Goal: Task Accomplishment & Management: Manage account settings

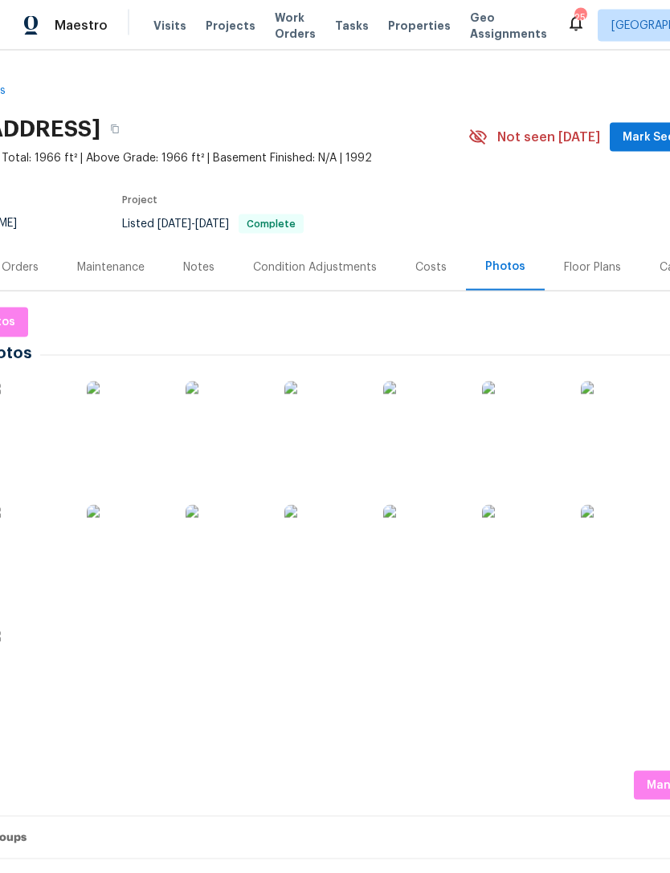
scroll to position [0, 114]
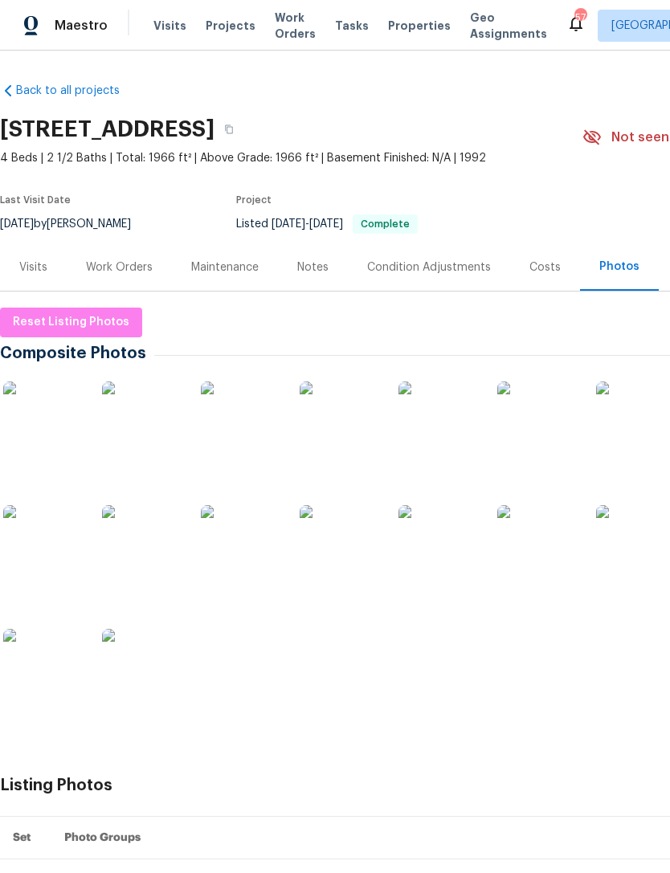
click at [231, 27] on span "Projects" at bounding box center [231, 26] width 50 height 16
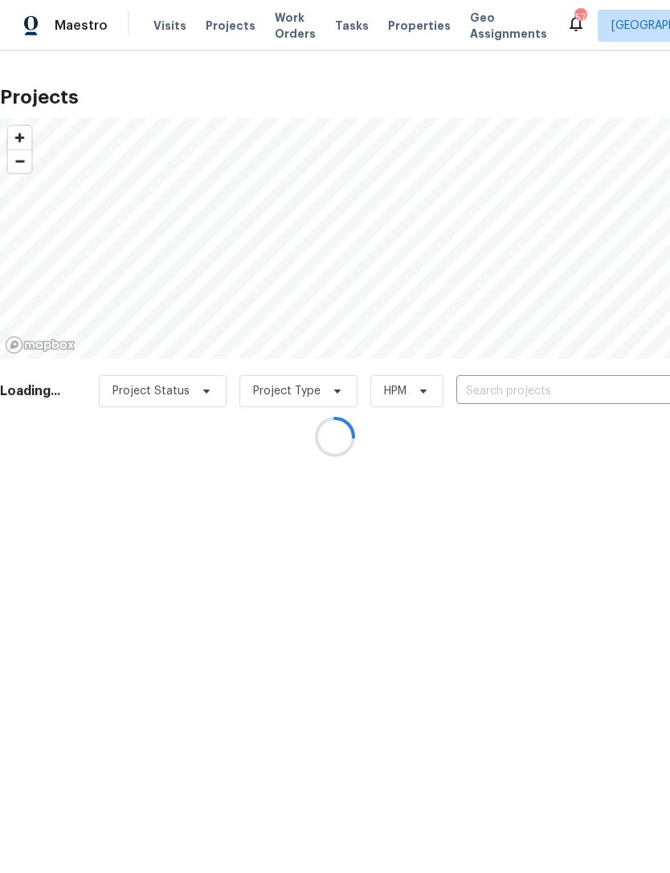
click at [534, 394] on div at bounding box center [335, 436] width 670 height 873
click at [541, 381] on div at bounding box center [335, 436] width 670 height 873
click at [533, 393] on div at bounding box center [335, 436] width 670 height 873
click at [538, 392] on div at bounding box center [335, 436] width 670 height 873
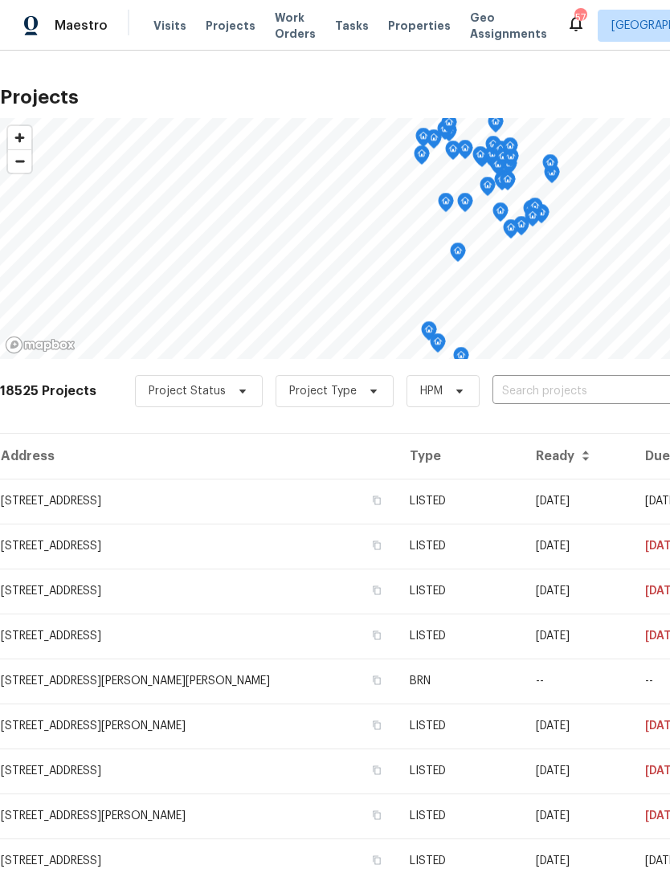
click at [550, 390] on input "text" at bounding box center [584, 391] width 184 height 25
type input "burnette"
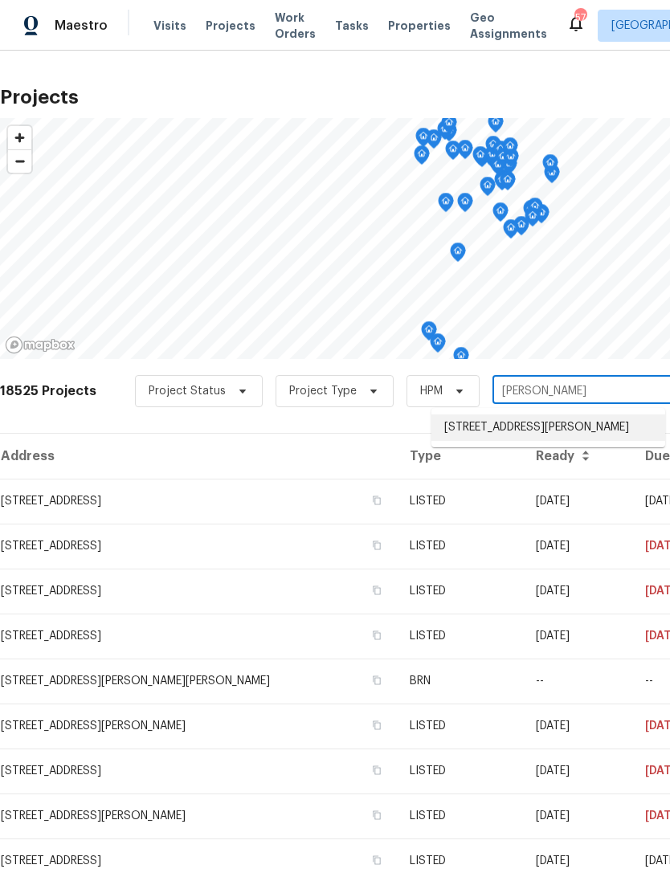
click at [584, 420] on li "311 Burnette St, Durham, NC 27707" at bounding box center [548, 427] width 234 height 27
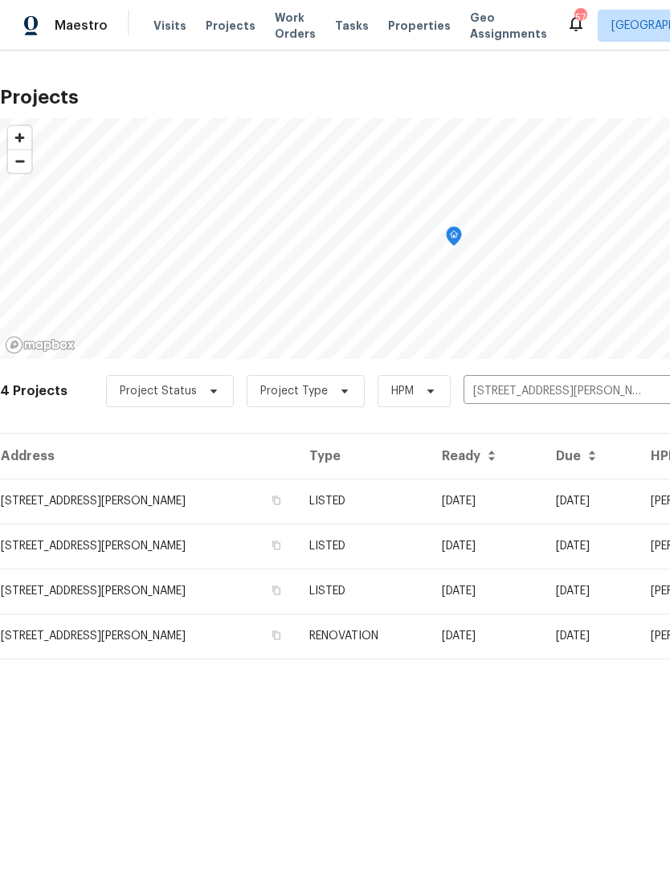
click at [148, 502] on td "311 Burnette St, Durham, NC 27707" at bounding box center [148, 501] width 296 height 45
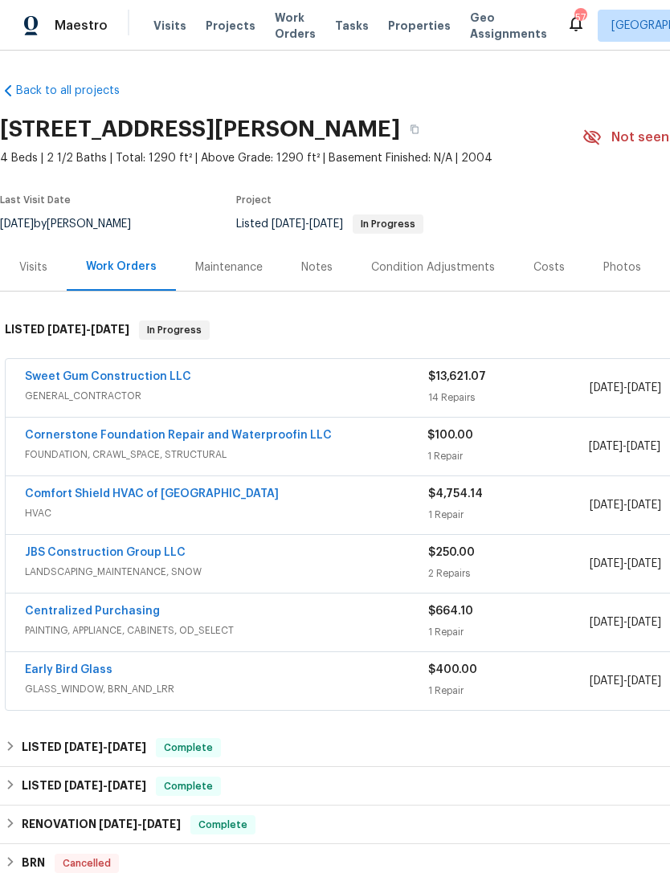
click at [137, 379] on link "Sweet Gum Construction LLC" at bounding box center [108, 376] width 166 height 11
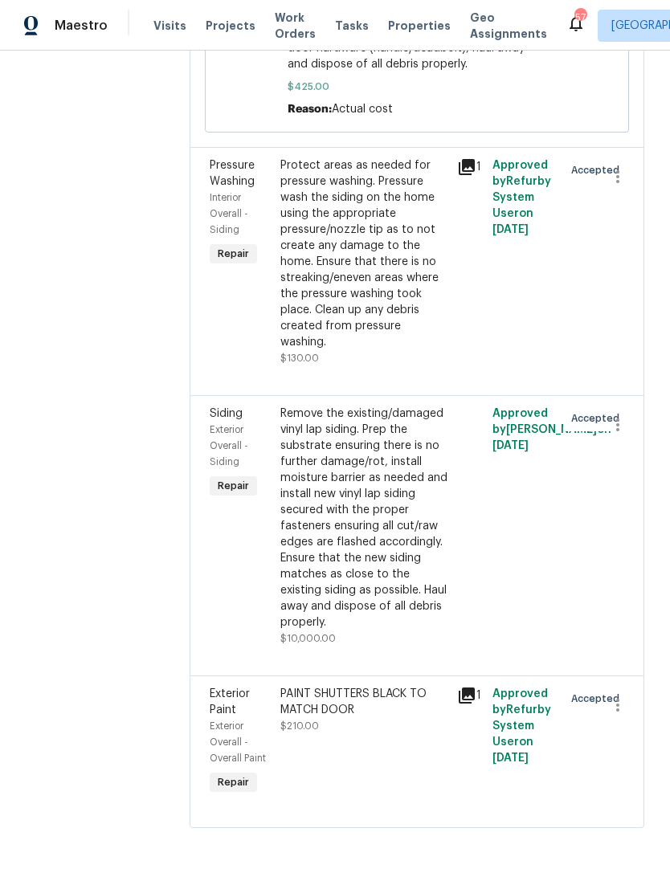
scroll to position [2778, 0]
click at [623, 435] on icon "button" at bounding box center [617, 424] width 19 height 19
click at [631, 439] on li "Cancel" at bounding box center [625, 440] width 62 height 27
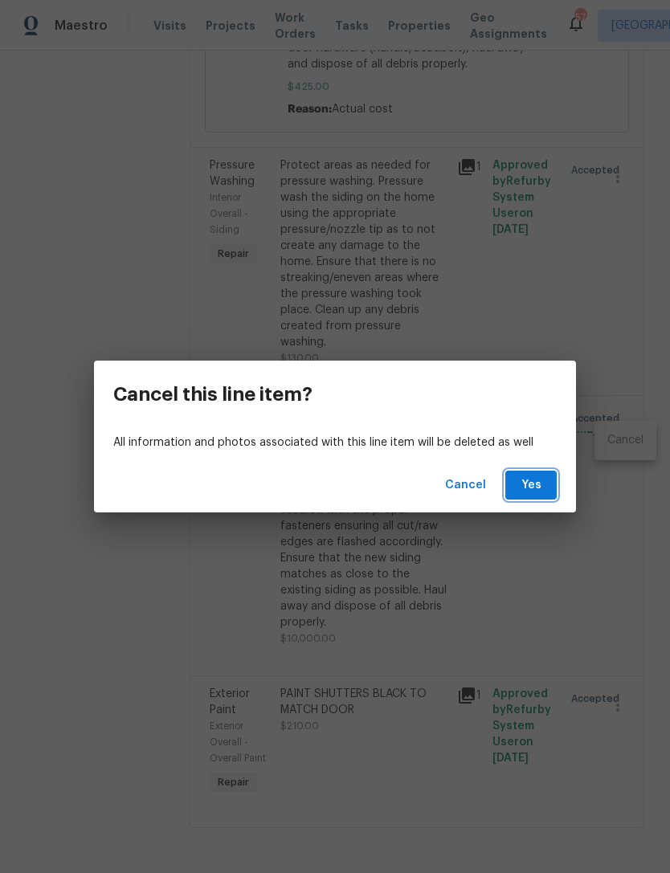
click at [533, 484] on span "Yes" at bounding box center [531, 486] width 26 height 20
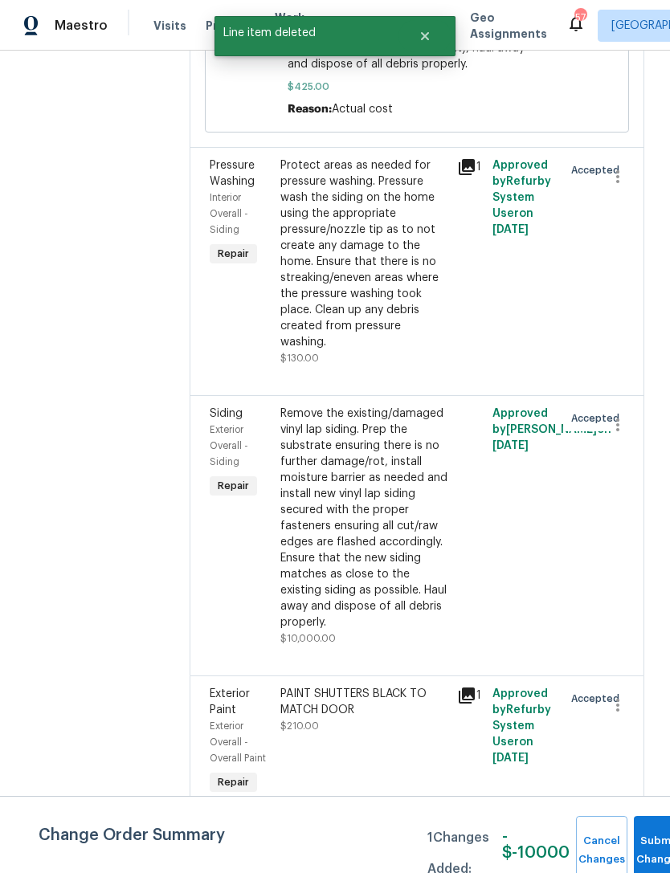
scroll to position [0, 0]
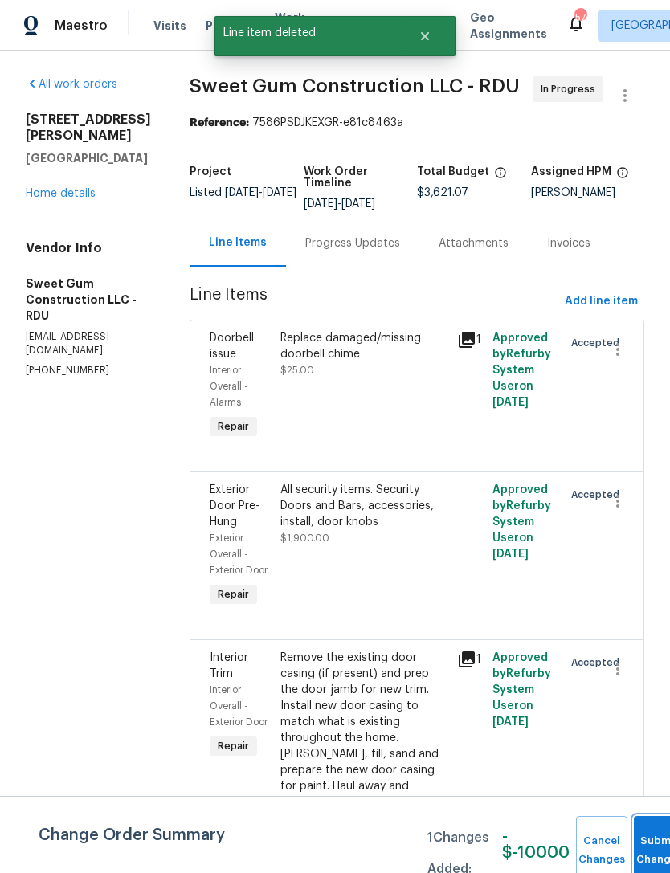
click at [645, 849] on span "Submit Changes" at bounding box center [659, 850] width 35 height 37
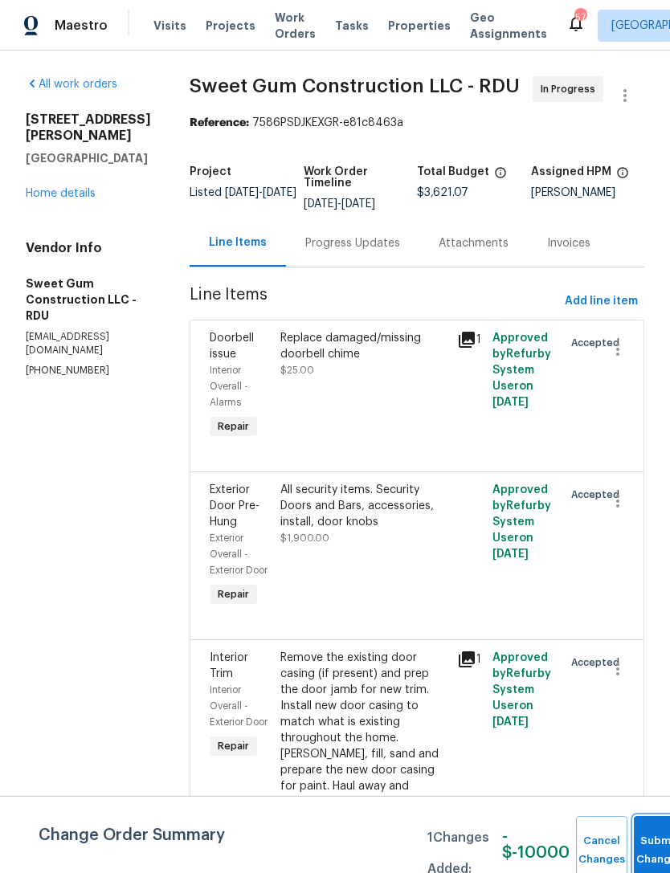
click at [649, 847] on button "Submit Changes" at bounding box center [659, 850] width 51 height 69
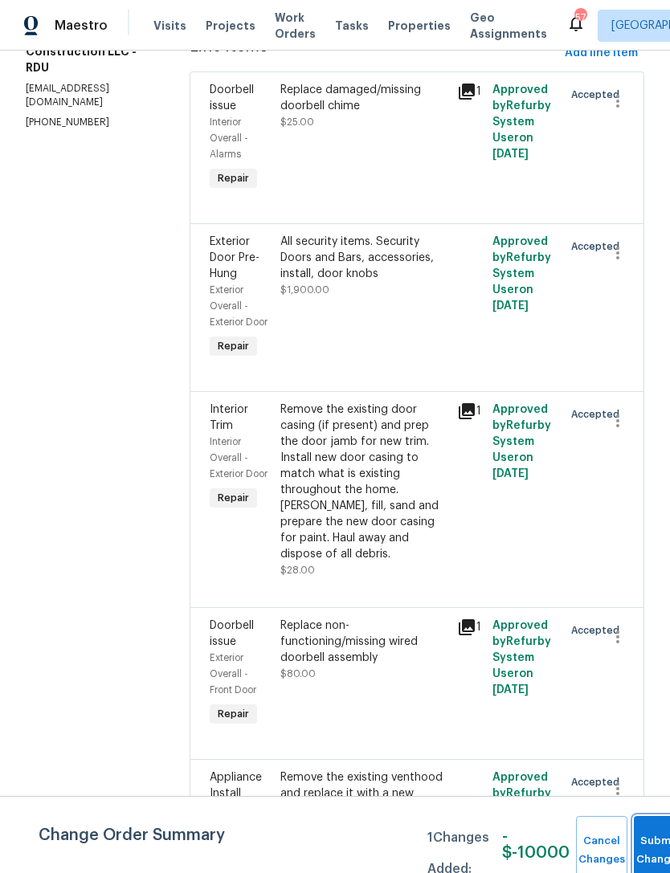
click at [652, 846] on button "Submit Changes" at bounding box center [659, 850] width 51 height 69
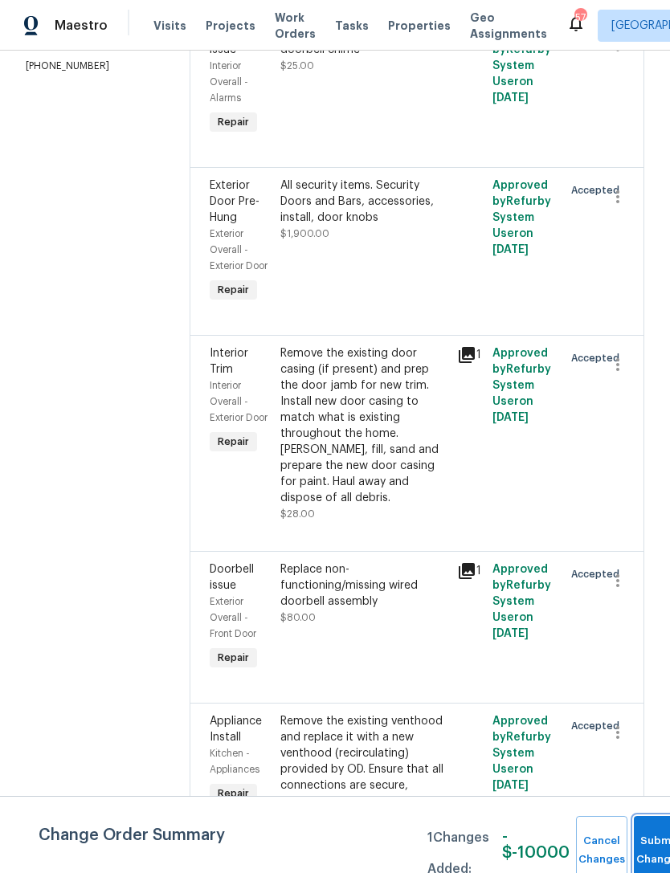
click at [652, 846] on button "Submit Changes" at bounding box center [659, 850] width 51 height 69
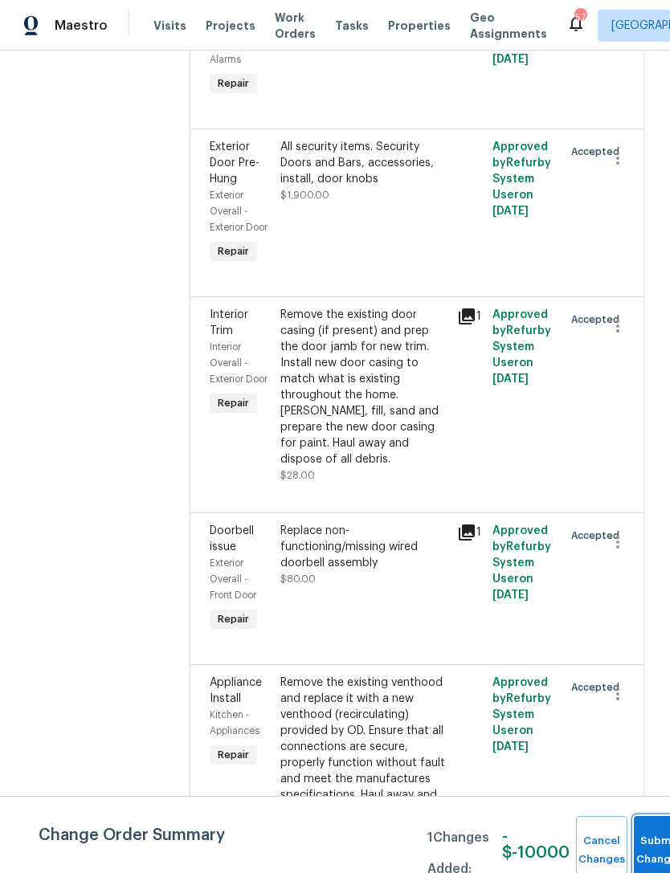
scroll to position [344, 0]
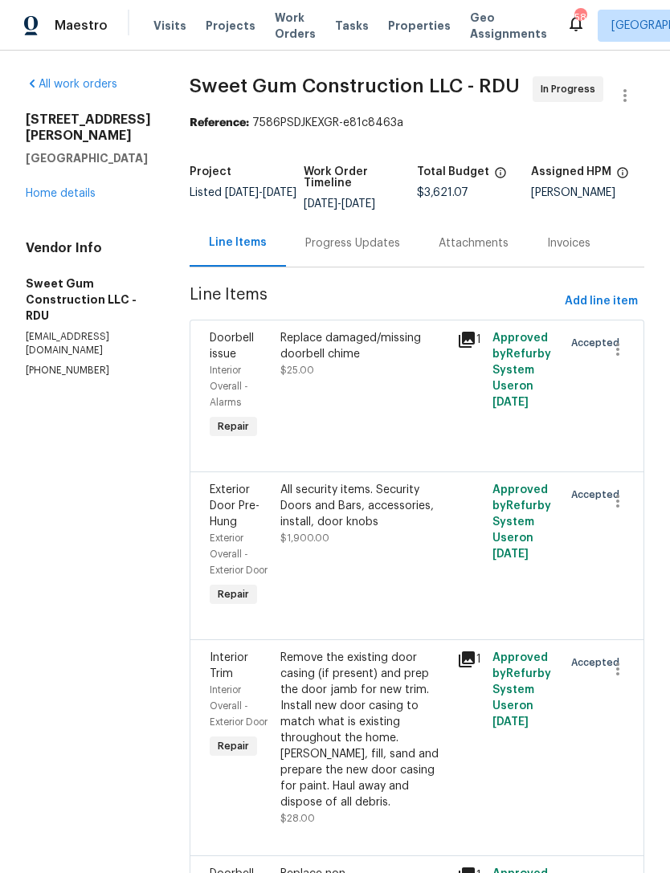
click at [67, 188] on link "Home details" at bounding box center [61, 193] width 70 height 11
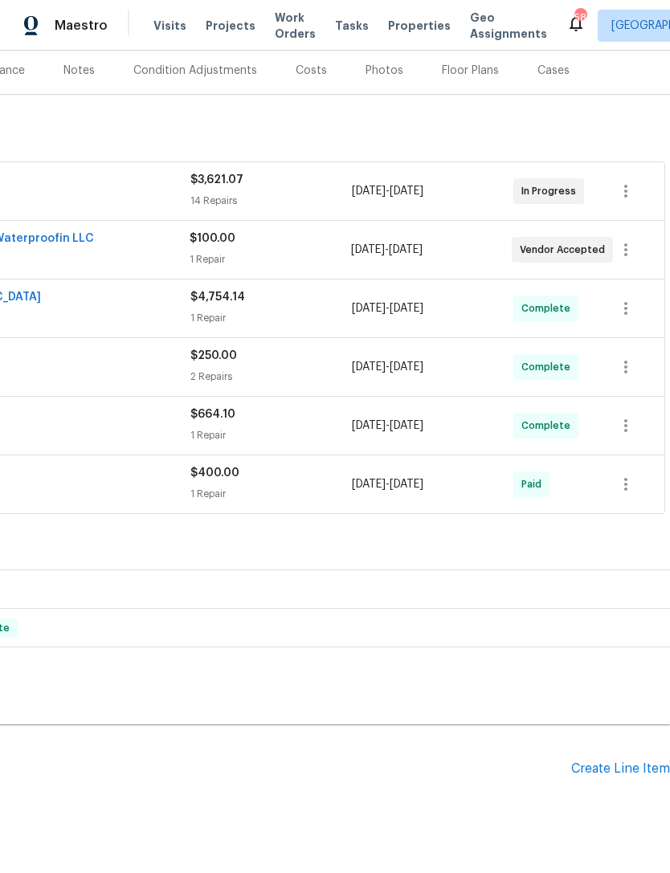
scroll to position [201, 238]
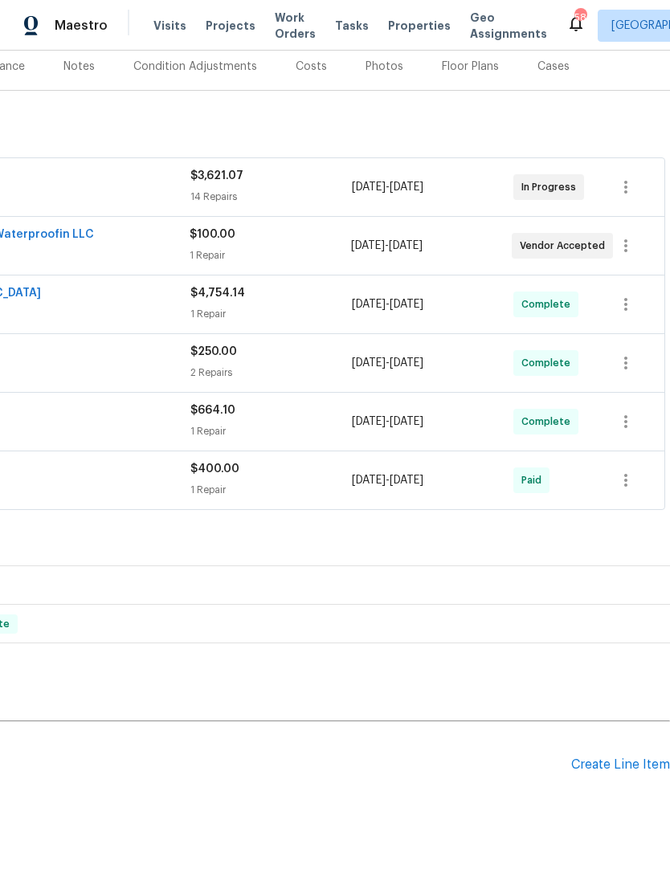
click at [626, 763] on div "Create Line Item" at bounding box center [620, 764] width 99 height 15
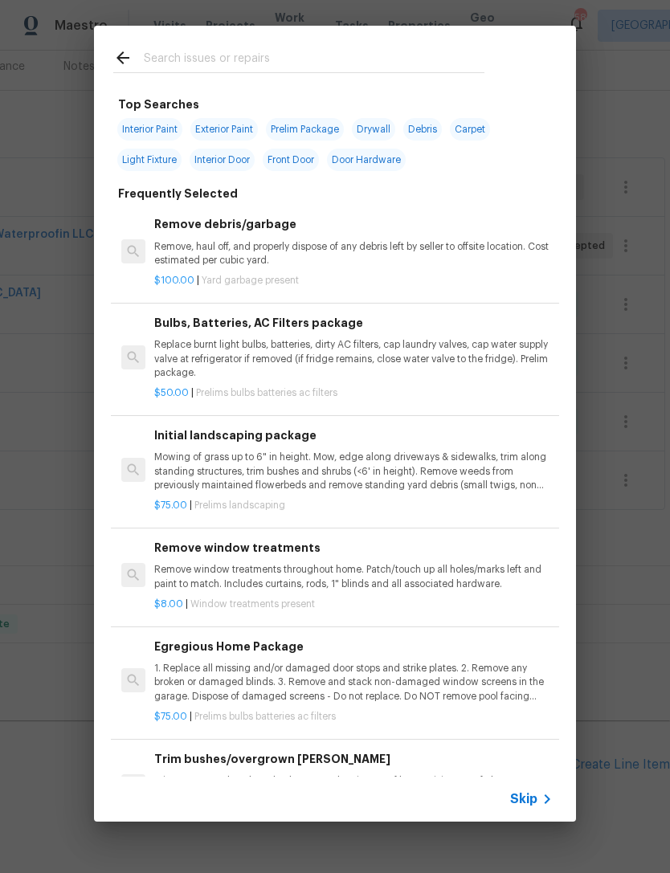
click at [304, 64] on input "text" at bounding box center [314, 60] width 341 height 24
type input "Siding"
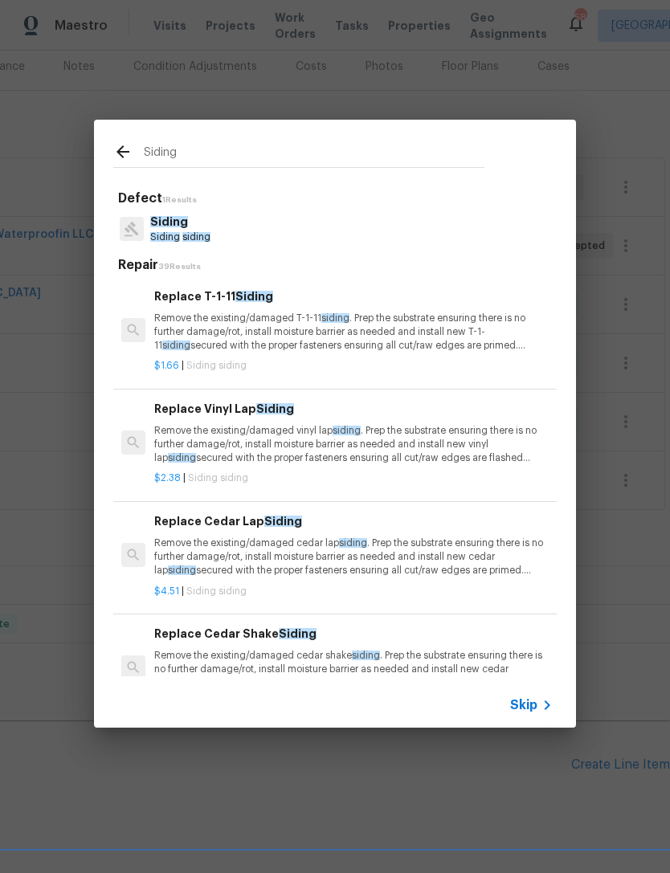
click at [297, 438] on p "Remove the existing/damaged vinyl lap siding . Prep the substrate ensuring ther…" at bounding box center [353, 444] width 398 height 41
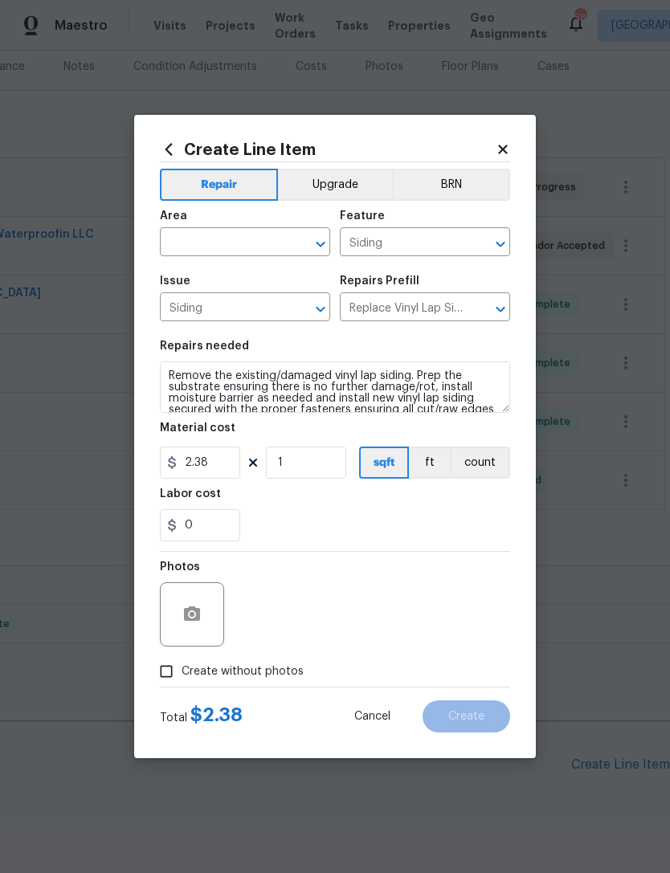
click at [238, 242] on input "text" at bounding box center [222, 243] width 125 height 25
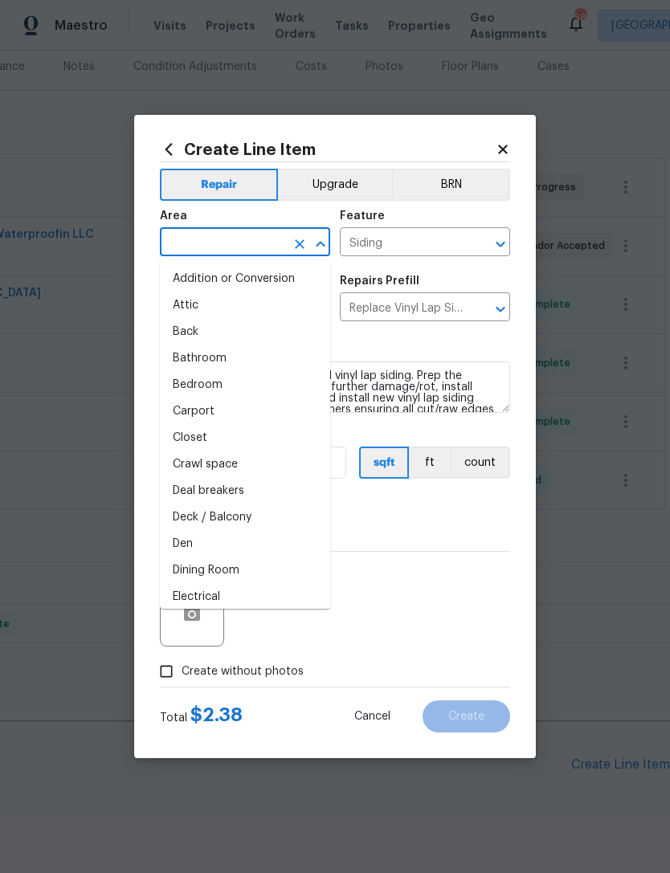
type input "s"
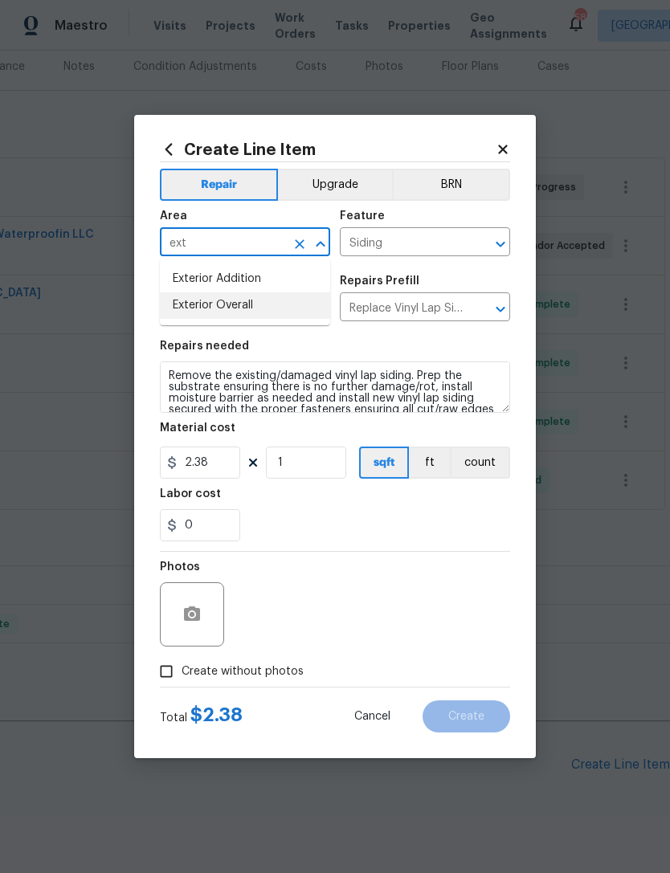
click at [251, 313] on li "Exterior Overall" at bounding box center [245, 305] width 170 height 27
type input "Exterior Overall"
click at [251, 313] on input "Siding" at bounding box center [222, 308] width 125 height 25
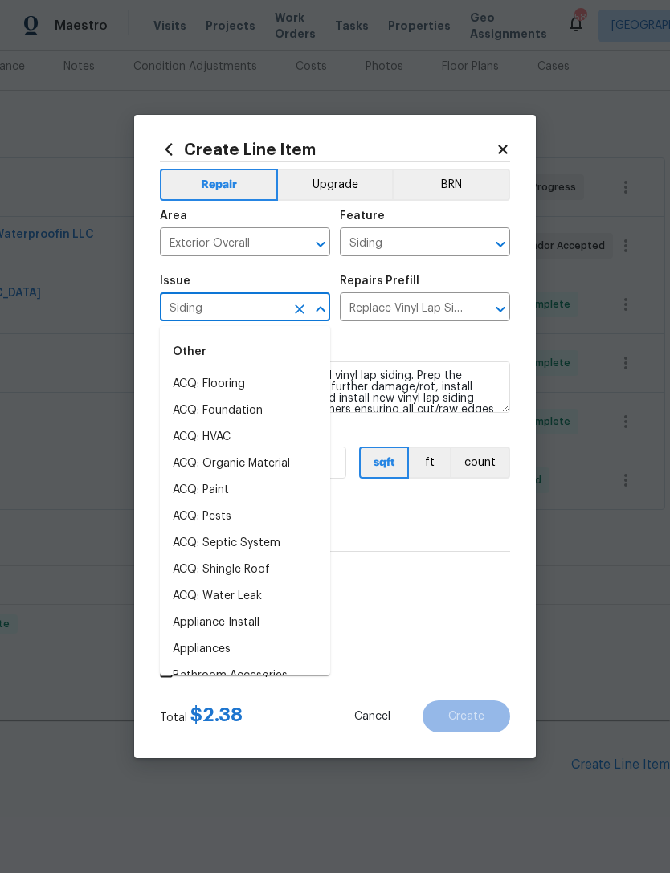
click at [262, 314] on input "Siding" at bounding box center [222, 308] width 125 height 25
click at [476, 350] on div "Repairs needed" at bounding box center [335, 351] width 350 height 21
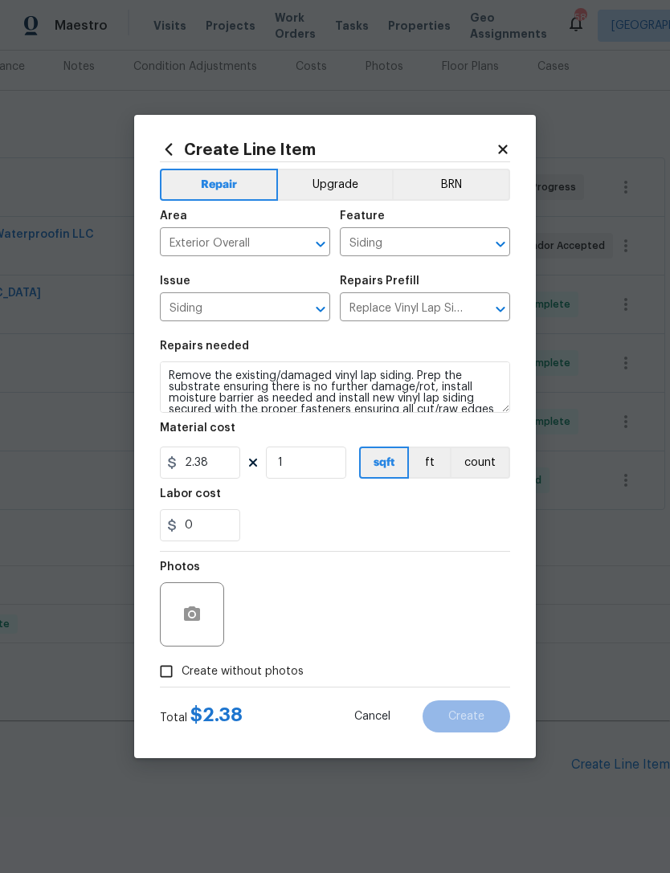
click at [414, 520] on div "0" at bounding box center [335, 525] width 350 height 32
click at [312, 463] on input "1" at bounding box center [306, 463] width 80 height 32
click at [439, 536] on div "0" at bounding box center [335, 525] width 350 height 32
click at [463, 529] on div "0" at bounding box center [335, 525] width 350 height 32
click at [324, 469] on input "1000" at bounding box center [306, 463] width 80 height 32
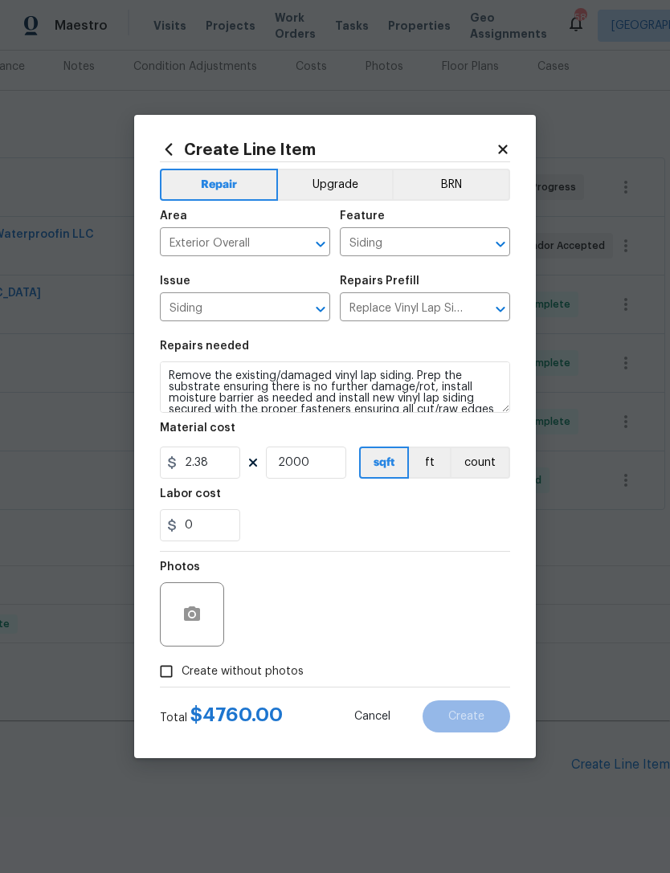
click at [455, 545] on section "Repairs needed Remove the existing/damaged vinyl lap siding. Prep the substrate…" at bounding box center [335, 441] width 350 height 220
click at [315, 461] on input "2000" at bounding box center [306, 463] width 80 height 32
type input "2500"
click at [400, 524] on div "0" at bounding box center [335, 525] width 350 height 32
click at [206, 524] on input "0" at bounding box center [200, 525] width 80 height 32
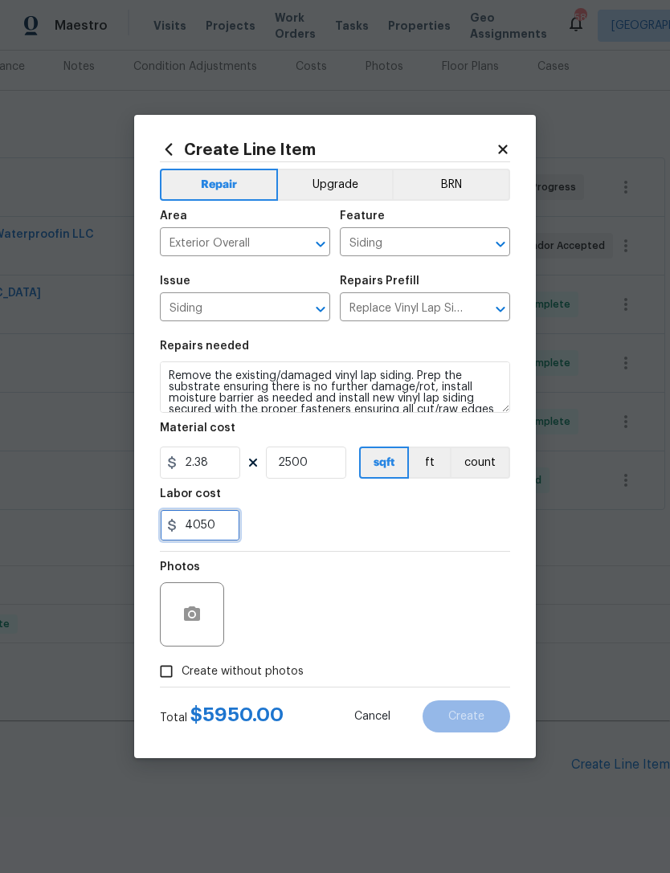
type input "4050"
click at [443, 541] on div "4050" at bounding box center [335, 525] width 350 height 32
click at [165, 678] on input "Create without photos" at bounding box center [166, 671] width 31 height 31
checkbox input "true"
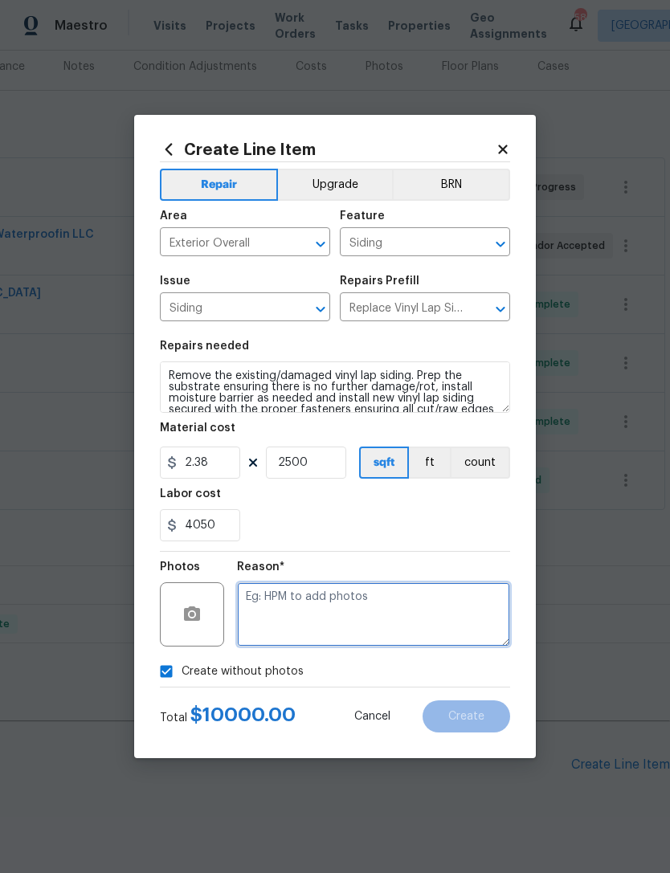
click at [398, 614] on textarea at bounding box center [373, 614] width 273 height 64
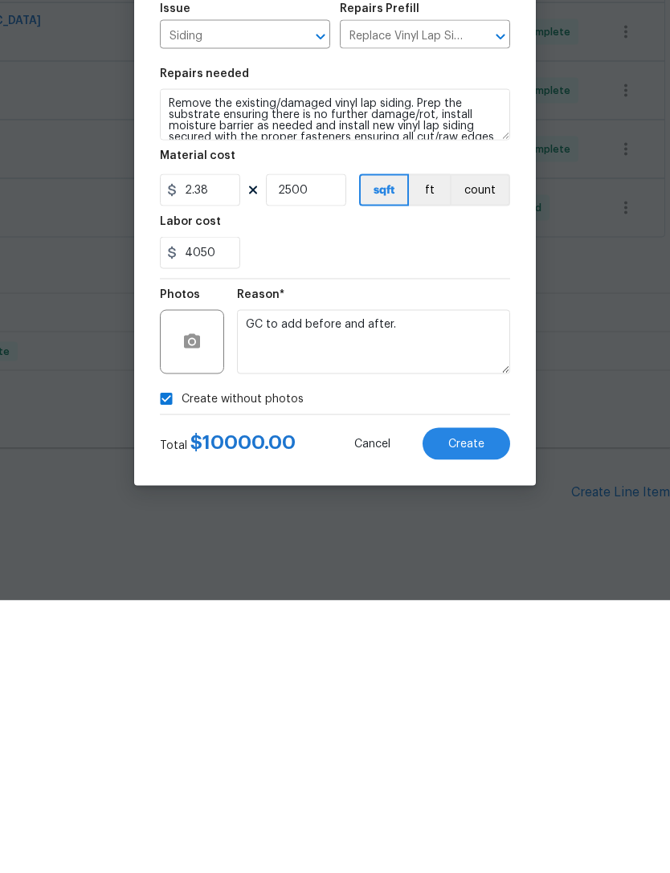
scroll to position [51, 0]
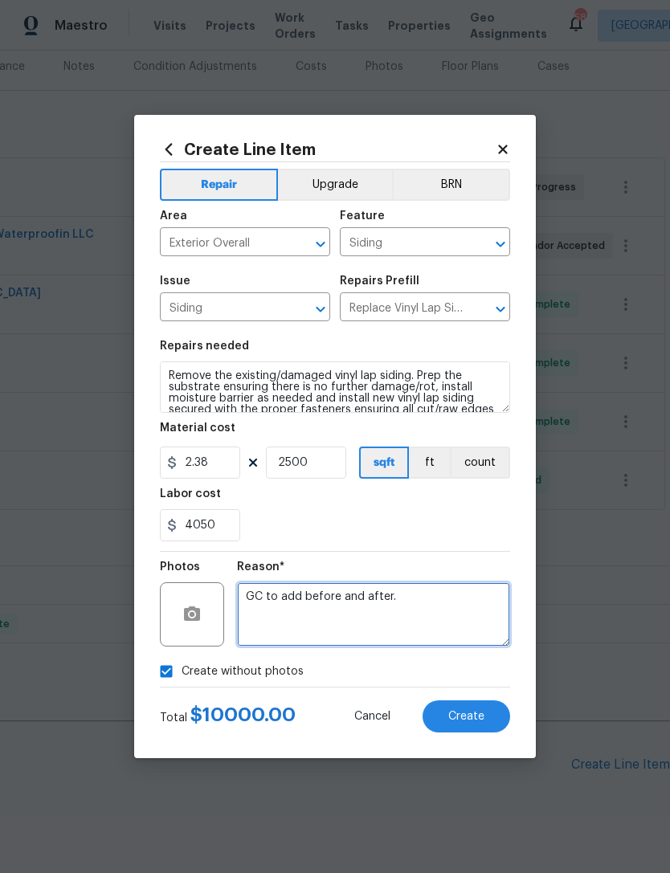
type textarea "GC to add before and after."
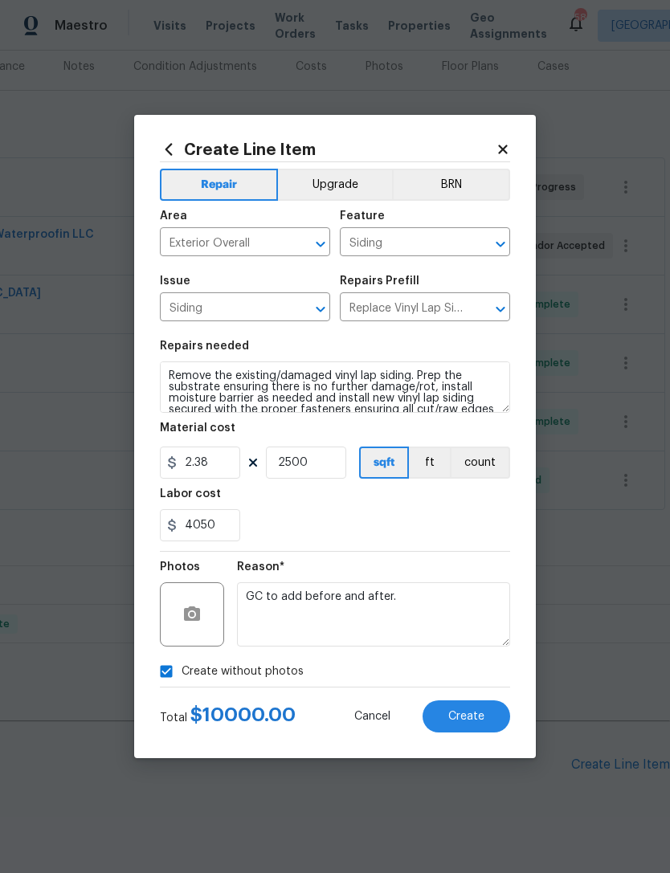
click at [476, 714] on span "Create" at bounding box center [466, 717] width 36 height 12
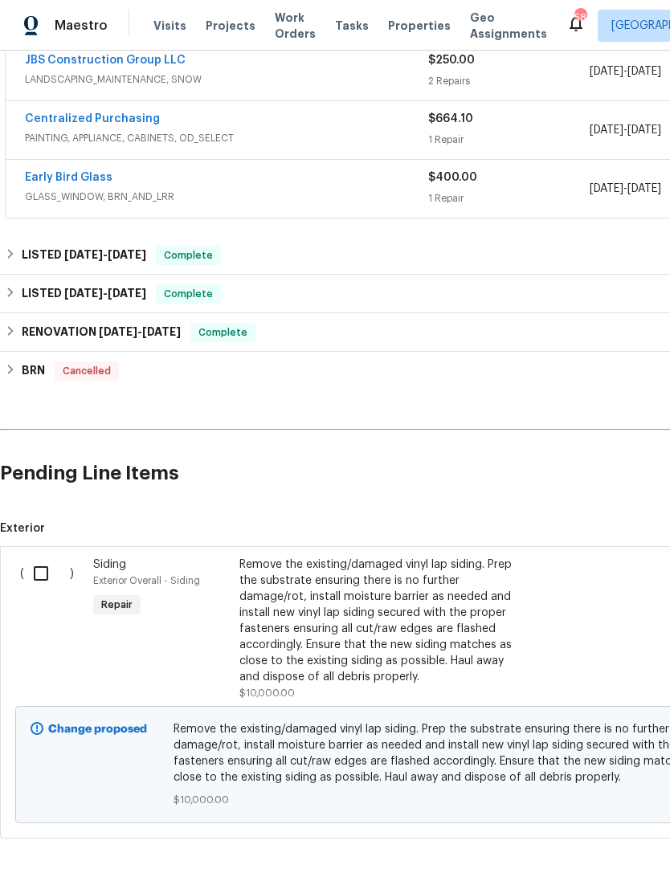
scroll to position [492, 0]
click at [40, 557] on input "checkbox" at bounding box center [47, 574] width 46 height 34
checkbox input "true"
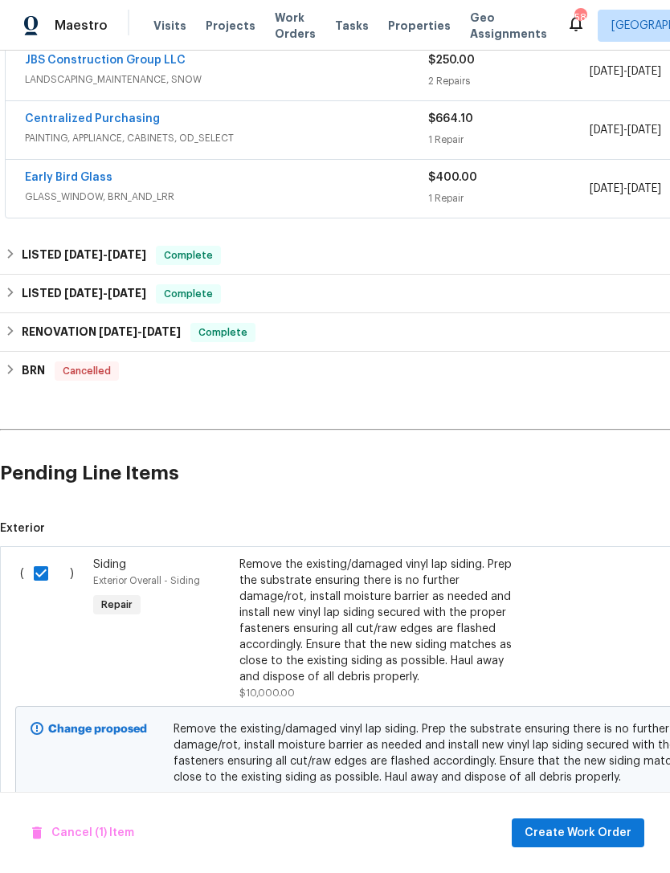
click at [612, 828] on span "Create Work Order" at bounding box center [577, 833] width 107 height 20
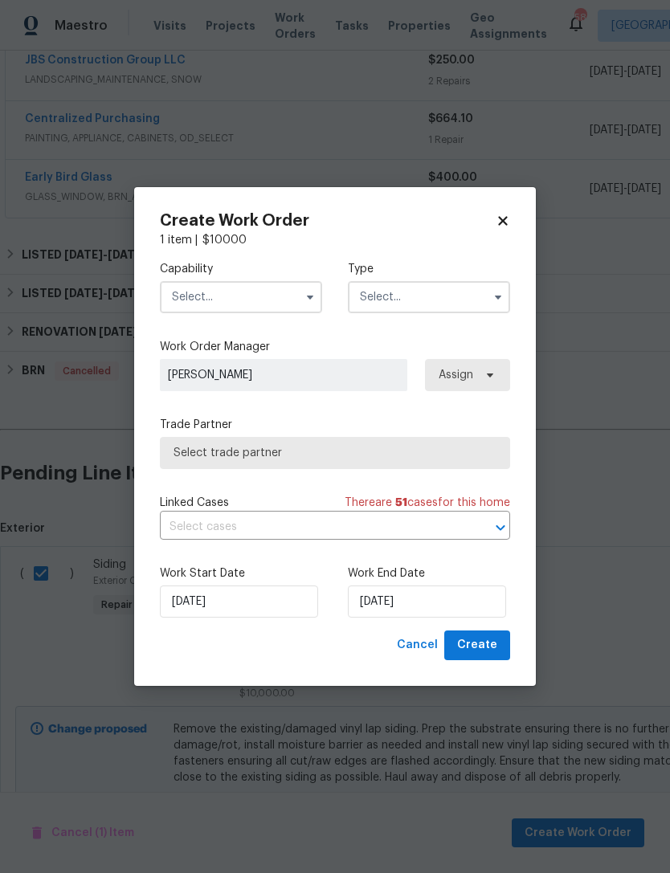
click at [243, 300] on input "text" at bounding box center [241, 297] width 162 height 32
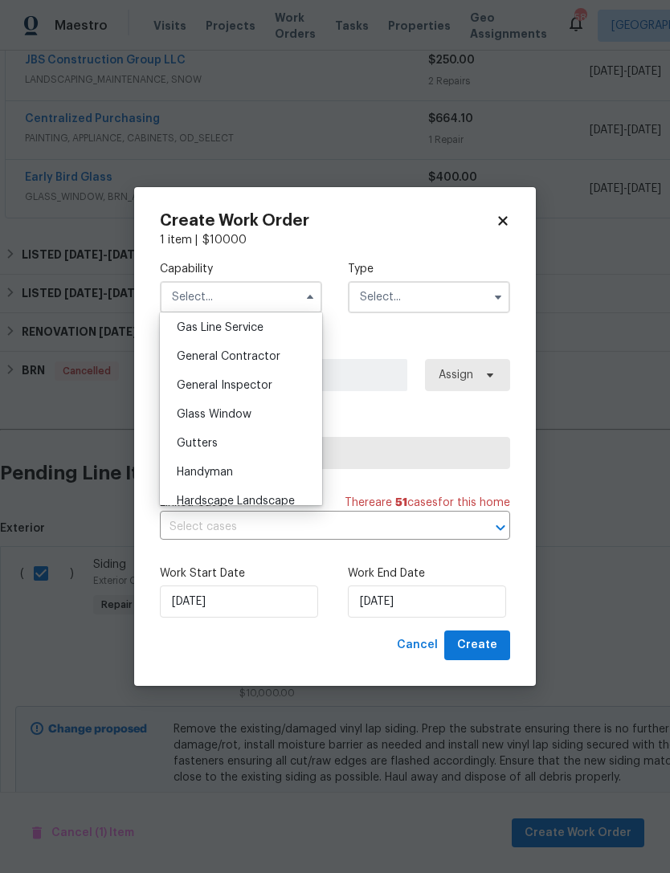
scroll to position [745, 0]
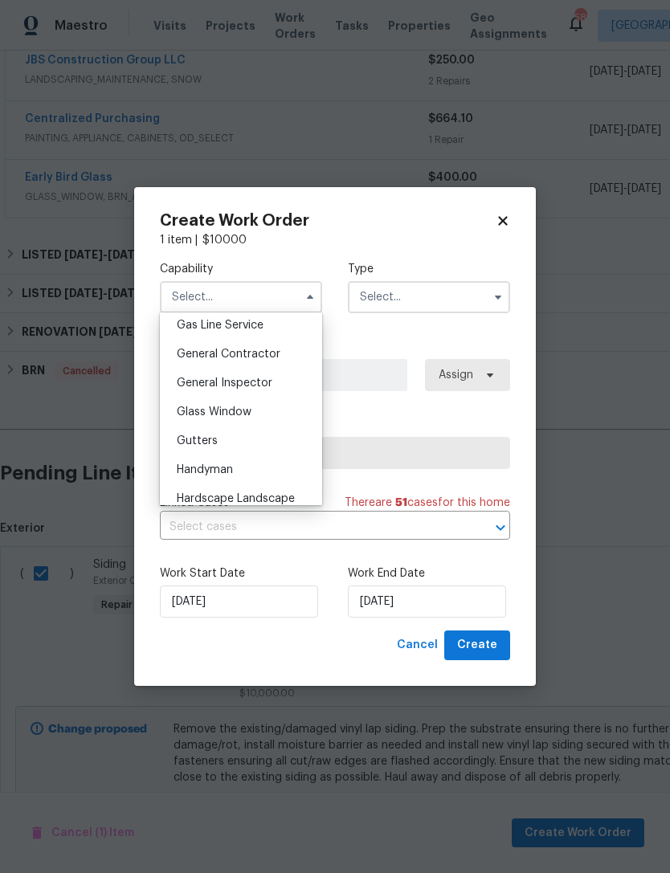
click at [265, 351] on span "General Contractor" at bounding box center [229, 354] width 104 height 11
type input "General Contractor"
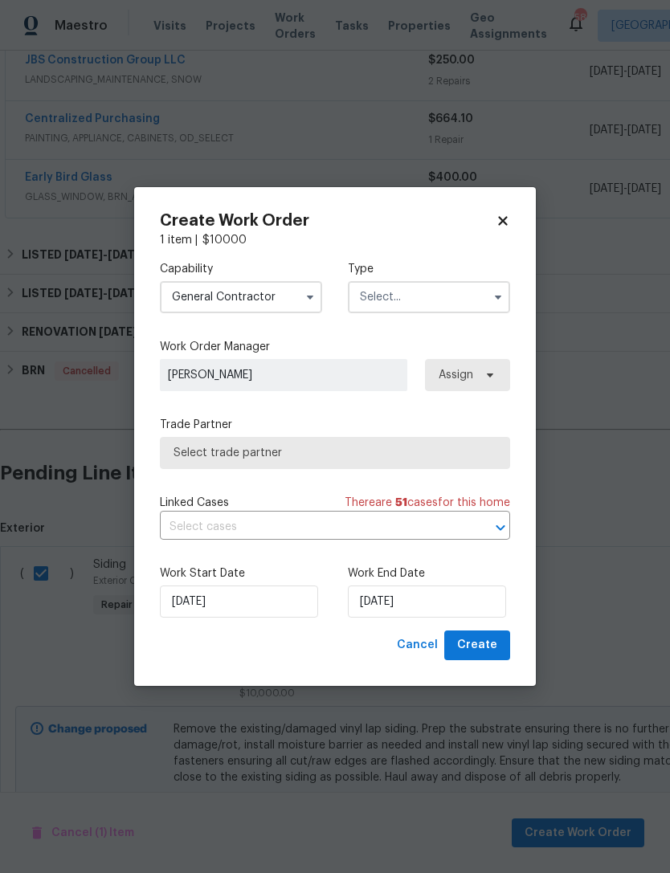
click at [336, 455] on span "Select trade partner" at bounding box center [334, 453] width 323 height 16
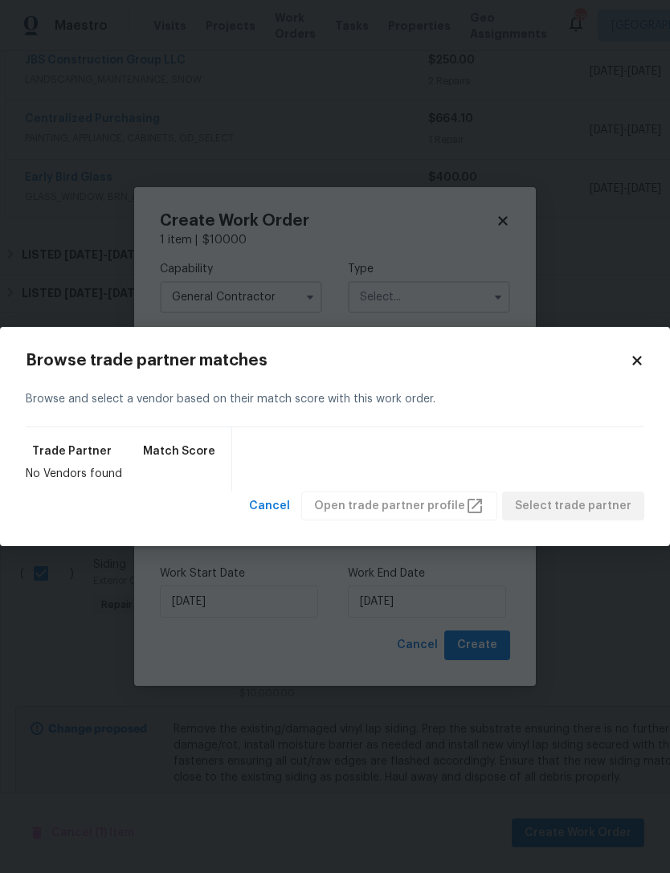
click at [633, 361] on icon at bounding box center [637, 360] width 14 height 14
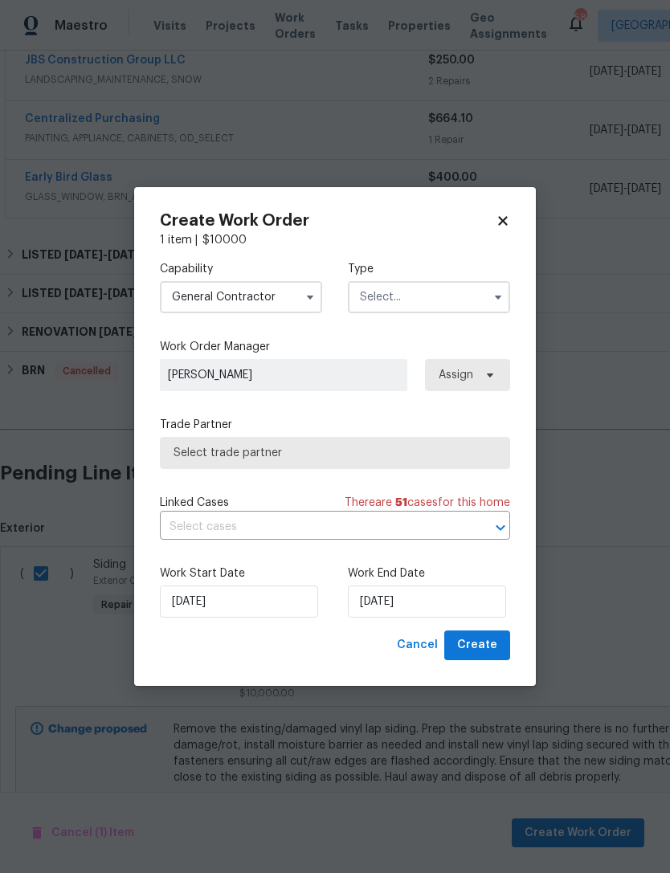
click at [421, 308] on input "text" at bounding box center [429, 297] width 162 height 32
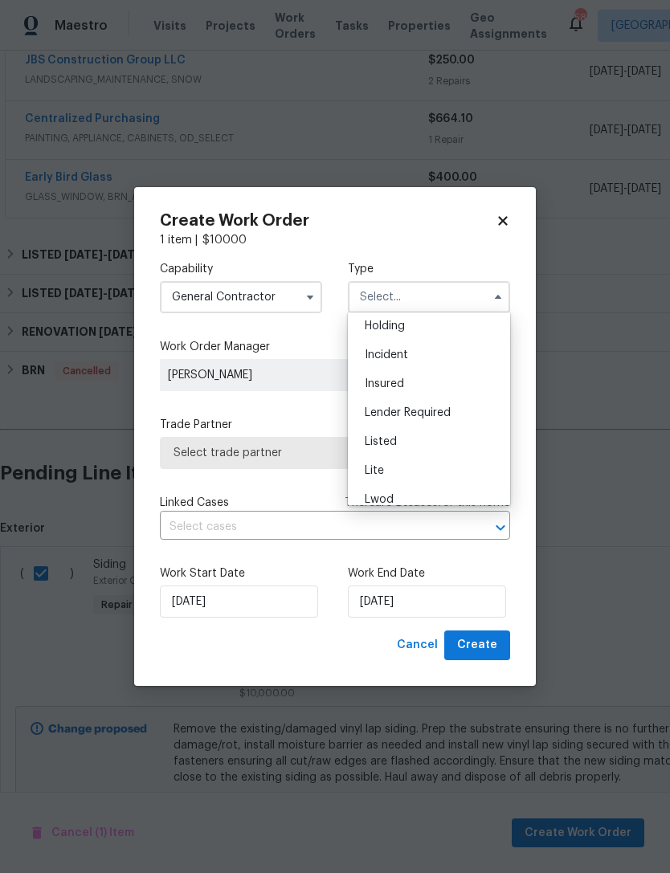
scroll to position [67, 0]
click at [416, 439] on div "Listed" at bounding box center [429, 437] width 154 height 29
type input "Listed"
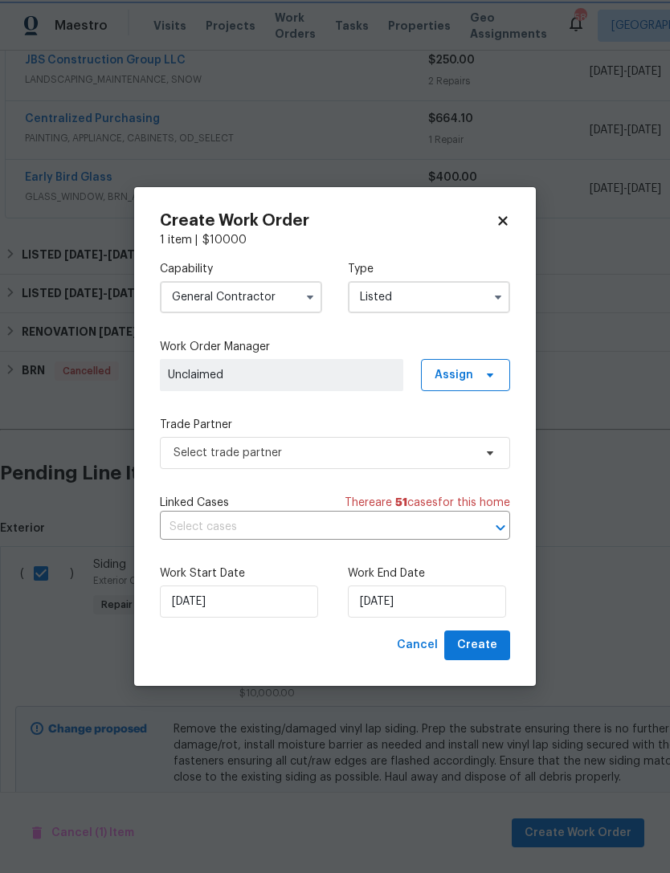
scroll to position [0, 0]
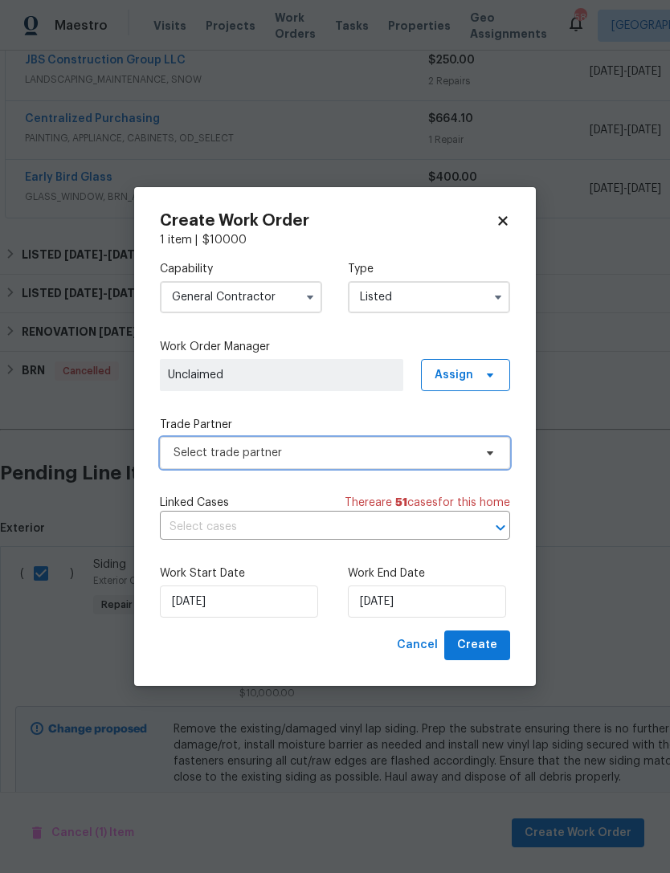
click at [337, 452] on span "Select trade partner" at bounding box center [323, 453] width 300 height 16
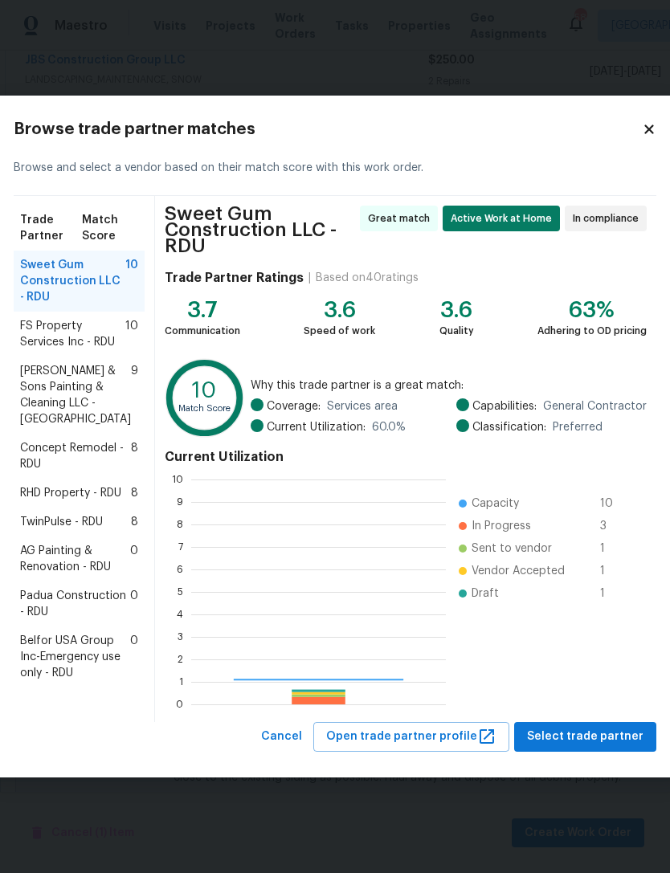
scroll to position [225, 255]
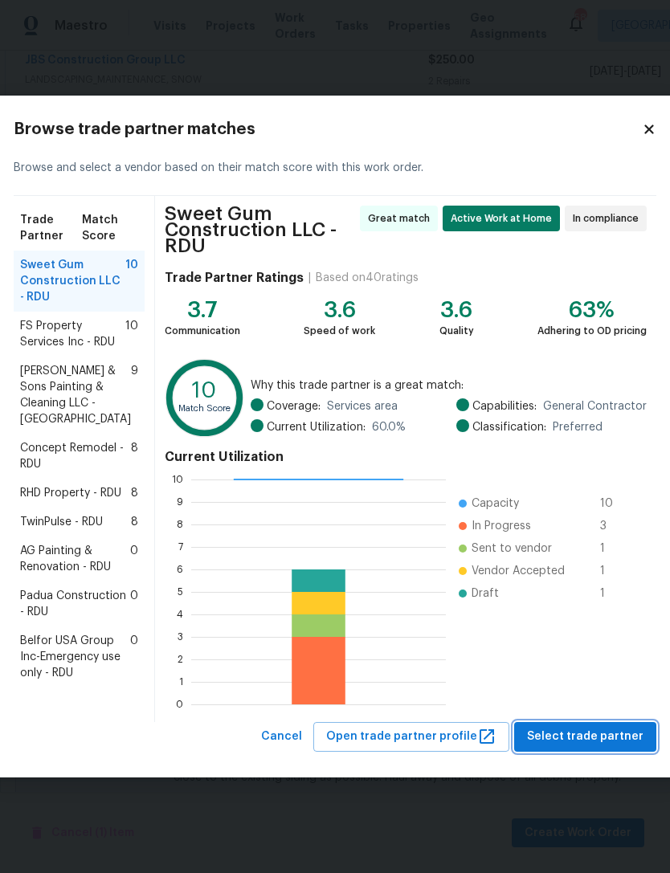
click at [602, 747] on span "Select trade partner" at bounding box center [585, 737] width 116 height 20
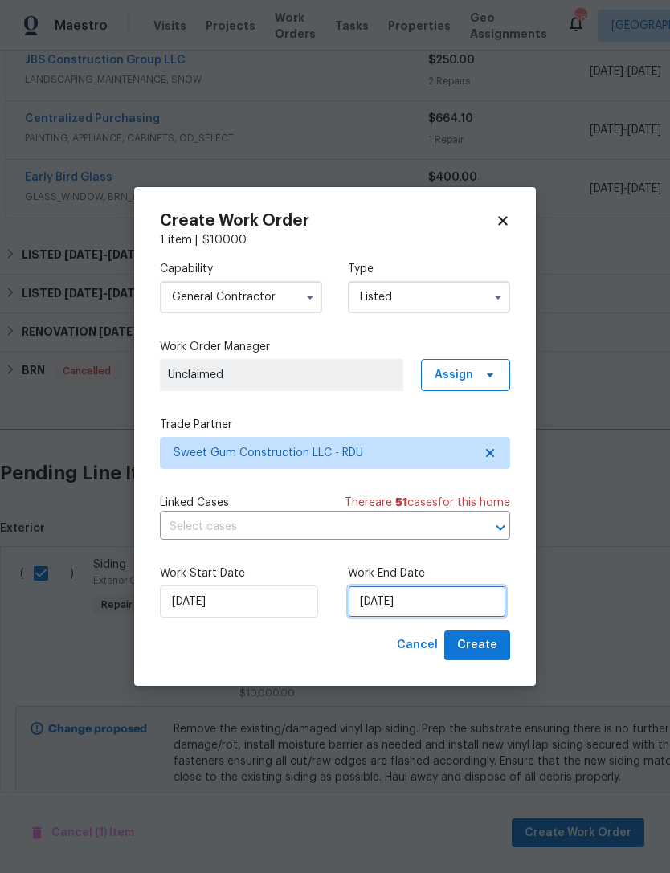
click at [421, 605] on input "[DATE]" at bounding box center [427, 602] width 158 height 32
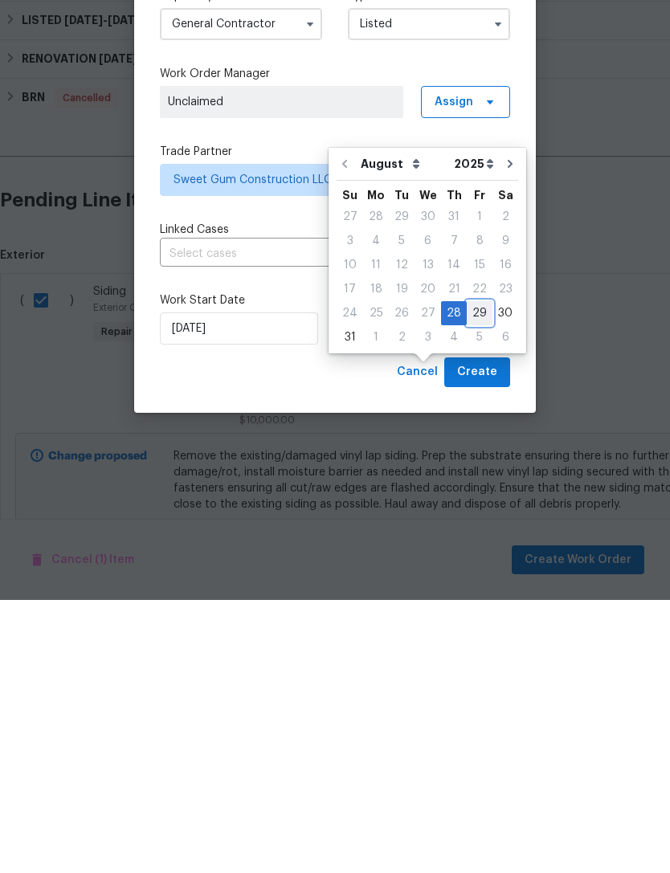
click at [475, 575] on div "29" at bounding box center [480, 586] width 26 height 22
type input "[DATE]"
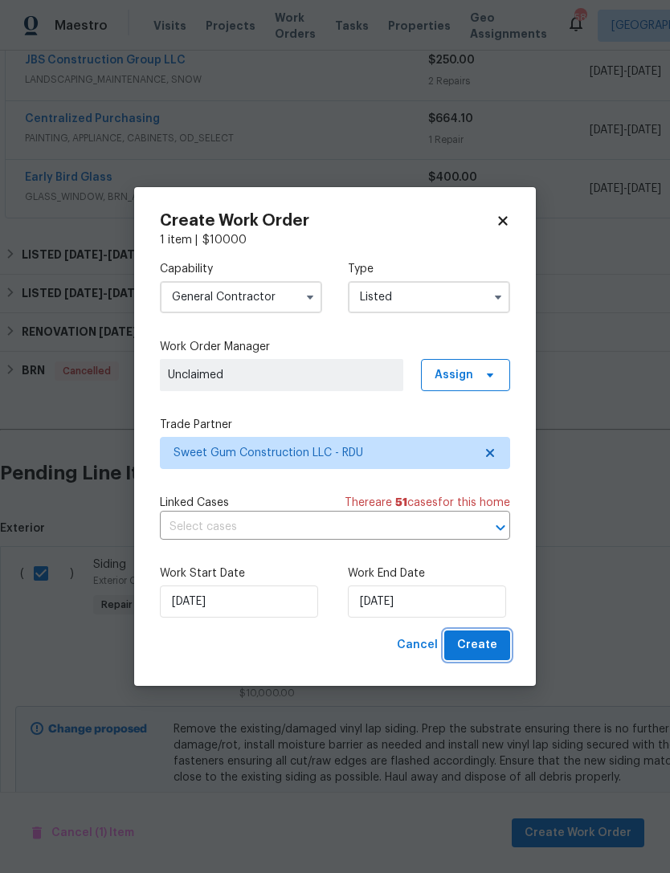
click at [491, 642] on span "Create" at bounding box center [477, 645] width 40 height 20
checkbox input "false"
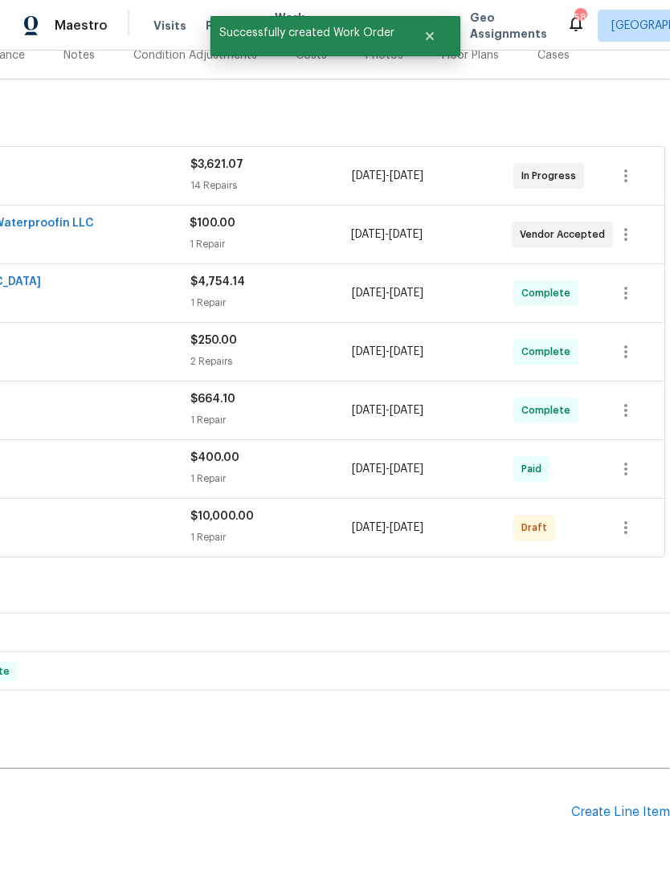
scroll to position [212, 238]
click at [634, 518] on icon "button" at bounding box center [625, 527] width 19 height 19
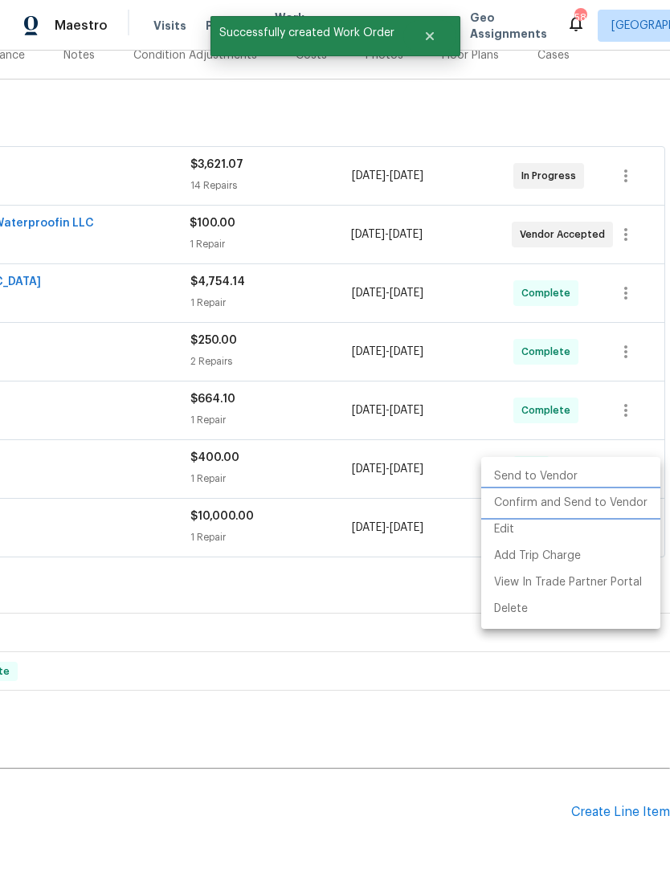
click at [611, 510] on li "Confirm and Send to Vendor" at bounding box center [570, 503] width 179 height 27
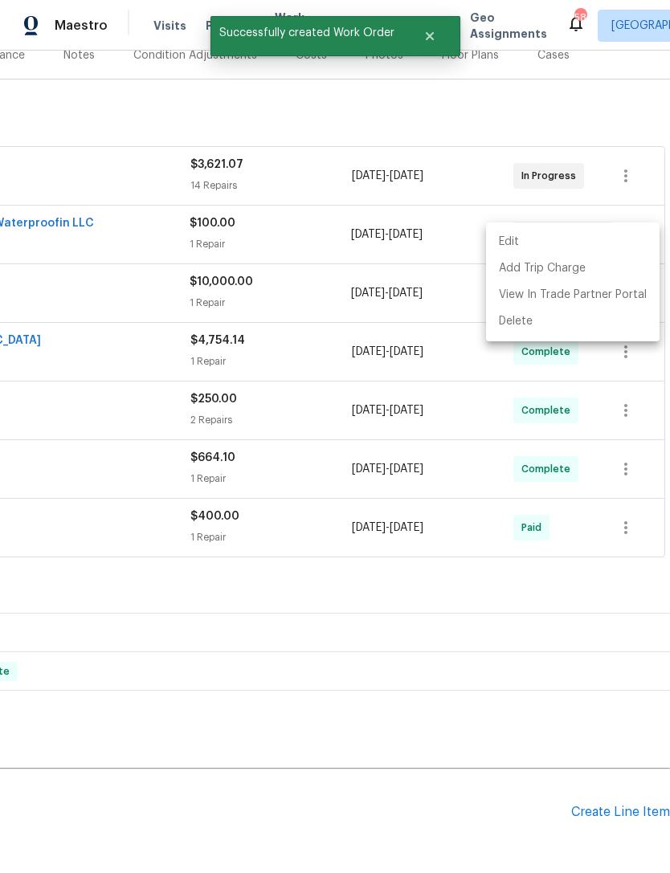
click at [457, 745] on div at bounding box center [335, 436] width 670 height 873
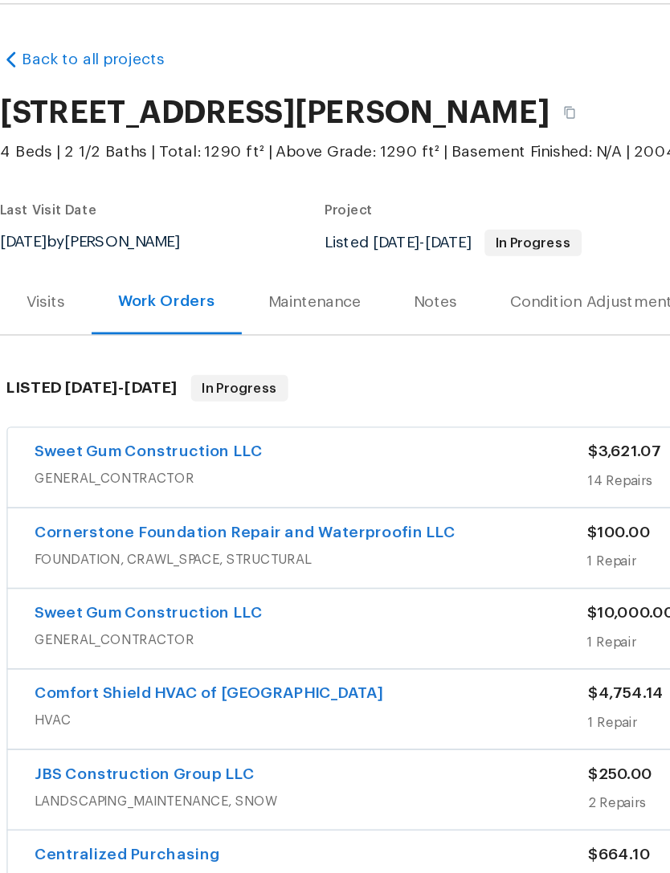
scroll to position [0, 0]
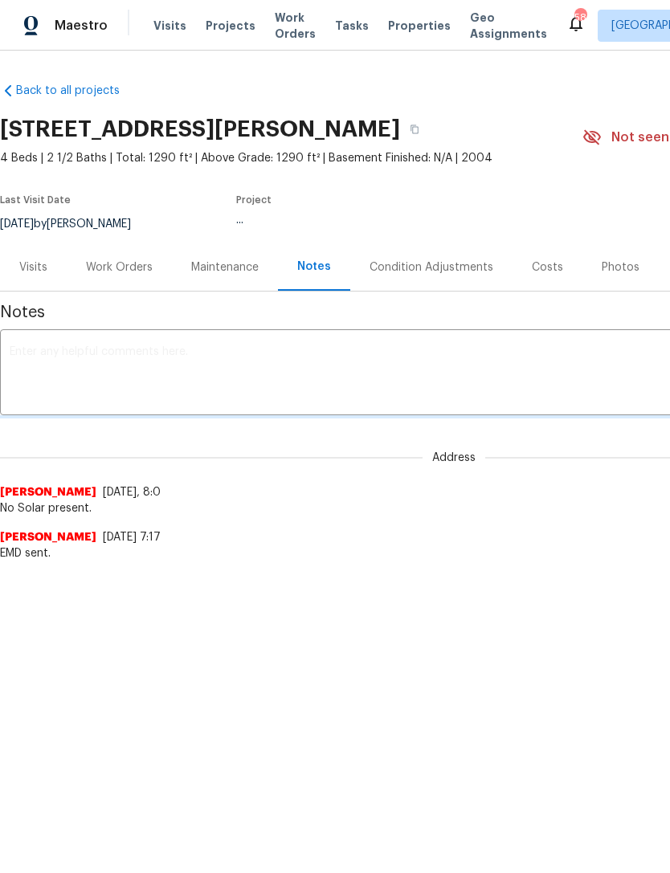
click at [135, 269] on div "Work Orders" at bounding box center [119, 267] width 67 height 16
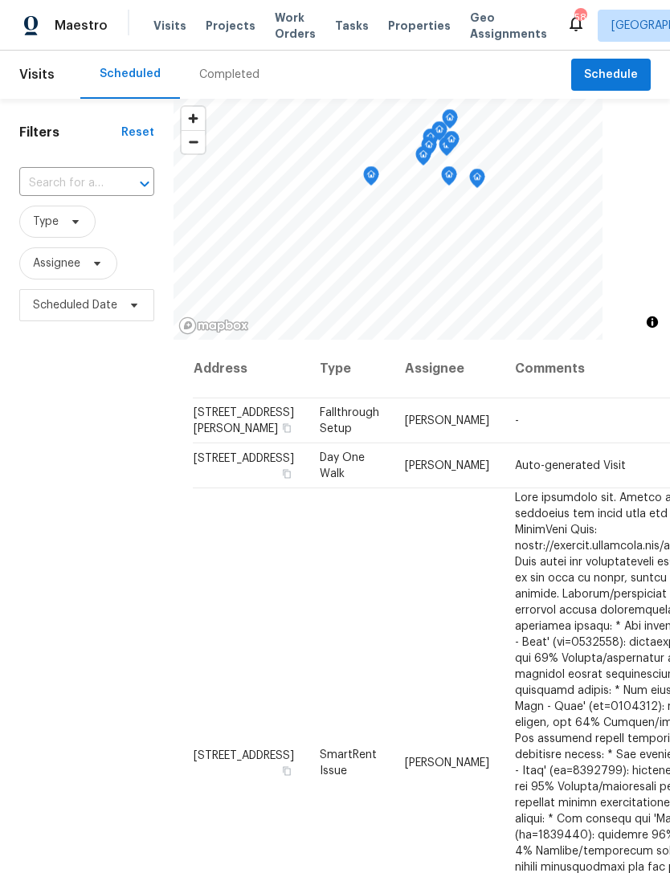
click at [82, 180] on input "text" at bounding box center [64, 183] width 90 height 25
type input "104 mossb"
click at [96, 234] on li "[STREET_ADDRESS]" at bounding box center [85, 220] width 134 height 27
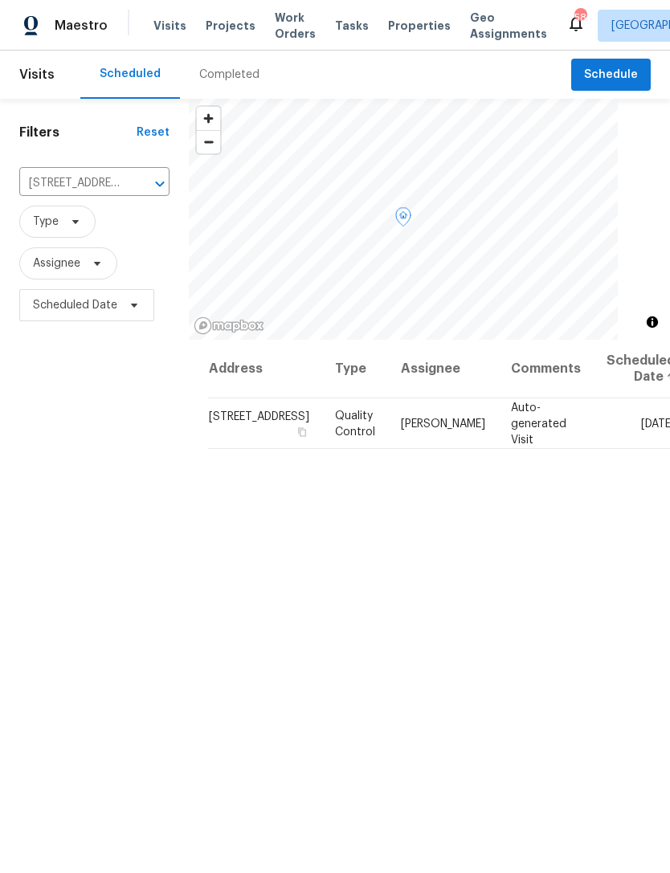
click at [414, 440] on td "[PERSON_NAME]" at bounding box center [443, 423] width 110 height 51
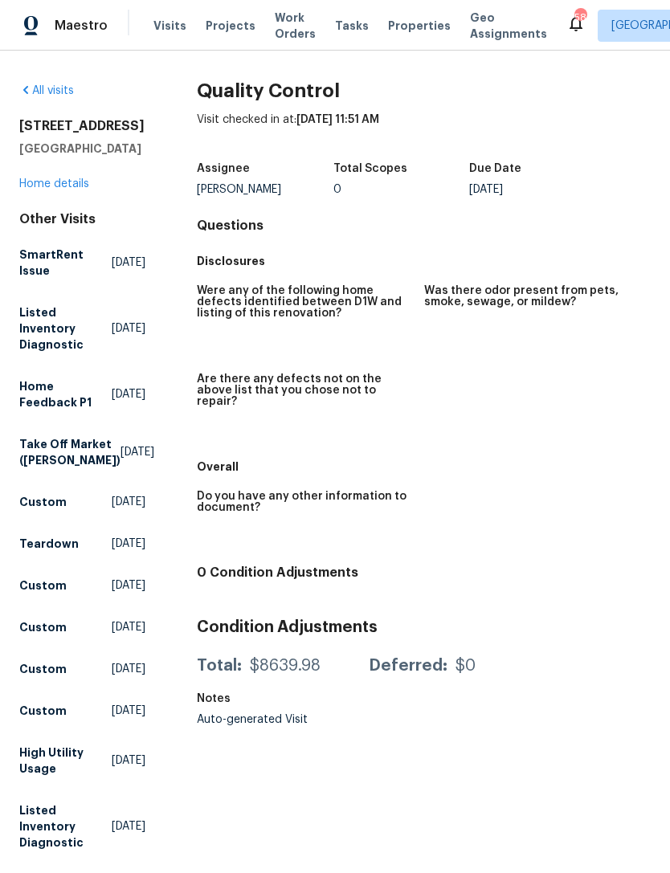
click at [227, 22] on span "Projects" at bounding box center [231, 26] width 50 height 16
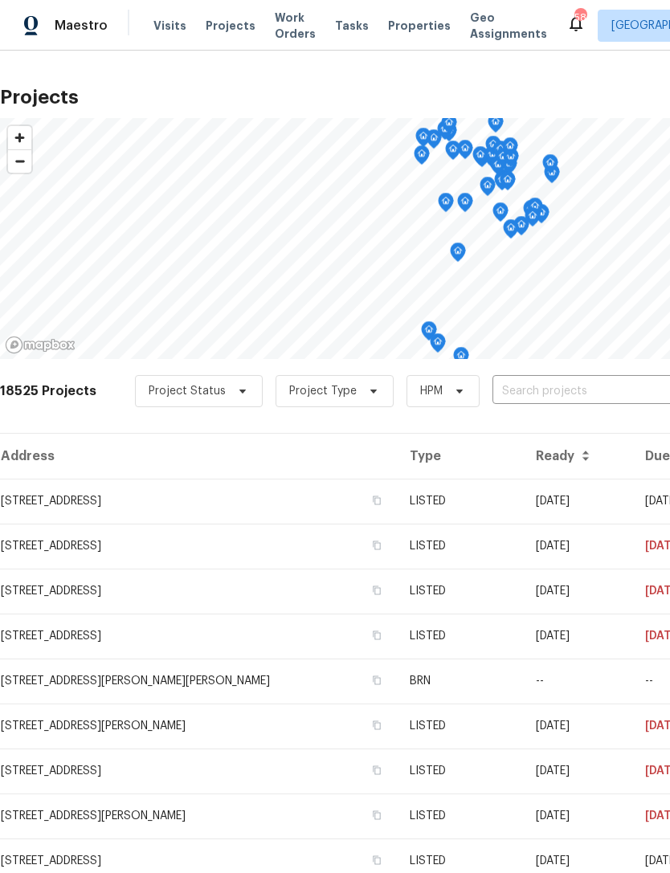
click at [555, 390] on input "text" at bounding box center [584, 391] width 184 height 25
type input "104 [PERSON_NAME]"
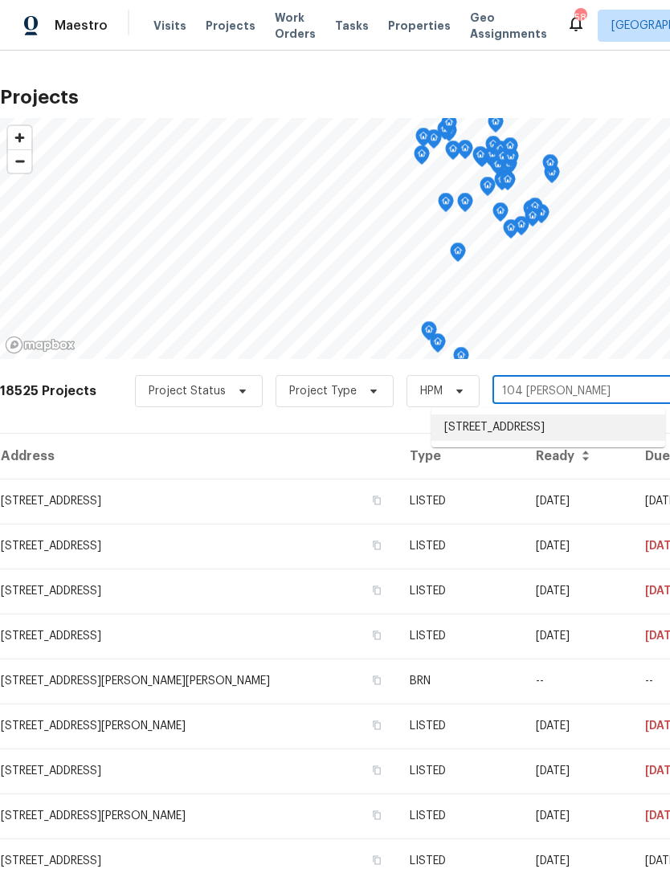
click at [529, 422] on li "[STREET_ADDRESS]" at bounding box center [548, 427] width 234 height 27
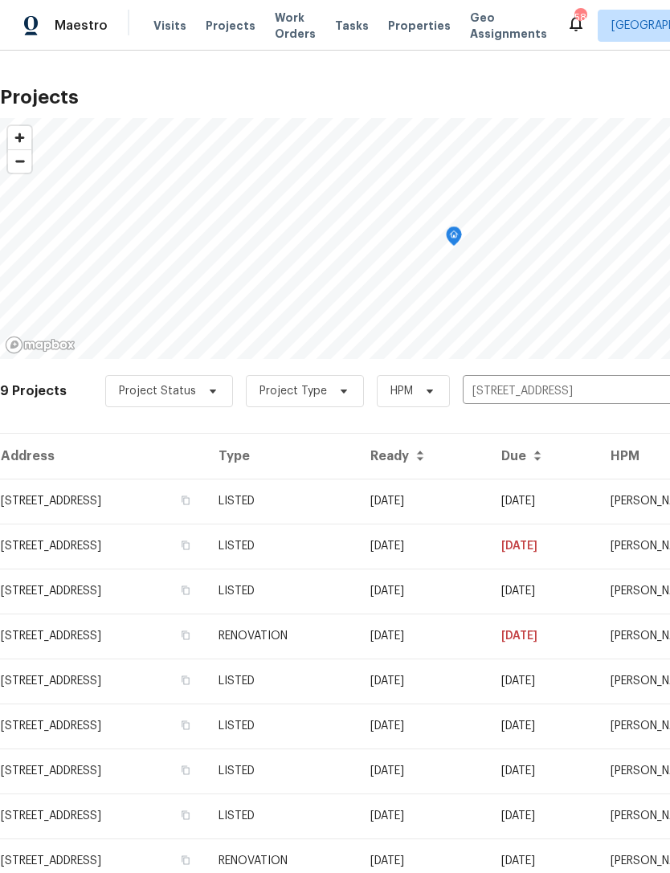
click at [61, 502] on td "[STREET_ADDRESS]" at bounding box center [103, 501] width 206 height 45
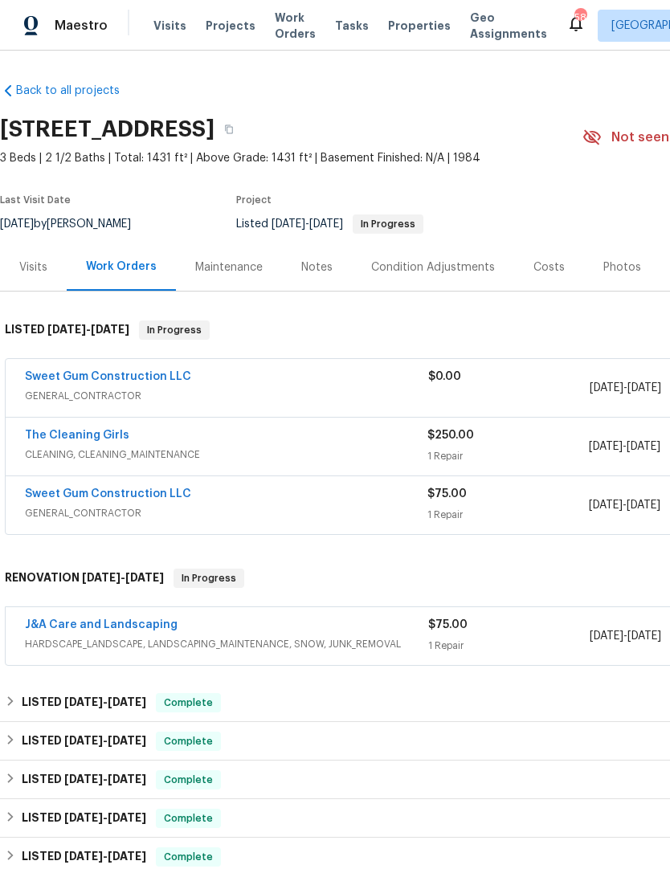
click at [63, 379] on link "Sweet Gum Construction LLC" at bounding box center [108, 376] width 166 height 11
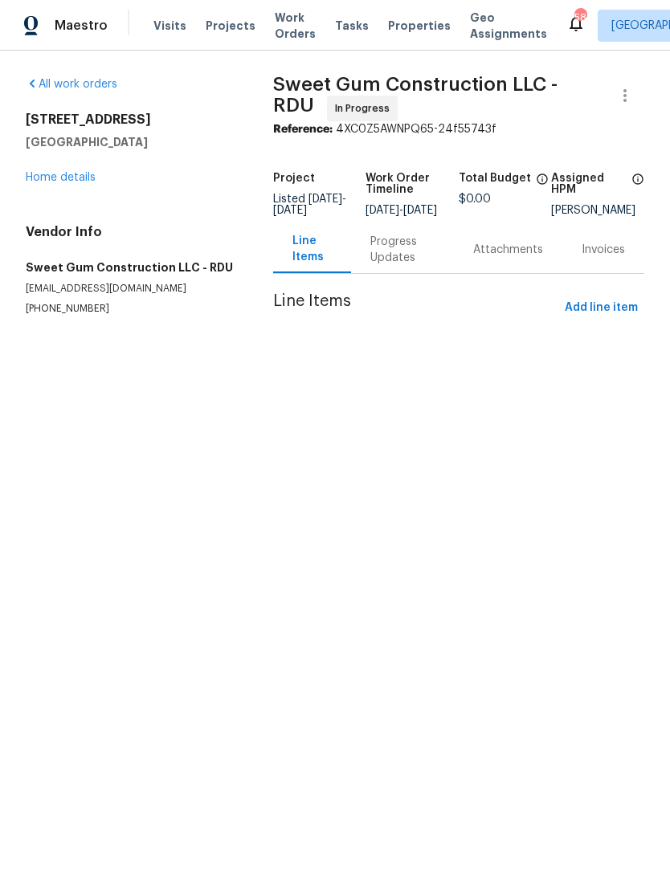
click at [70, 182] on link "Home details" at bounding box center [61, 177] width 70 height 11
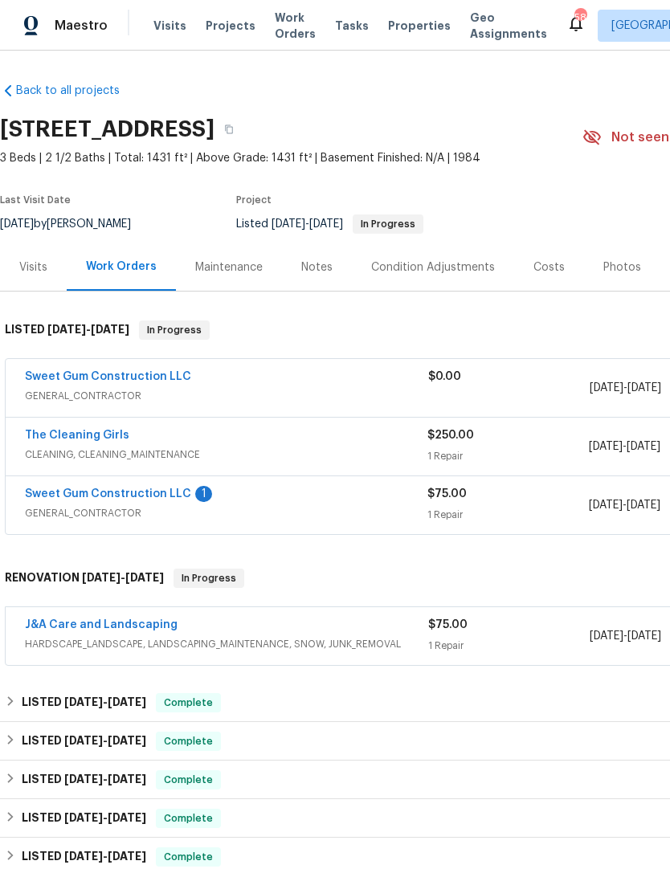
click at [68, 499] on link "Sweet Gum Construction LLC" at bounding box center [108, 493] width 166 height 11
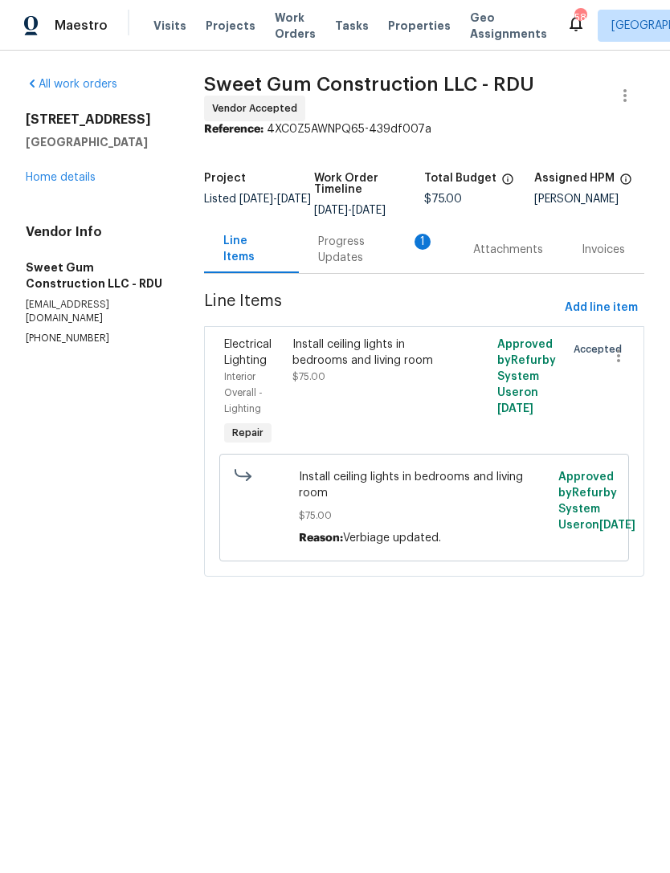
click at [429, 524] on span "$75.00" at bounding box center [424, 516] width 250 height 16
click at [417, 414] on div "Install ceiling lights in bedrooms and living room $75.00" at bounding box center [373, 393] width 171 height 122
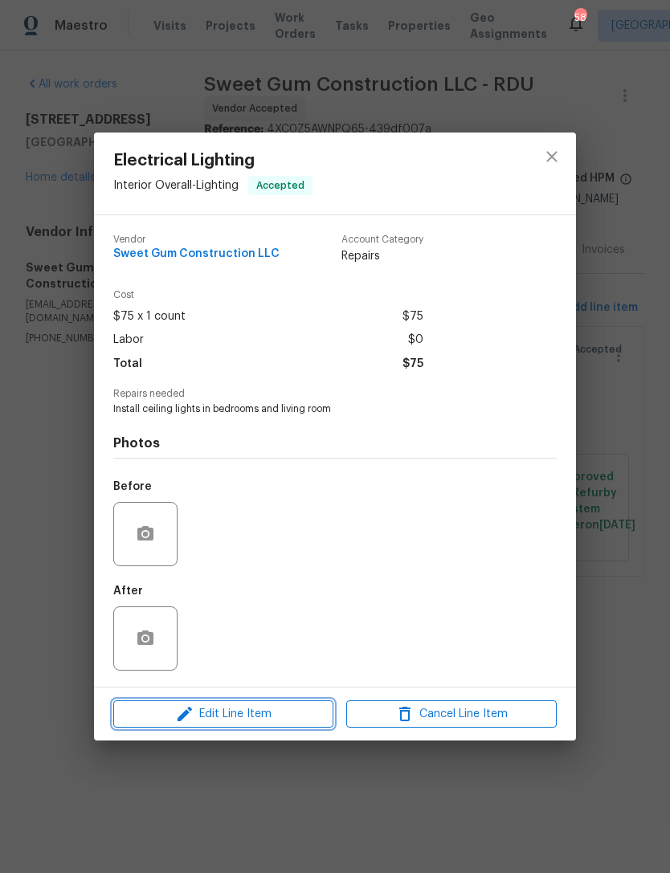
click at [287, 702] on button "Edit Line Item" at bounding box center [223, 714] width 220 height 28
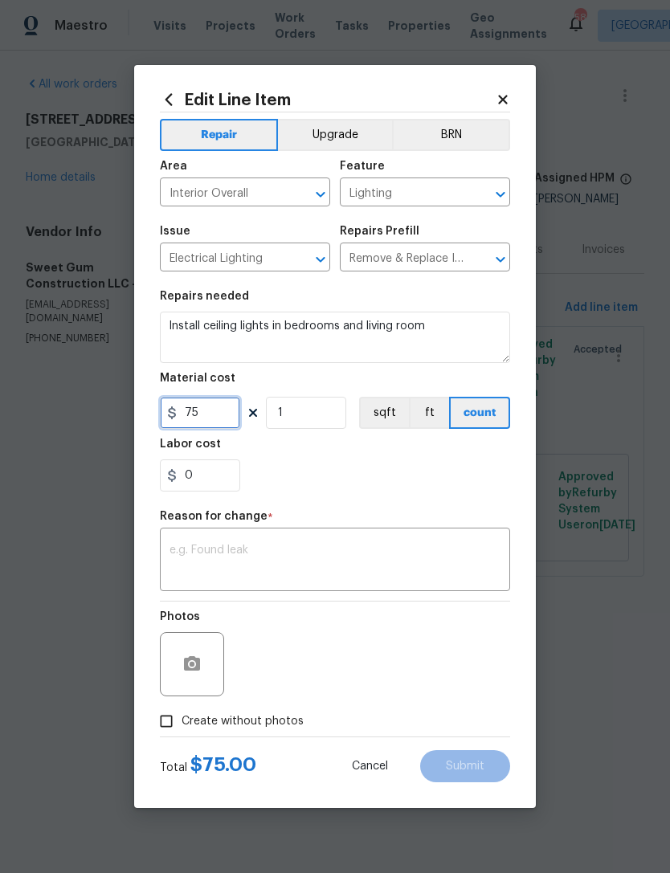
click at [230, 407] on input "75" at bounding box center [200, 413] width 80 height 32
click at [206, 409] on input "75" at bounding box center [200, 413] width 80 height 32
type input "3000"
click at [276, 492] on div "0" at bounding box center [335, 475] width 350 height 32
click at [414, 591] on div "x ​" at bounding box center [335, 561] width 350 height 59
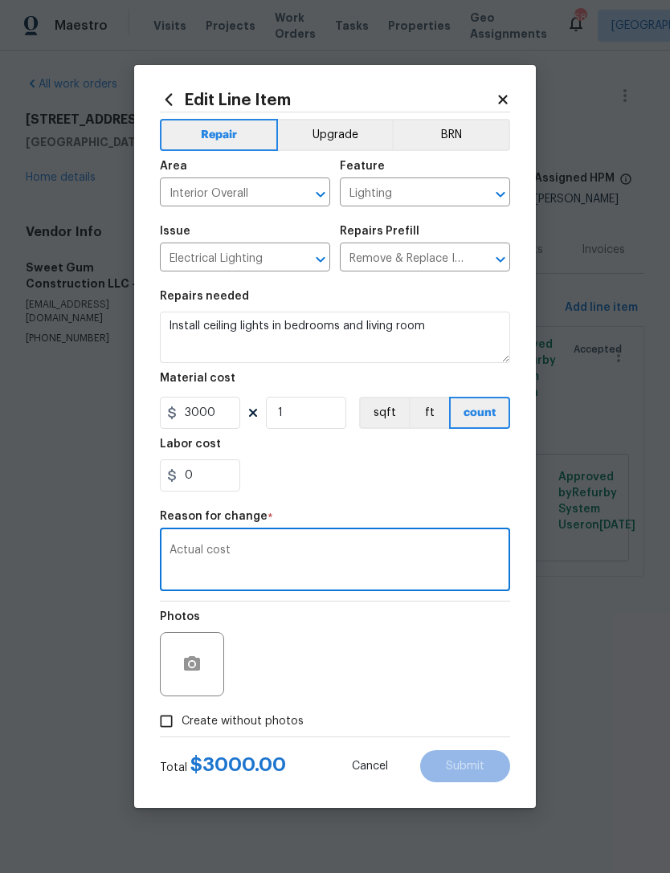
type textarea "Actual cost"
click at [160, 720] on input "Create without photos" at bounding box center [166, 721] width 31 height 31
checkbox input "true"
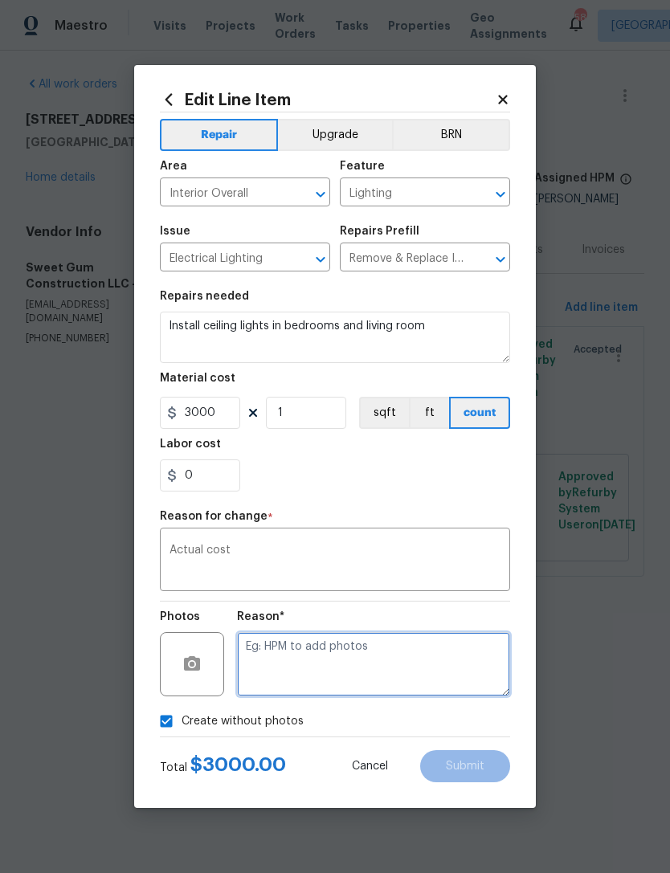
click at [389, 662] on textarea at bounding box center [373, 664] width 273 height 64
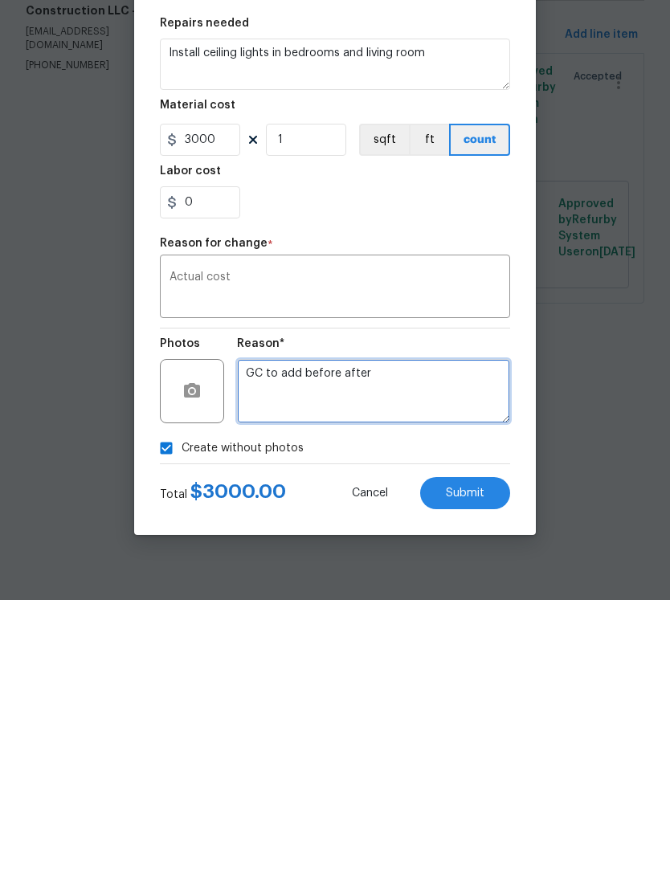
type textarea "GC to add before after"
click at [471, 761] on span "Submit" at bounding box center [465, 767] width 39 height 12
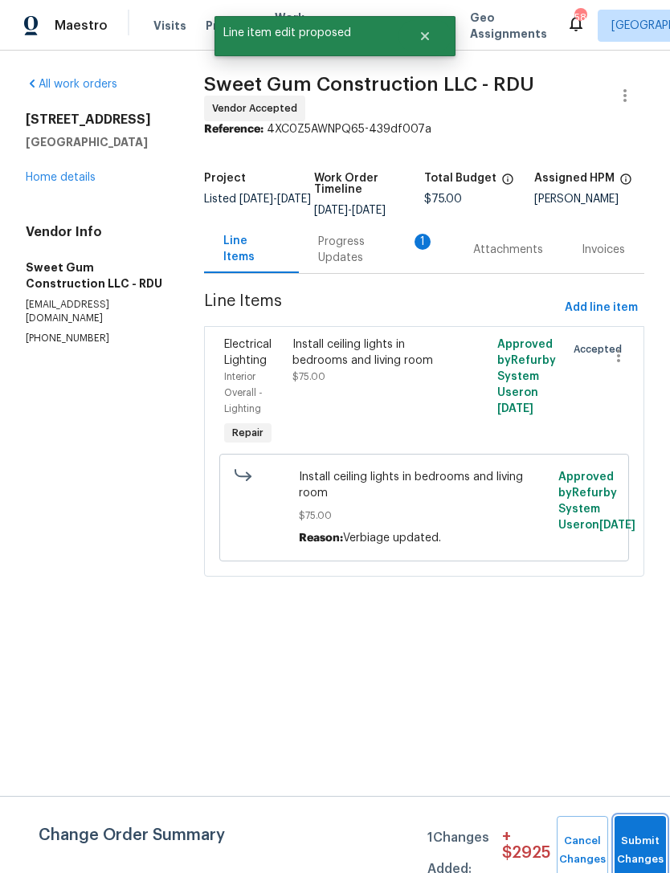
click at [635, 842] on button "Submit Changes" at bounding box center [639, 850] width 51 height 69
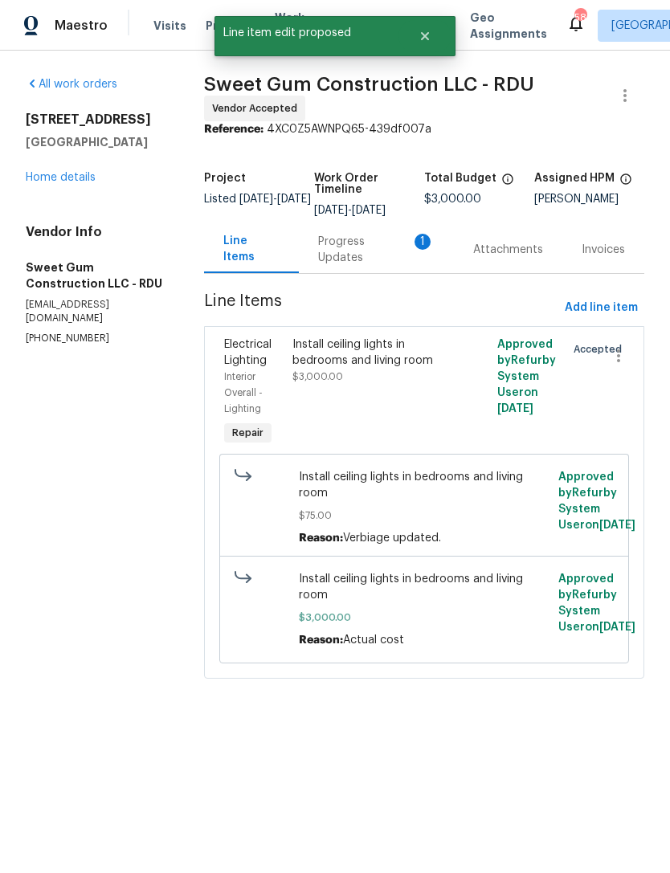
click at [79, 181] on link "Home details" at bounding box center [61, 177] width 70 height 11
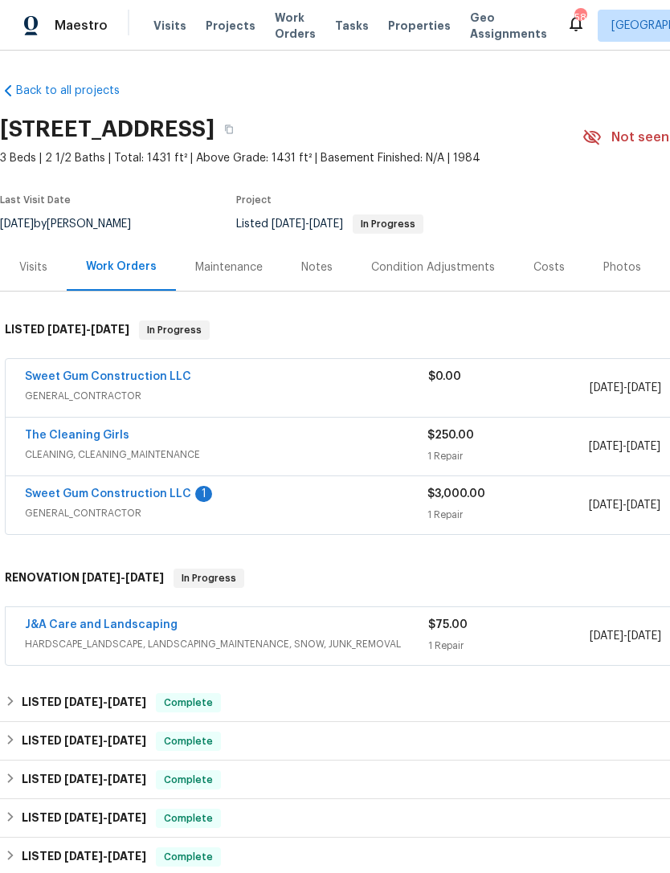
click at [84, 492] on link "Sweet Gum Construction LLC" at bounding box center [108, 493] width 166 height 11
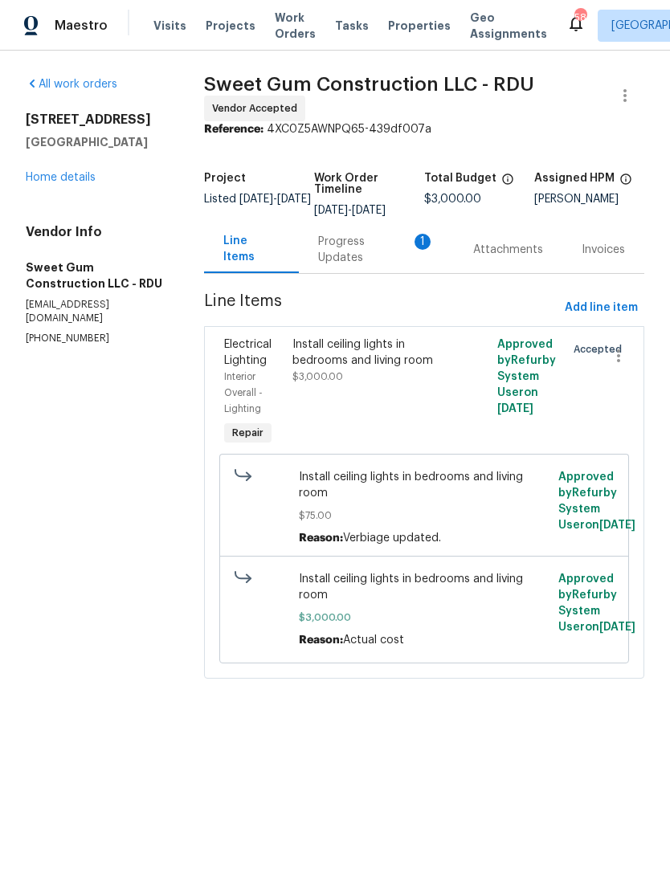
click at [380, 261] on div "Progress Updates 1" at bounding box center [376, 250] width 116 height 32
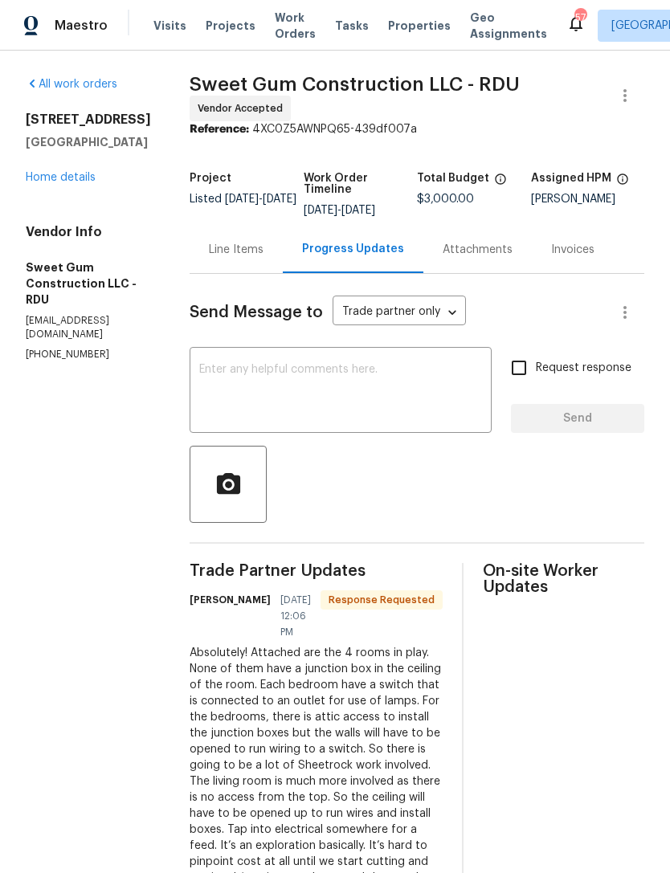
click at [365, 371] on div "x ​" at bounding box center [341, 392] width 302 height 82
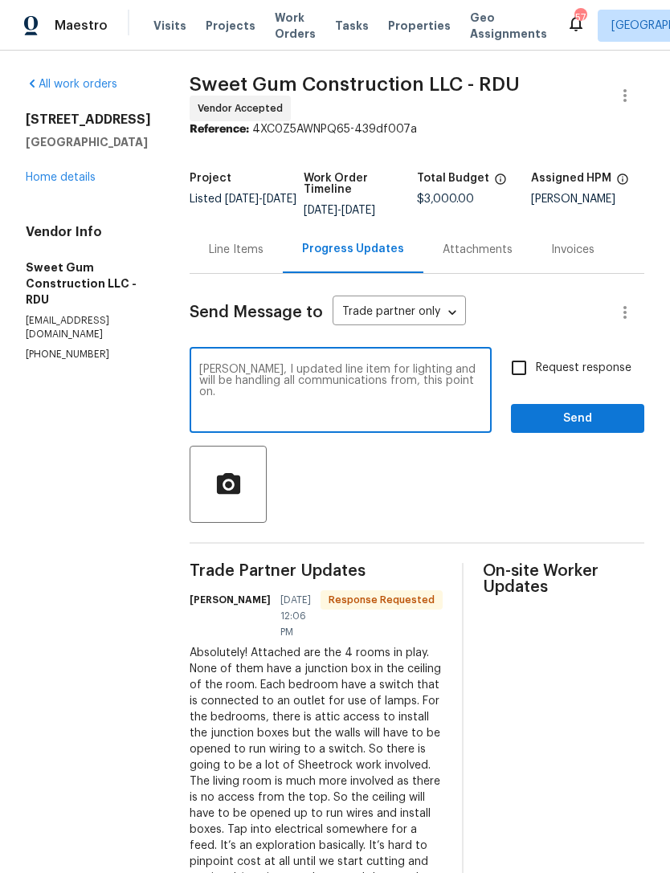
type textarea "Stacey, I updated line item for lighting and will be handling all communication…"
click at [594, 434] on button "Send" at bounding box center [577, 419] width 133 height 30
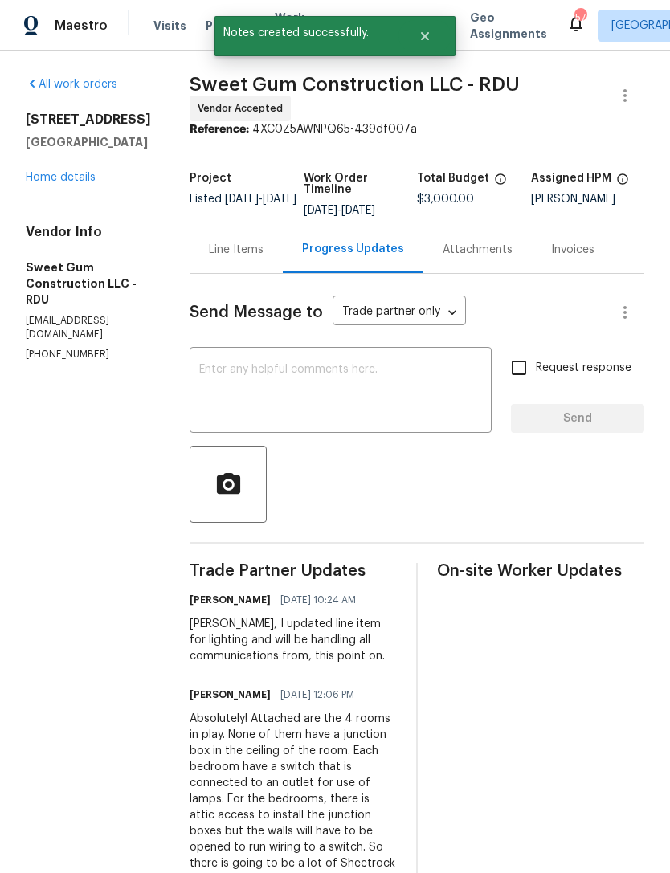
click at [263, 258] on div "Line Items" at bounding box center [236, 250] width 55 height 16
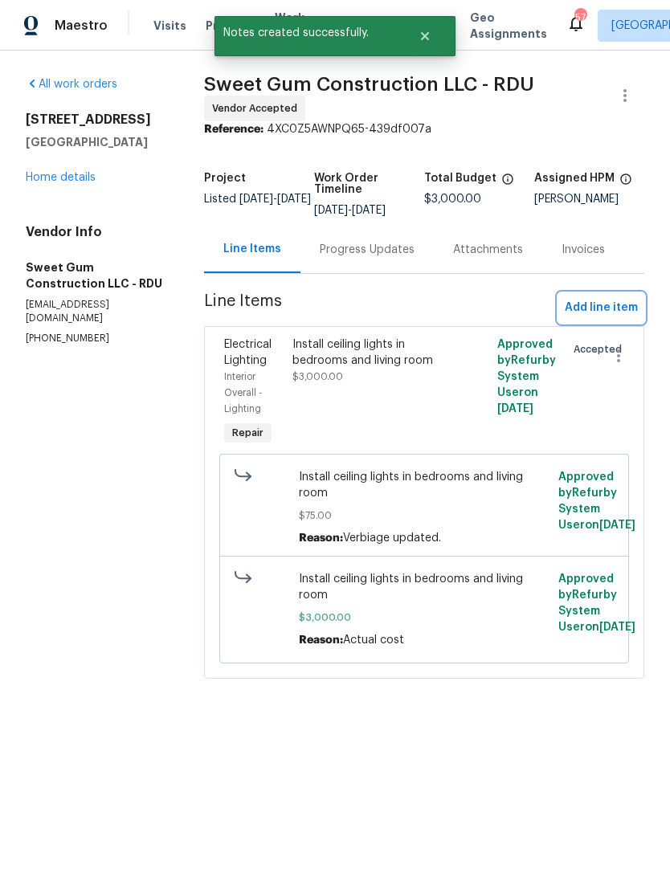
click at [595, 309] on span "Add line item" at bounding box center [601, 308] width 73 height 20
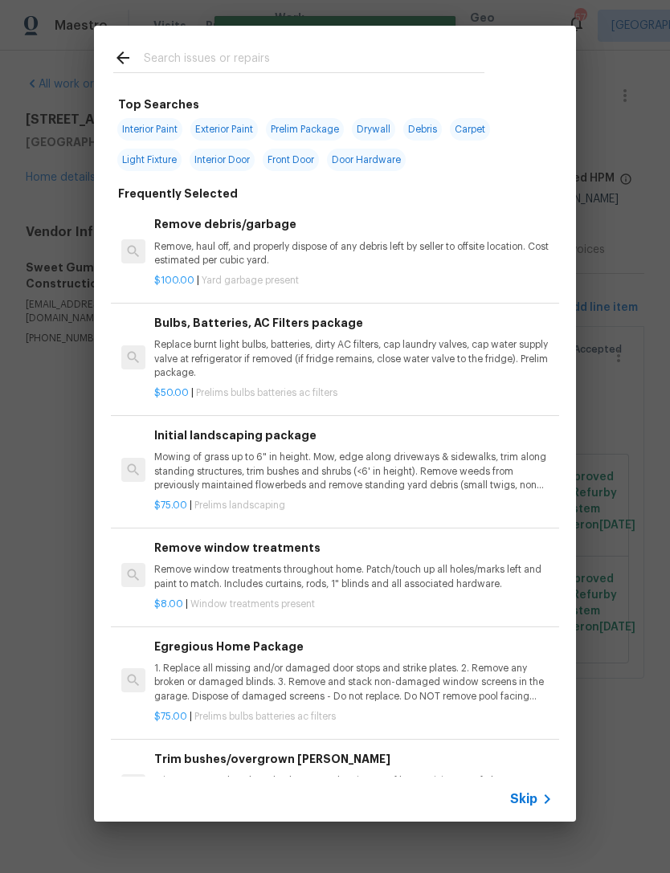
click at [337, 66] on input "text" at bounding box center [314, 60] width 341 height 24
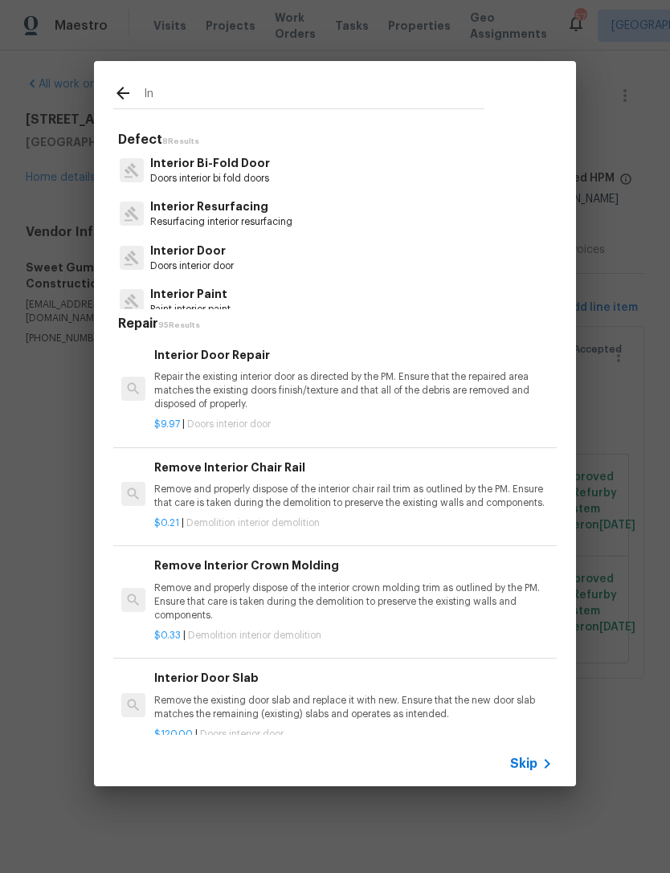
type input "I"
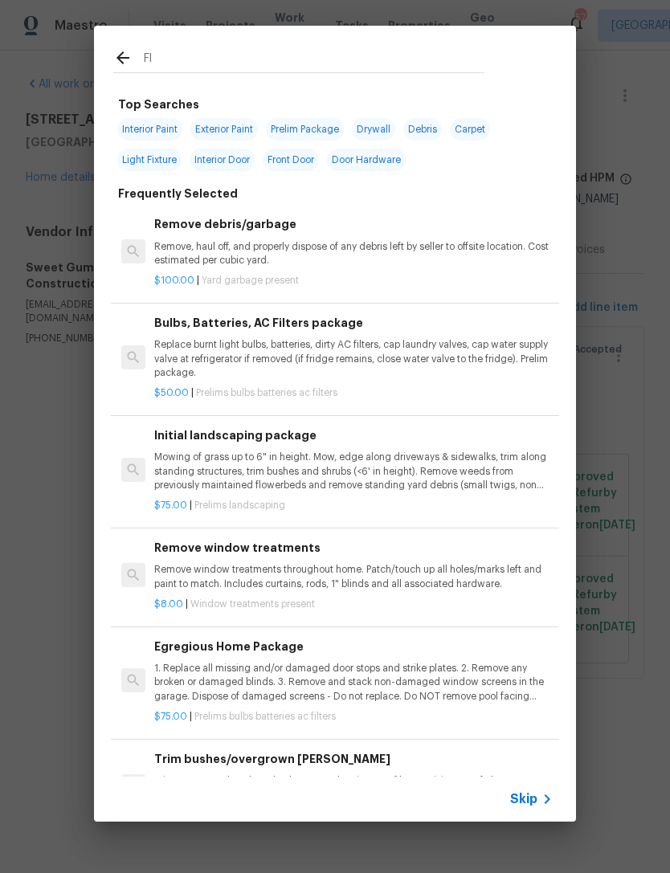
type input "F"
type input "Electrical"
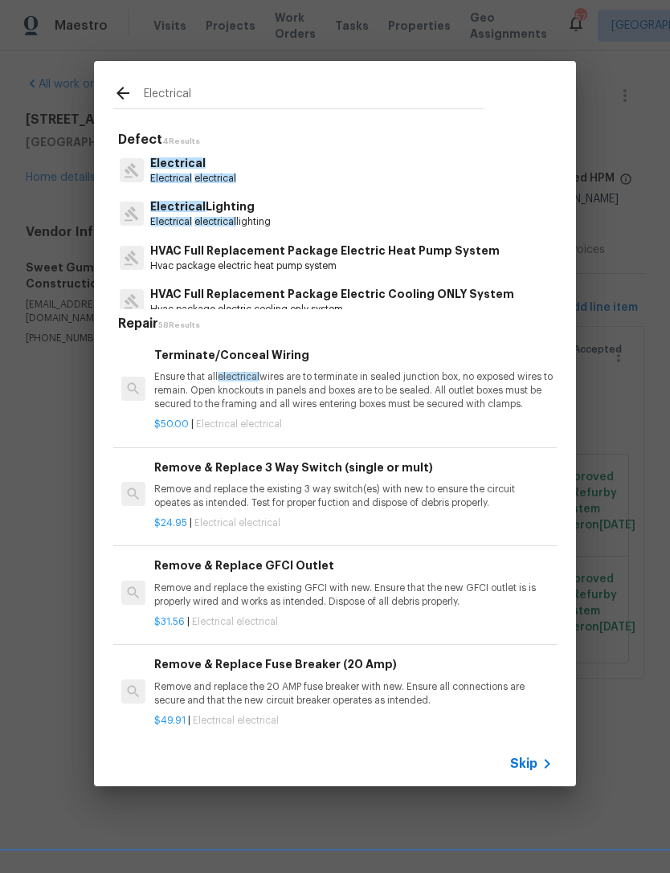
click at [206, 186] on p "Electrical electrical" at bounding box center [193, 179] width 86 height 14
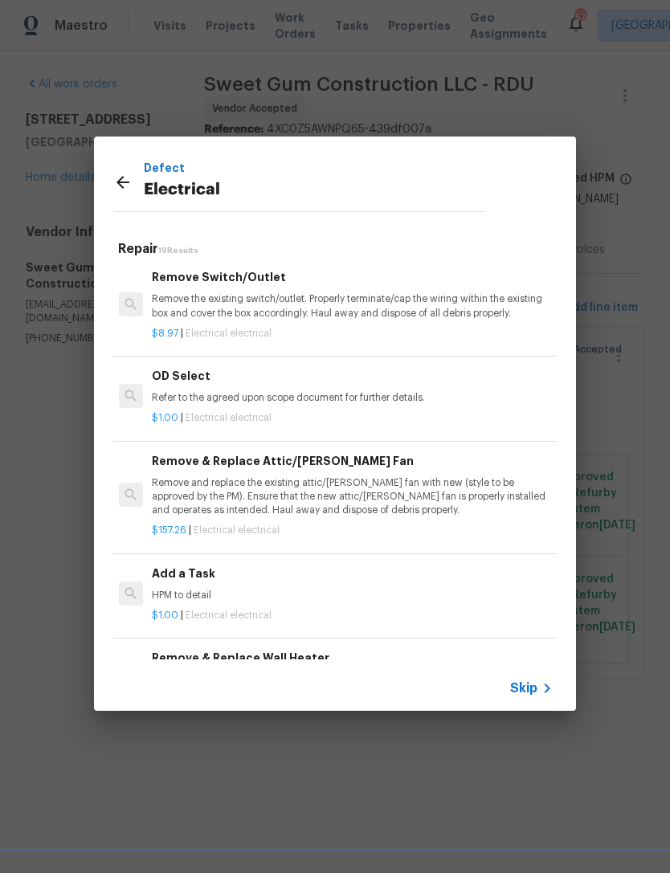
scroll to position [819, 2]
click at [308, 565] on h6 "Add a Task" at bounding box center [351, 574] width 398 height 18
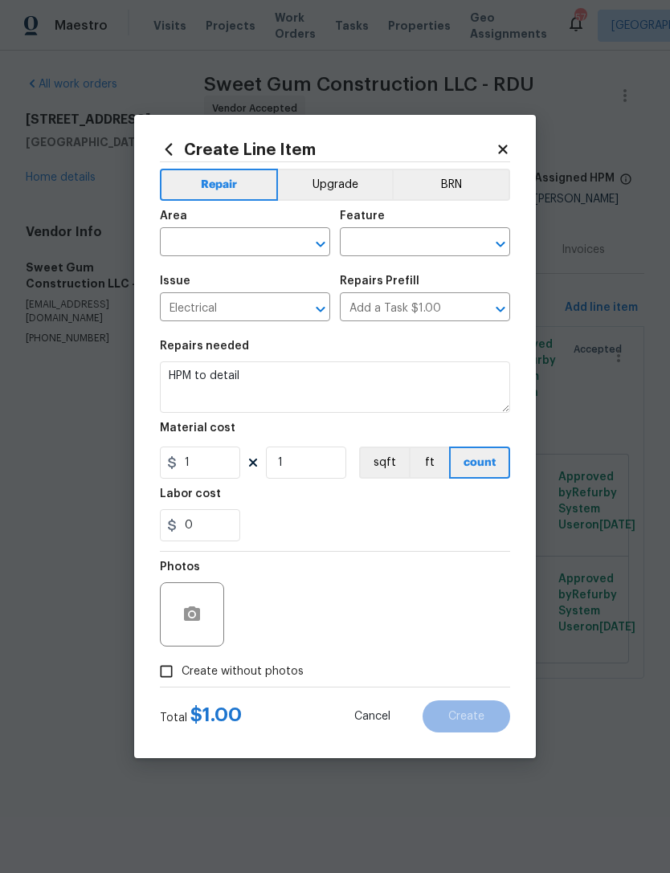
click at [197, 254] on input "text" at bounding box center [222, 243] width 125 height 25
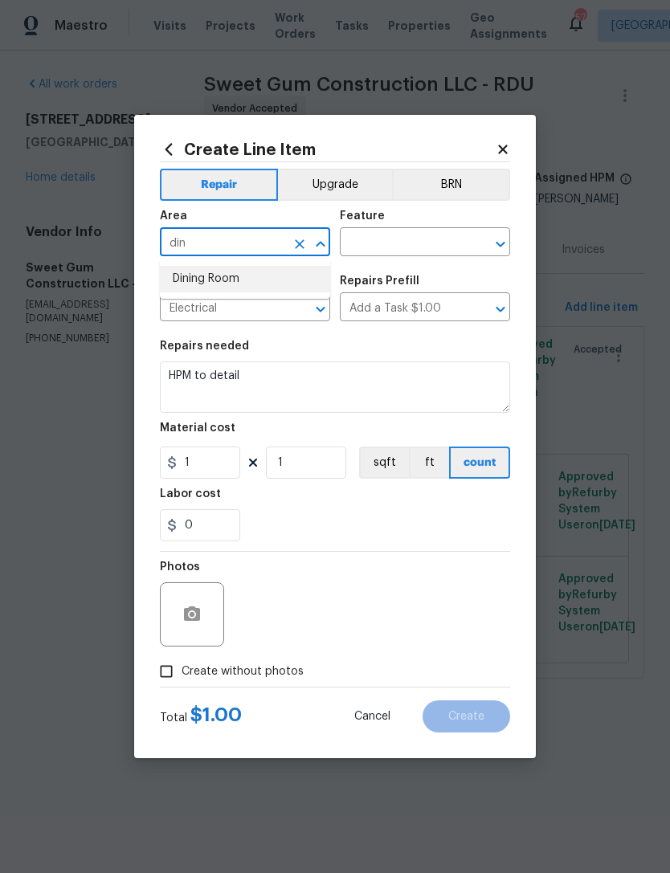
click at [287, 279] on li "Dining Room" at bounding box center [245, 279] width 170 height 27
type input "Dining Room"
click at [410, 239] on input "text" at bounding box center [402, 243] width 125 height 25
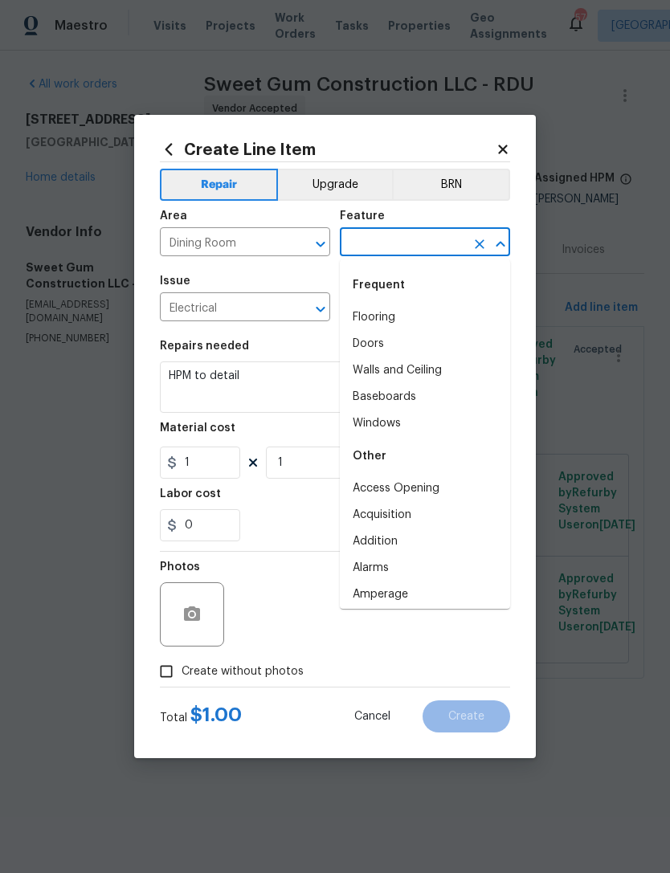
click at [415, 299] on div "Frequent" at bounding box center [425, 285] width 170 height 39
click at [410, 238] on input "text" at bounding box center [402, 243] width 125 height 25
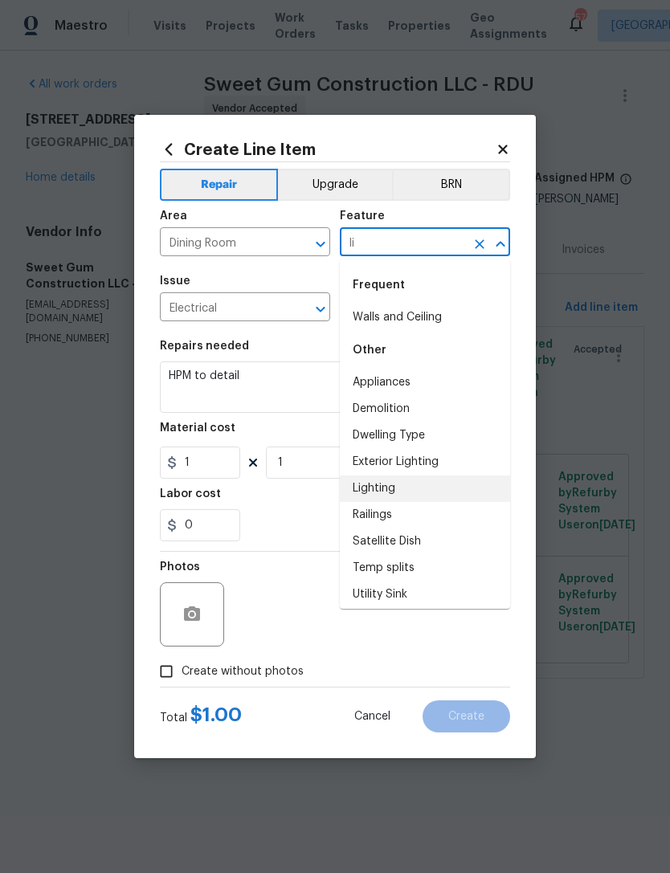
click at [395, 489] on li "Lighting" at bounding box center [425, 489] width 170 height 27
type input "Lighting"
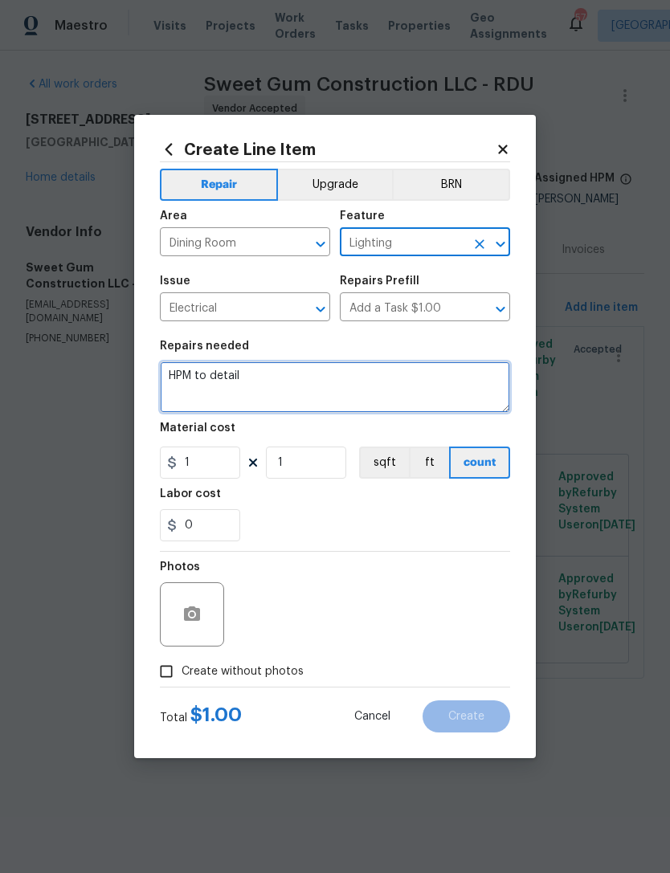
click at [367, 378] on textarea "HPM to detail" at bounding box center [335, 386] width 350 height 51
click at [224, 378] on textarea "HPM to detail" at bounding box center [335, 386] width 350 height 51
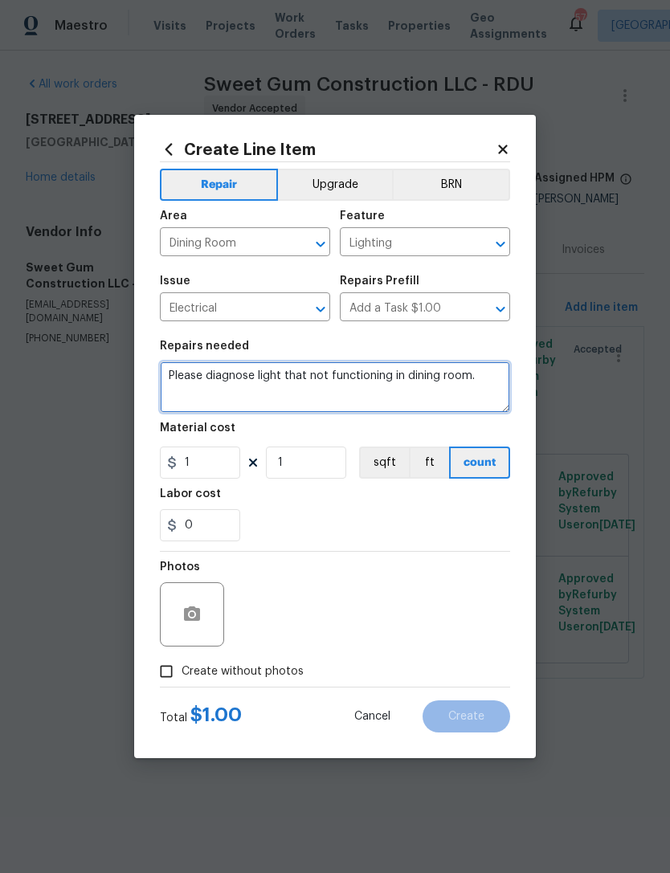
type textarea "Please diagnose light that not functioning in dining room."
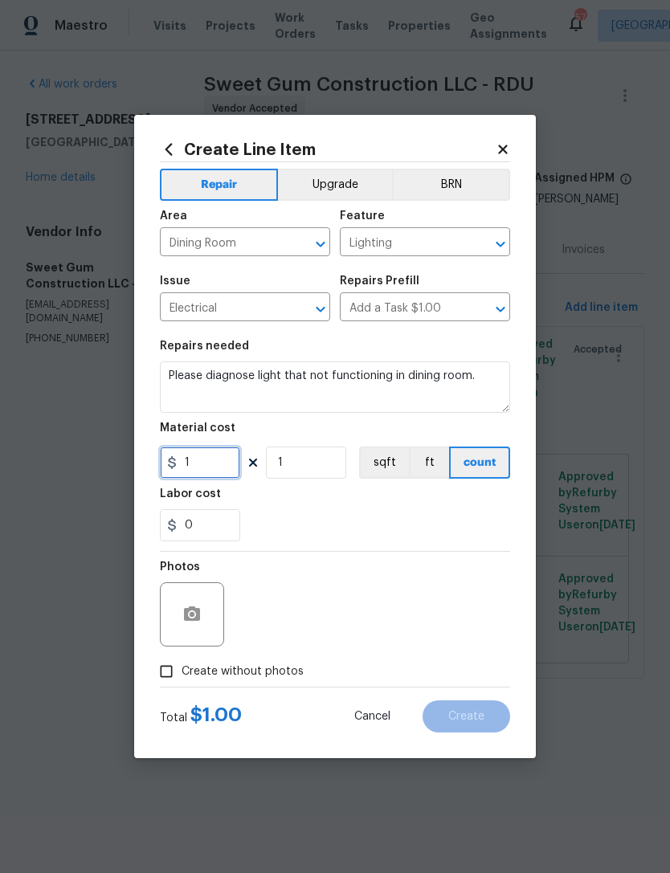
click at [213, 470] on input "1" at bounding box center [200, 463] width 80 height 32
type input "50"
click at [251, 679] on span "Create without photos" at bounding box center [243, 671] width 122 height 17
click at [182, 679] on input "Create without photos" at bounding box center [166, 671] width 31 height 31
checkbox input "true"
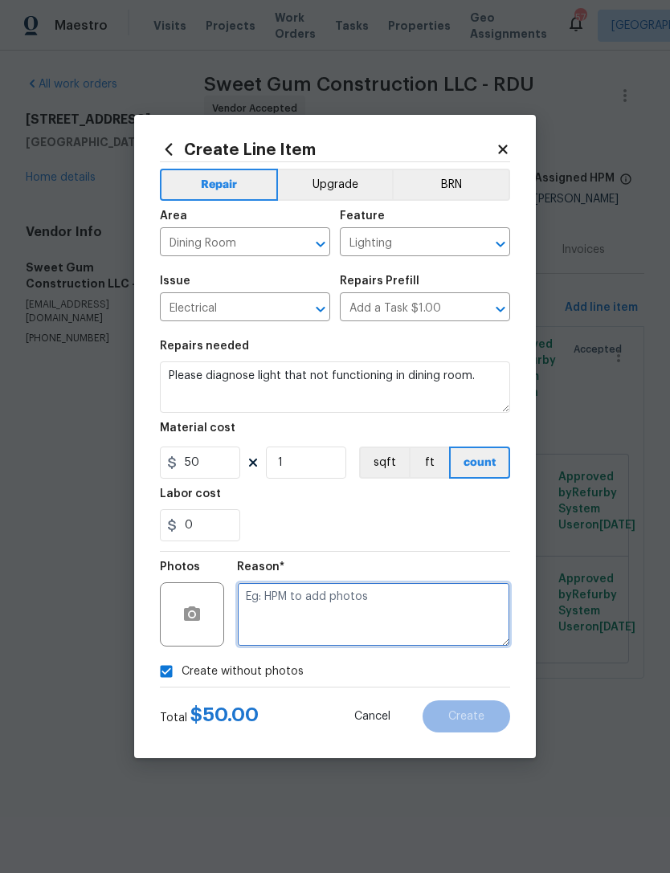
click at [341, 610] on textarea at bounding box center [373, 614] width 273 height 64
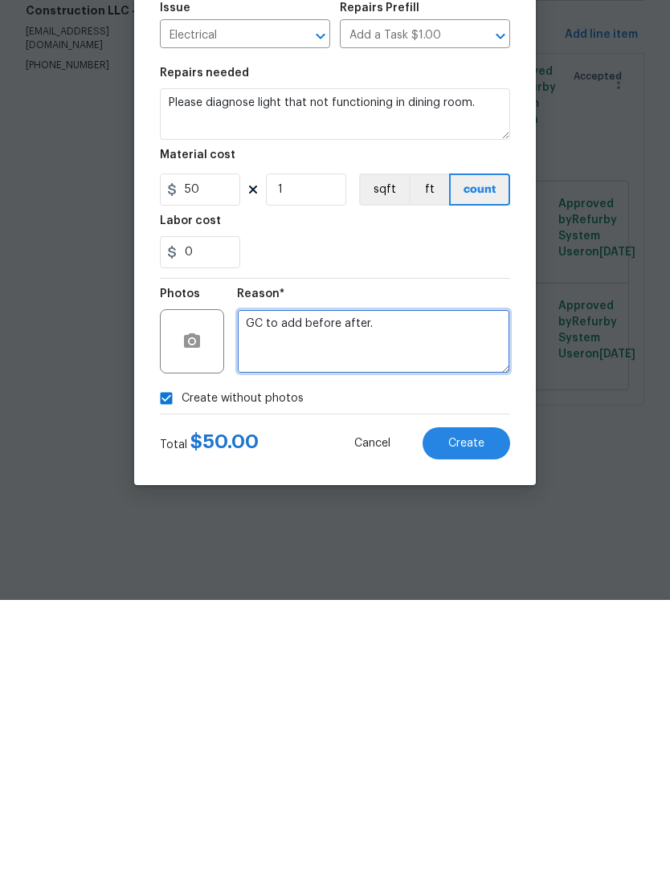
type textarea "GC to add before after."
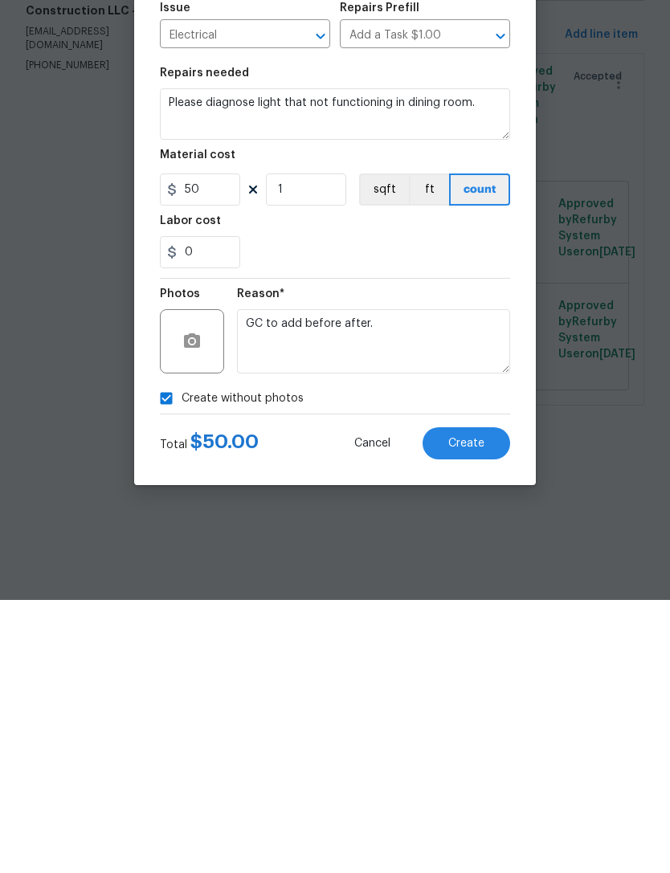
click at [484, 700] on button "Create" at bounding box center [466, 716] width 88 height 32
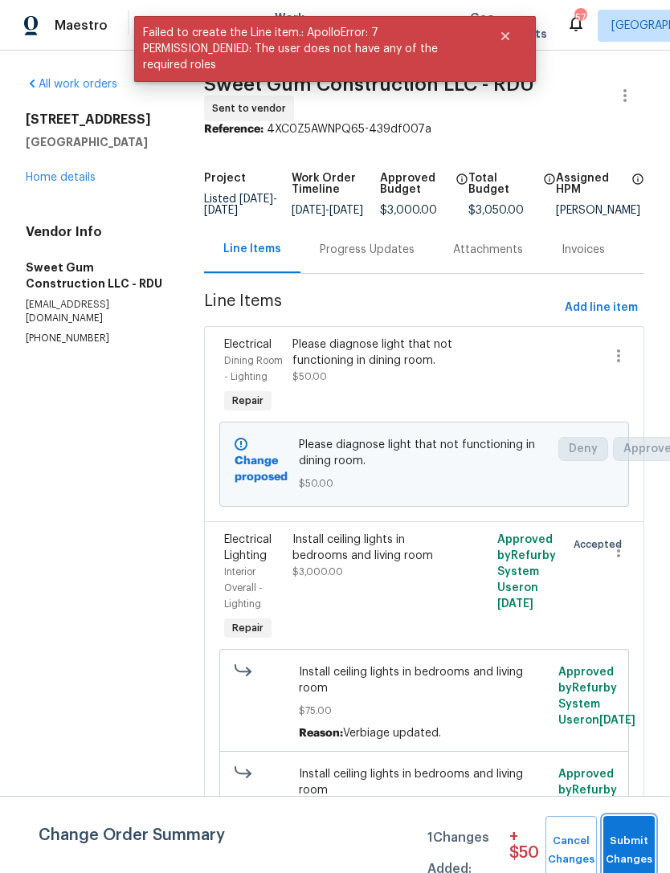
click at [639, 837] on span "Submit Changes" at bounding box center [628, 850] width 35 height 37
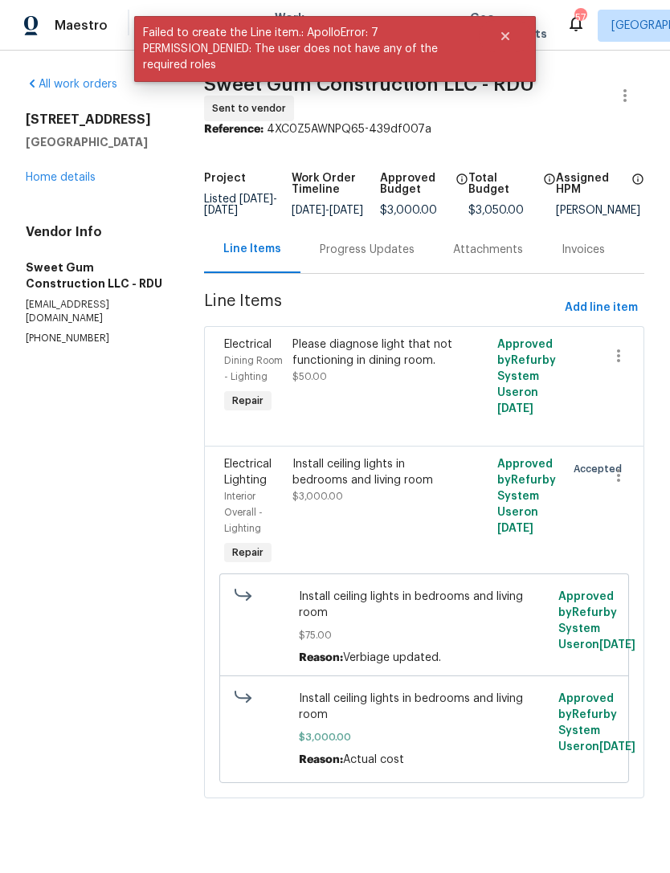
click at [406, 253] on div "Progress Updates" at bounding box center [367, 250] width 95 height 16
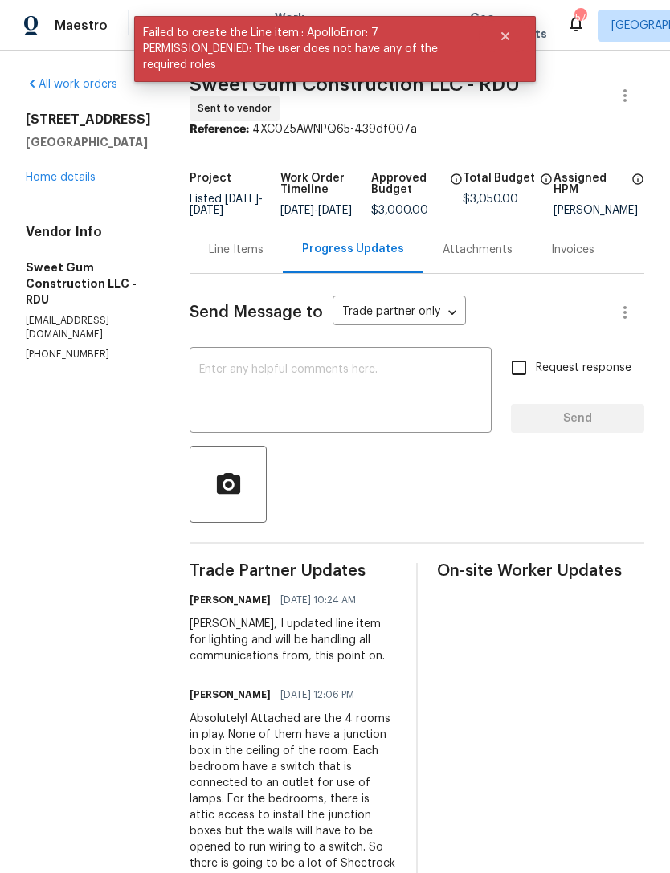
click at [364, 383] on textarea at bounding box center [340, 392] width 283 height 56
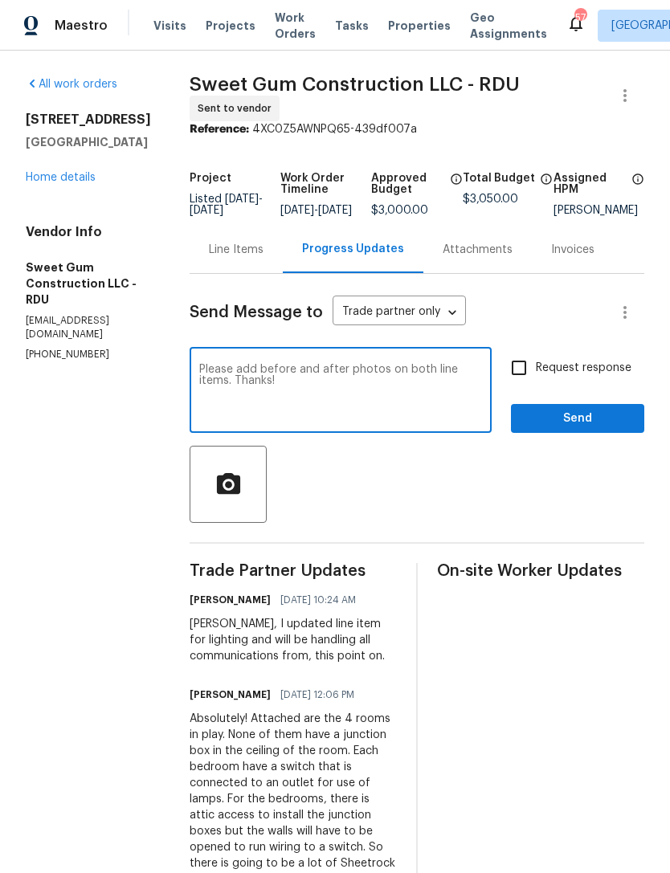
type textarea "Please add before and after photos on both line items. Thanks!"
click at [536, 370] on input "Request response" at bounding box center [519, 368] width 34 height 34
checkbox input "true"
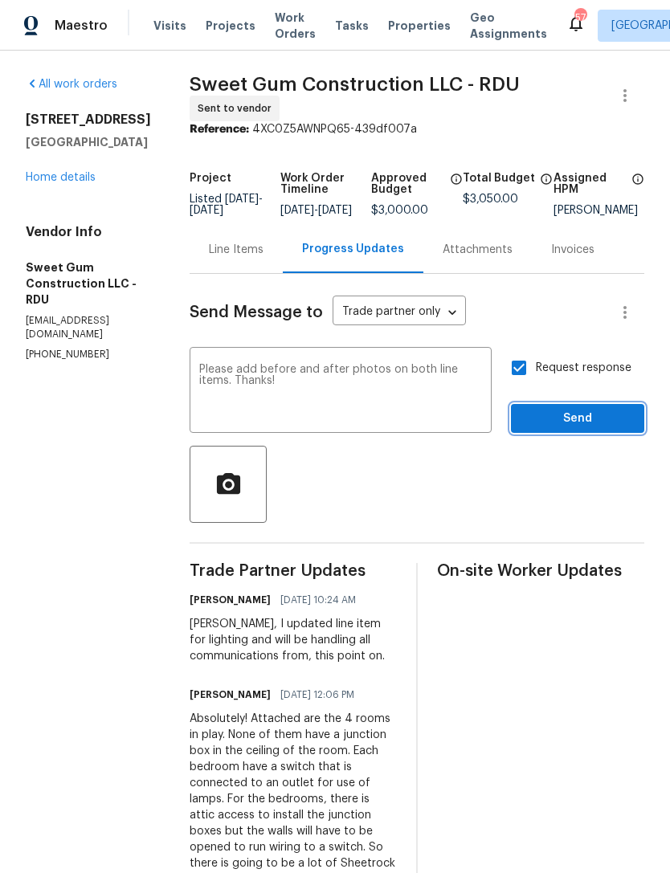
click at [603, 429] on span "Send" at bounding box center [578, 419] width 108 height 20
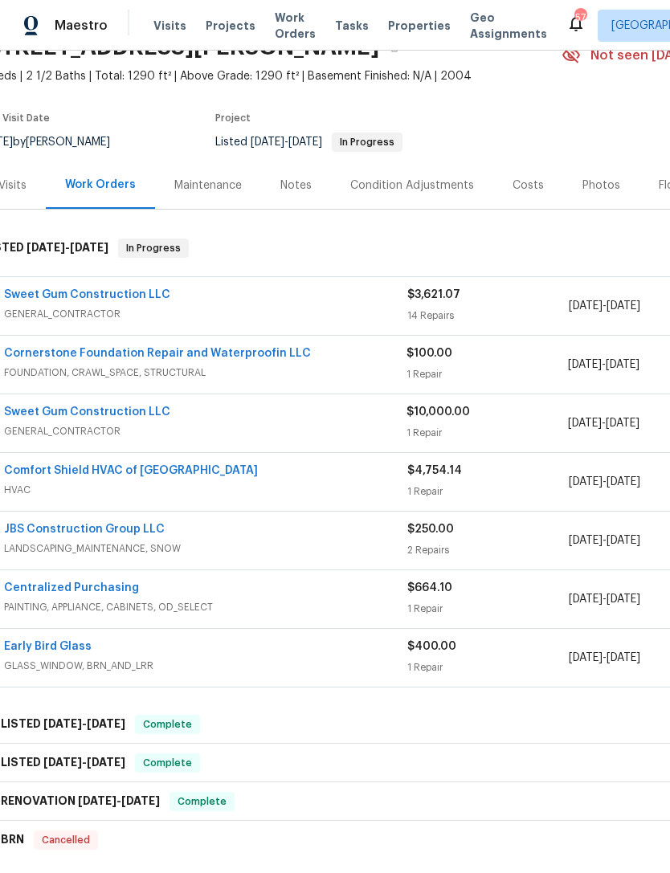
scroll to position [80, 12]
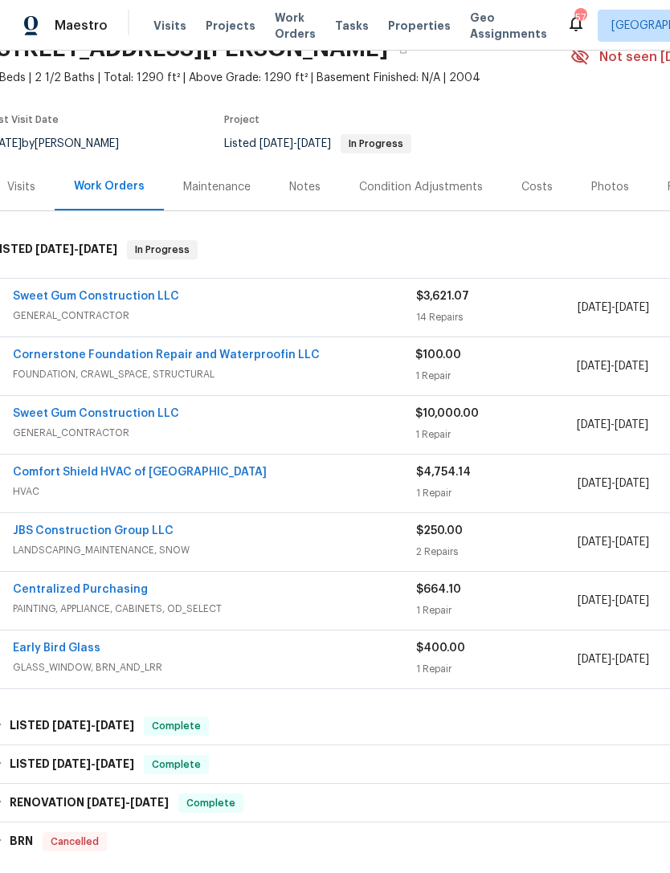
click at [278, 357] on link "Cornerstone Foundation Repair and Waterproofin LLC" at bounding box center [166, 354] width 307 height 11
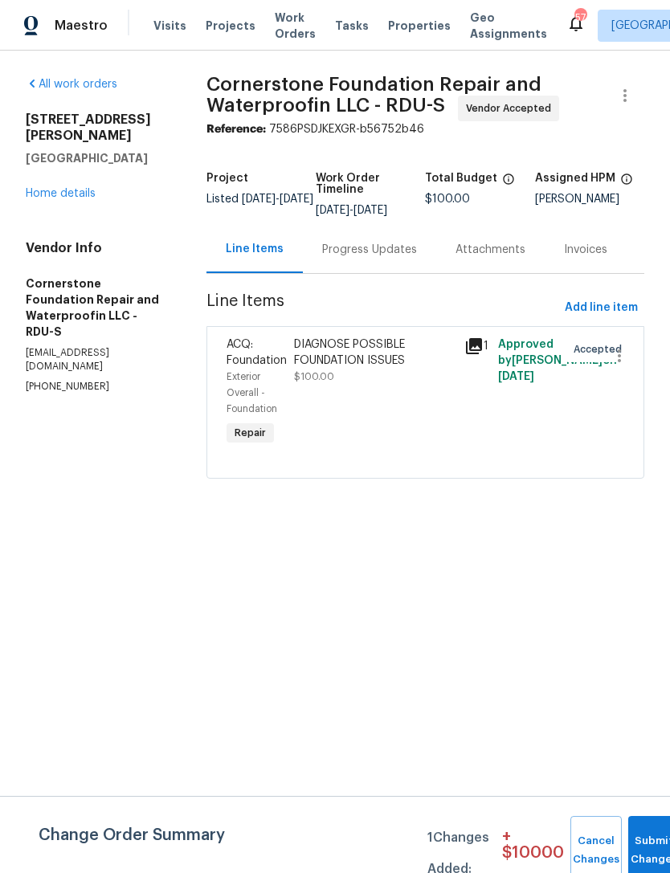
click at [363, 258] on div "Progress Updates" at bounding box center [369, 250] width 95 height 16
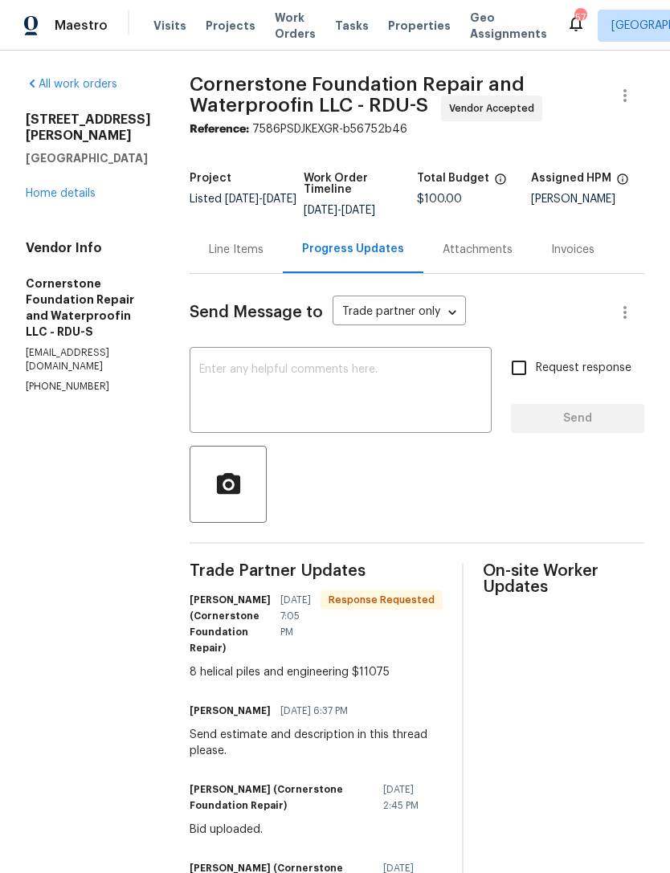
click at [90, 188] on link "Home details" at bounding box center [61, 193] width 70 height 11
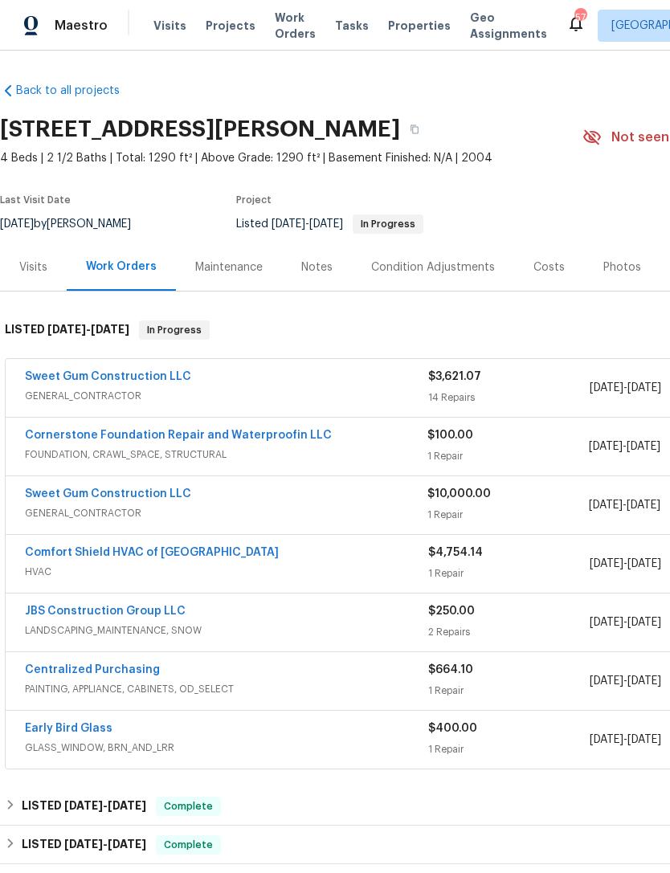
click at [133, 378] on link "Sweet Gum Construction LLC" at bounding box center [108, 376] width 166 height 11
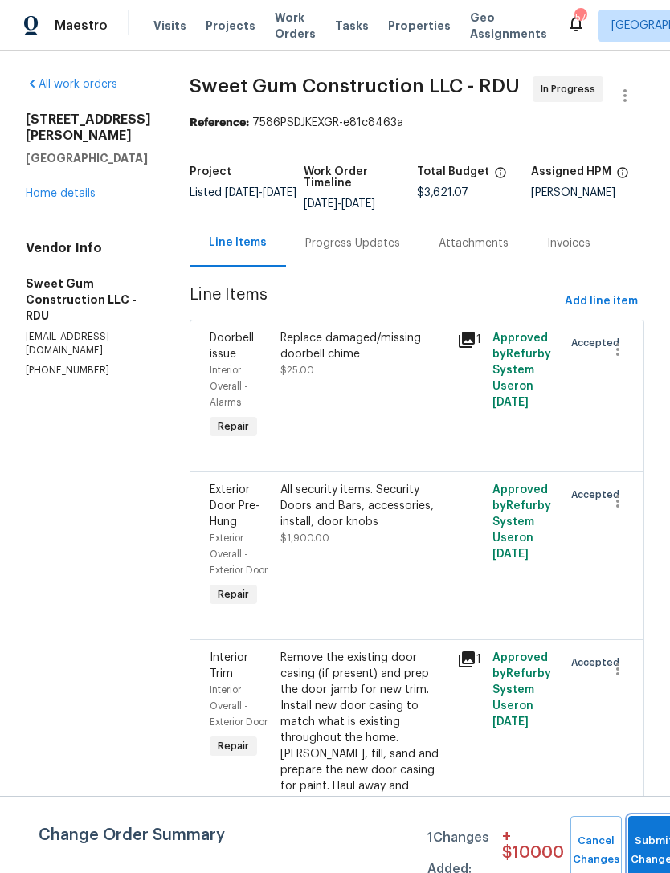
click at [650, 847] on button "Submit Changes" at bounding box center [653, 850] width 51 height 69
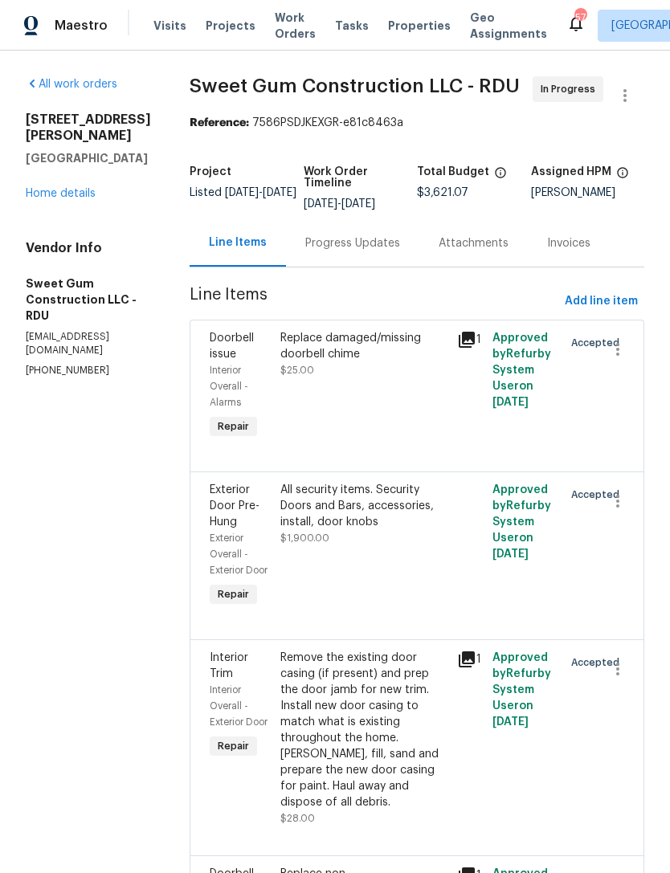
click at [89, 168] on div "[STREET_ADDRESS][PERSON_NAME] Home details" at bounding box center [88, 157] width 125 height 90
click at [72, 188] on link "Home details" at bounding box center [61, 193] width 70 height 11
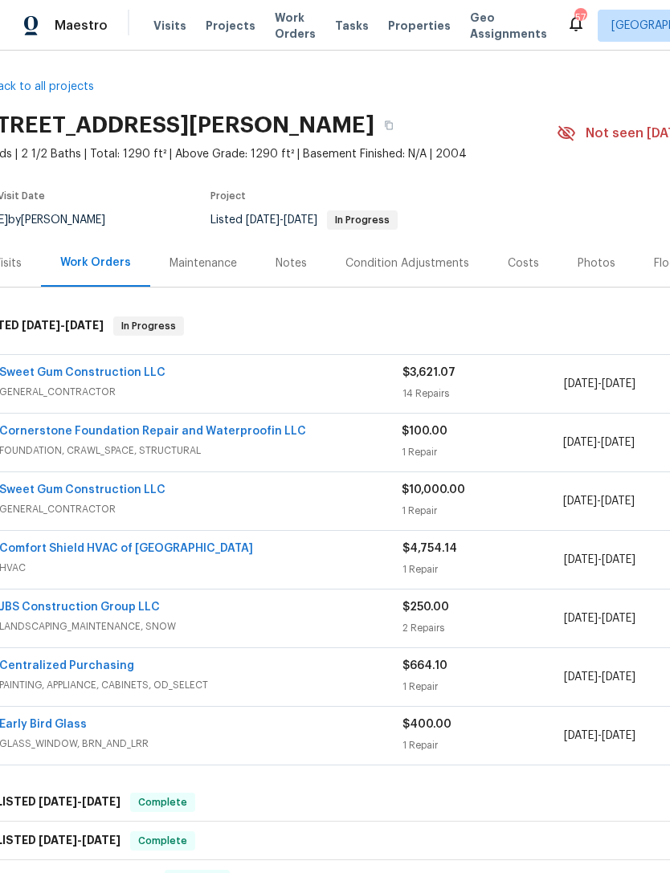
scroll to position [8, 26]
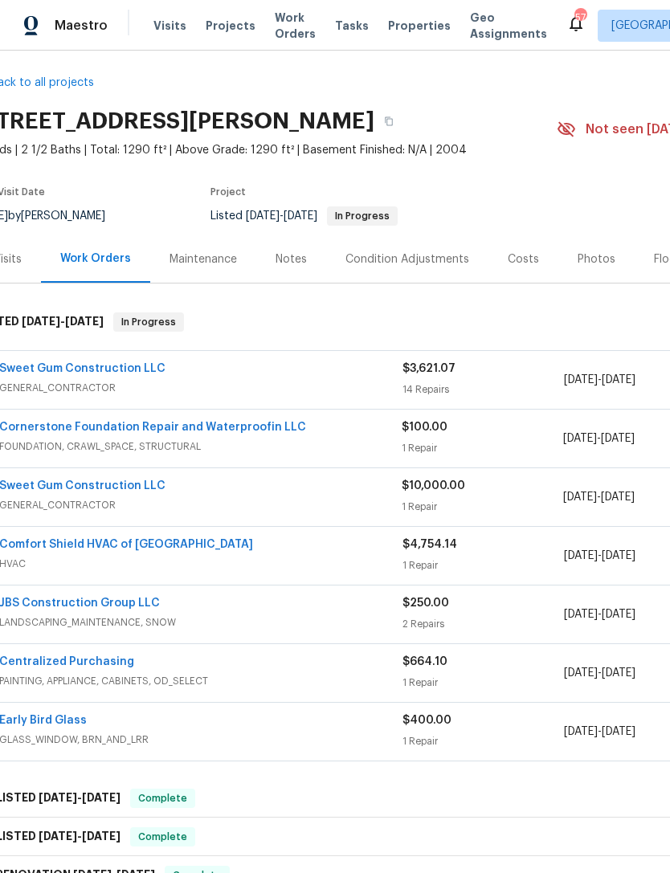
click at [73, 490] on link "Sweet Gum Construction LLC" at bounding box center [82, 485] width 166 height 11
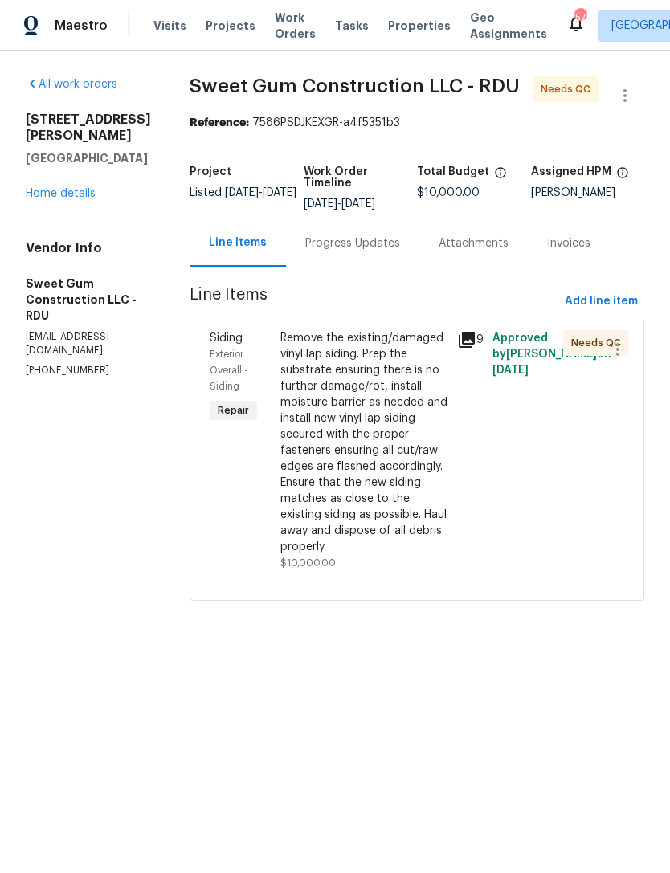
click at [410, 492] on div "Remove the existing/damaged vinyl lap siding. Prep the substrate ensuring there…" at bounding box center [363, 442] width 167 height 225
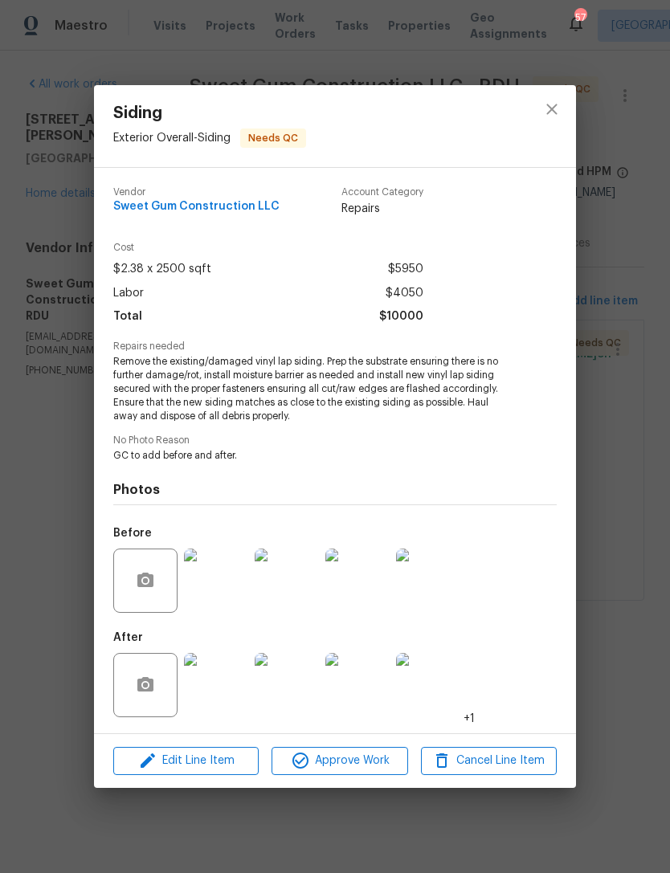
click at [217, 593] on img at bounding box center [216, 581] width 64 height 64
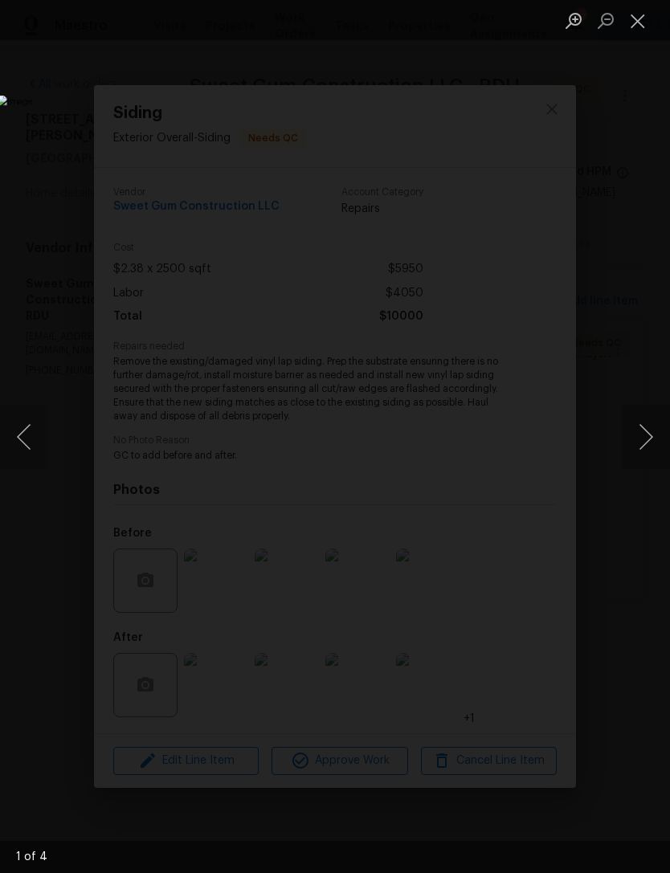
click at [639, 451] on button "Next image" at bounding box center [646, 437] width 48 height 64
click at [639, 450] on button "Next image" at bounding box center [646, 437] width 48 height 64
click at [641, 453] on button "Next image" at bounding box center [646, 437] width 48 height 64
click at [640, 453] on button "Next image" at bounding box center [646, 437] width 48 height 64
click at [639, 453] on button "Next image" at bounding box center [646, 437] width 48 height 64
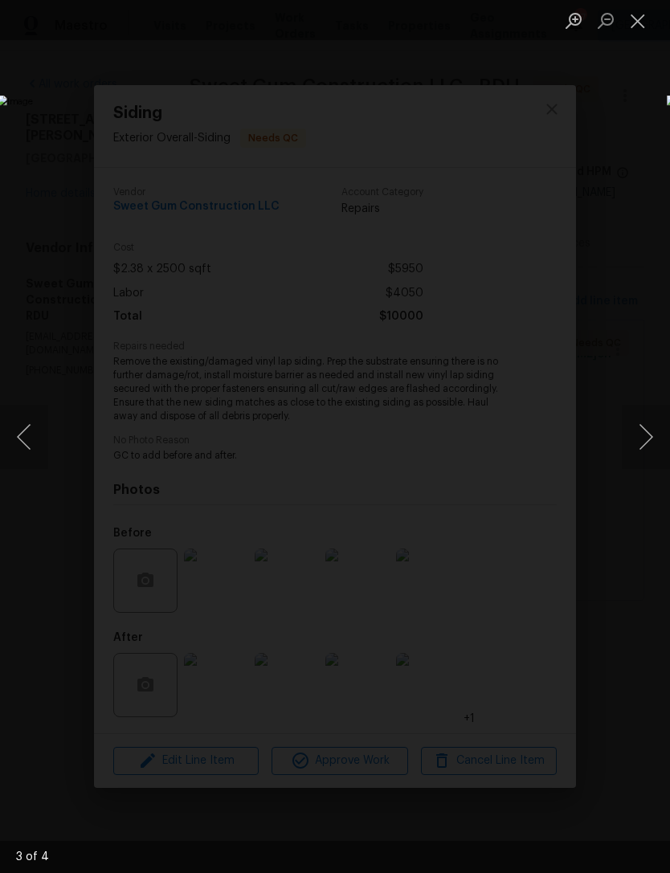
click at [639, 453] on button "Next image" at bounding box center [646, 437] width 48 height 64
click at [641, 447] on button "Next image" at bounding box center [646, 437] width 48 height 64
click at [640, 447] on button "Next image" at bounding box center [646, 437] width 48 height 64
click at [640, 446] on button "Next image" at bounding box center [646, 437] width 48 height 64
click at [639, 446] on button "Next image" at bounding box center [646, 437] width 48 height 64
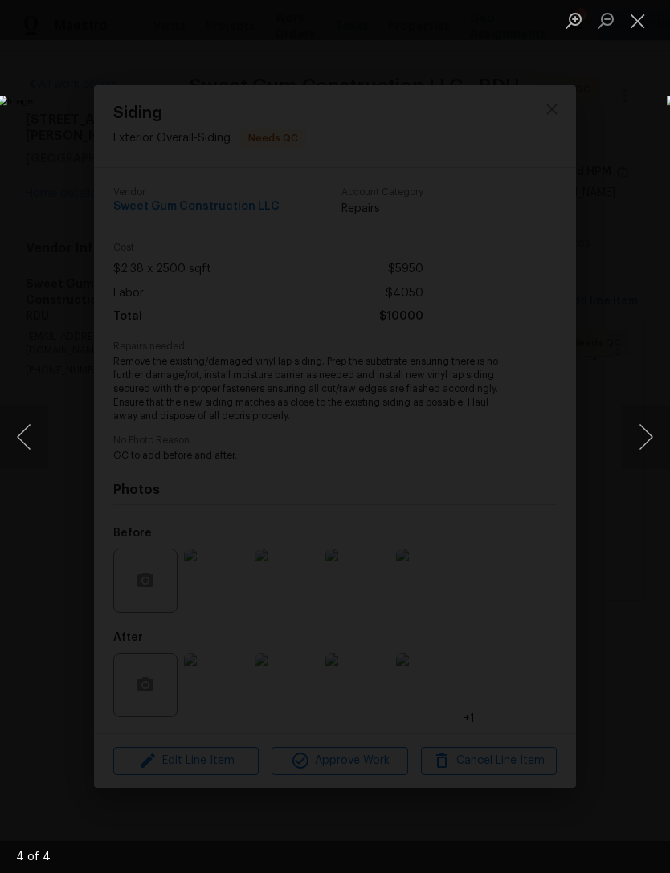
click at [639, 442] on button "Next image" at bounding box center [646, 437] width 48 height 64
click at [638, 22] on button "Close lightbox" at bounding box center [638, 20] width 32 height 28
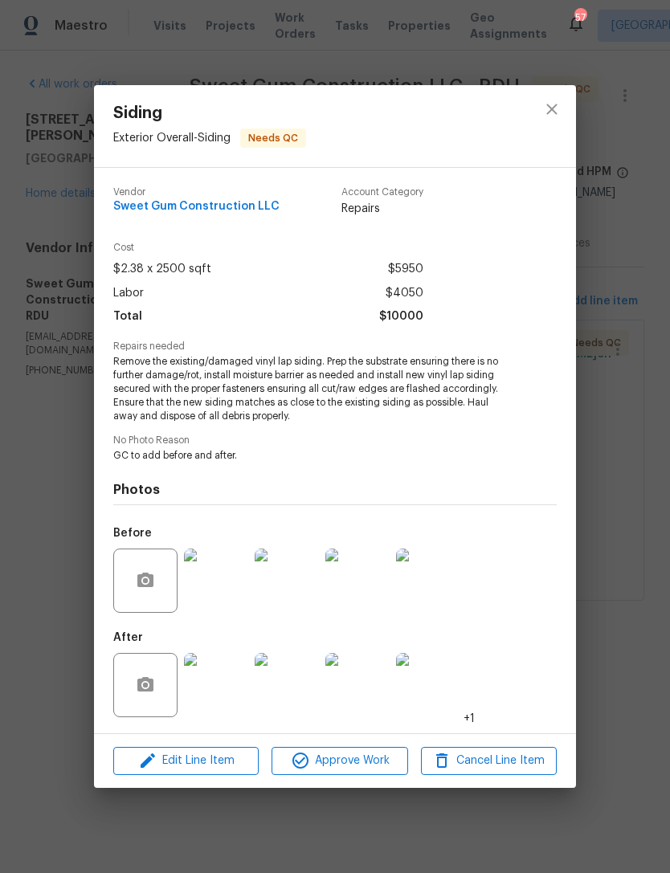
click at [597, 609] on div "Siding Exterior Overall - Siding Needs QC Vendor Sweet Gum Construction LLC Acc…" at bounding box center [335, 436] width 670 height 873
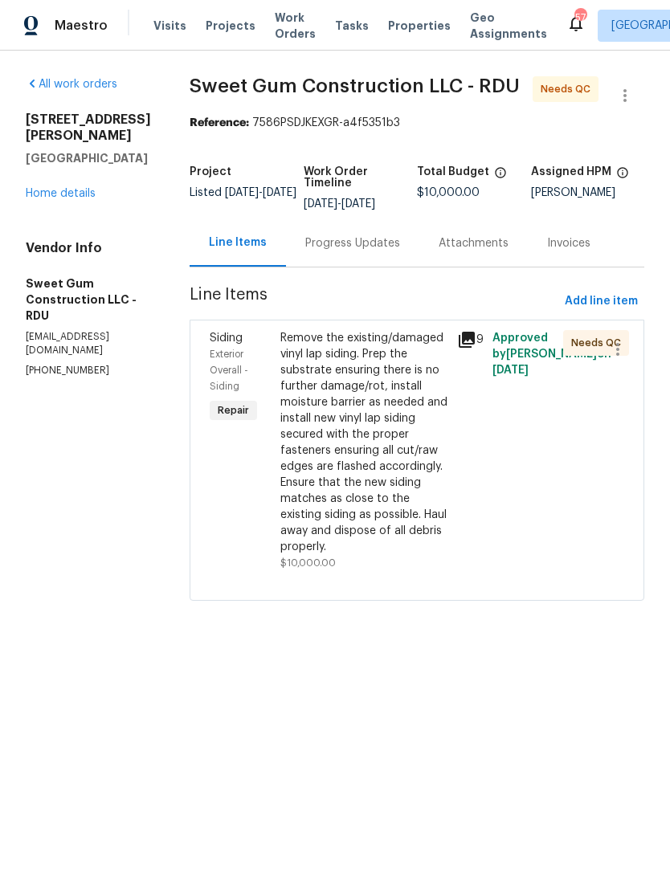
click at [78, 188] on link "Home details" at bounding box center [61, 193] width 70 height 11
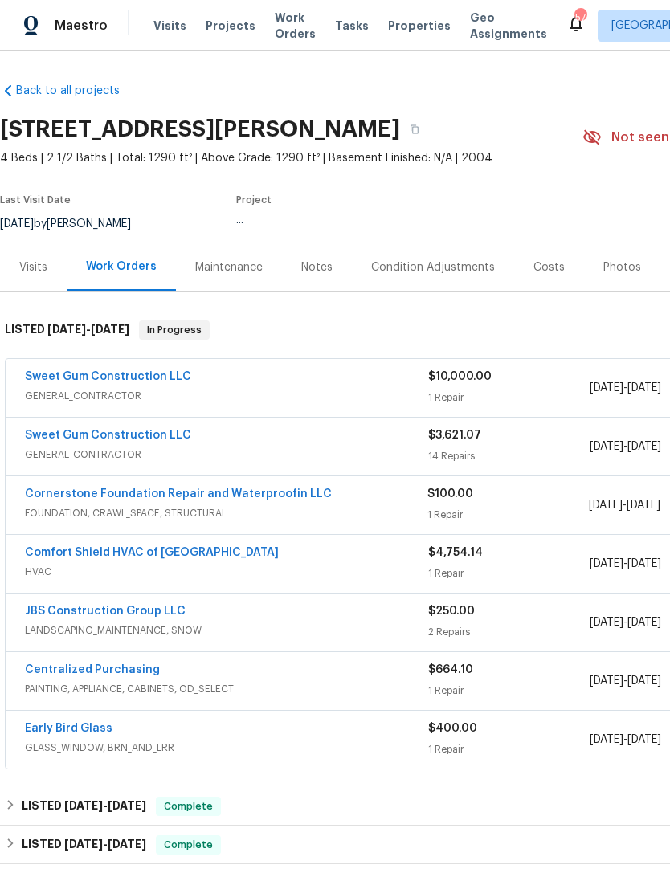
click at [615, 272] on div "Photos" at bounding box center [622, 267] width 38 height 16
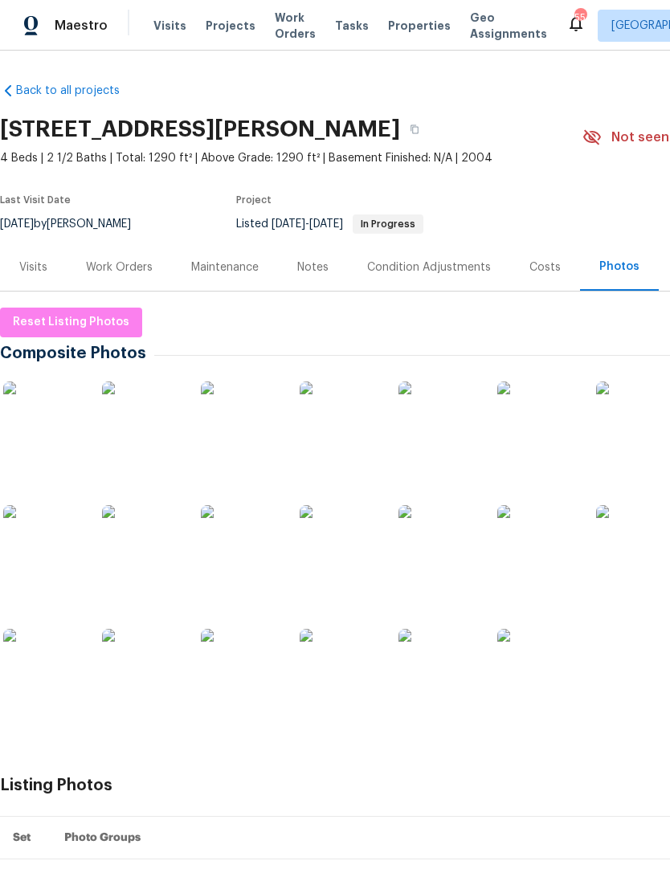
click at [133, 255] on div "Work Orders" at bounding box center [119, 266] width 105 height 47
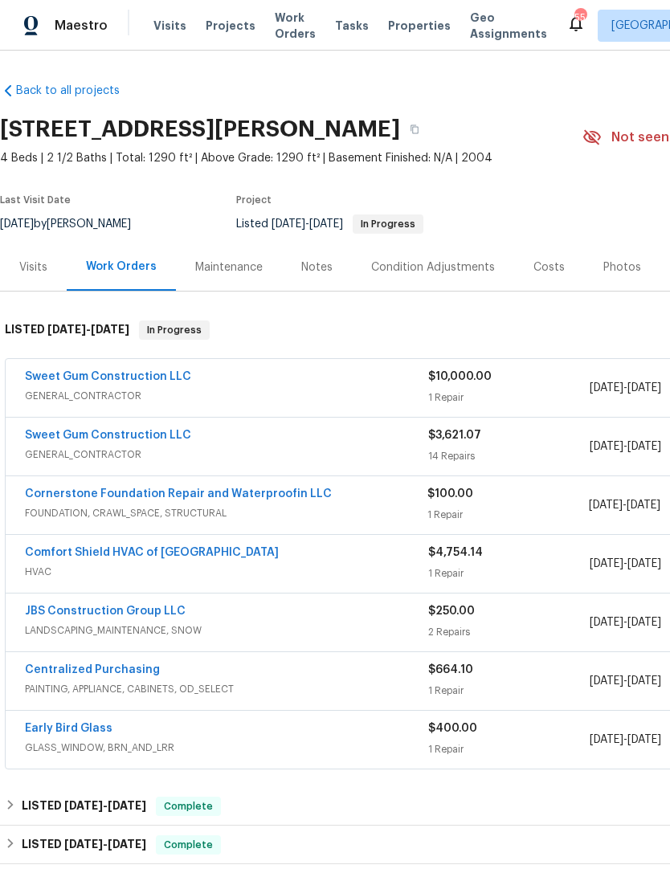
click at [75, 373] on link "Sweet Gum Construction LLC" at bounding box center [108, 376] width 166 height 11
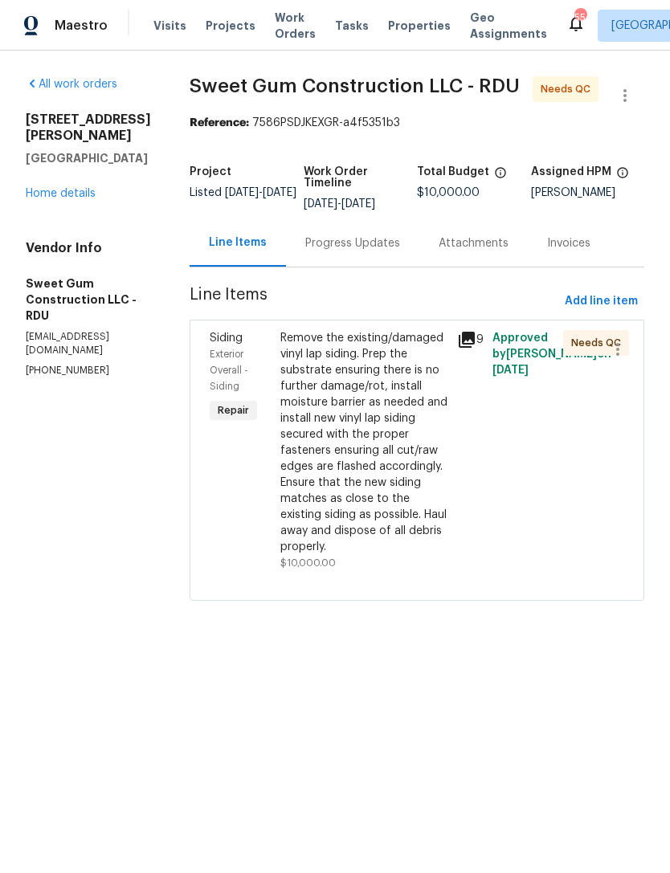
click at [383, 418] on div "Remove the existing/damaged vinyl lap siding. Prep the substrate ensuring there…" at bounding box center [363, 442] width 167 height 225
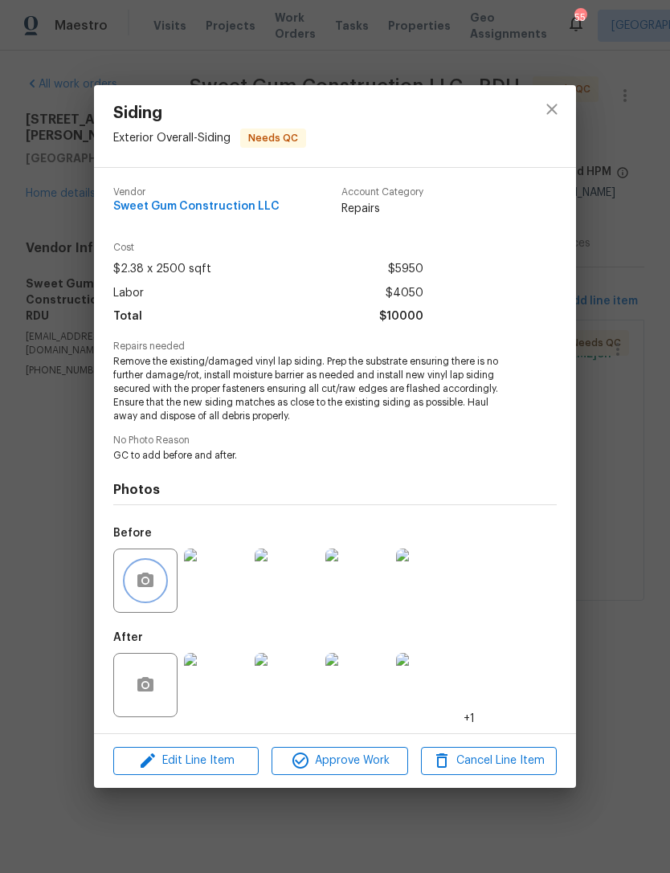
click at [157, 578] on button "button" at bounding box center [145, 580] width 39 height 39
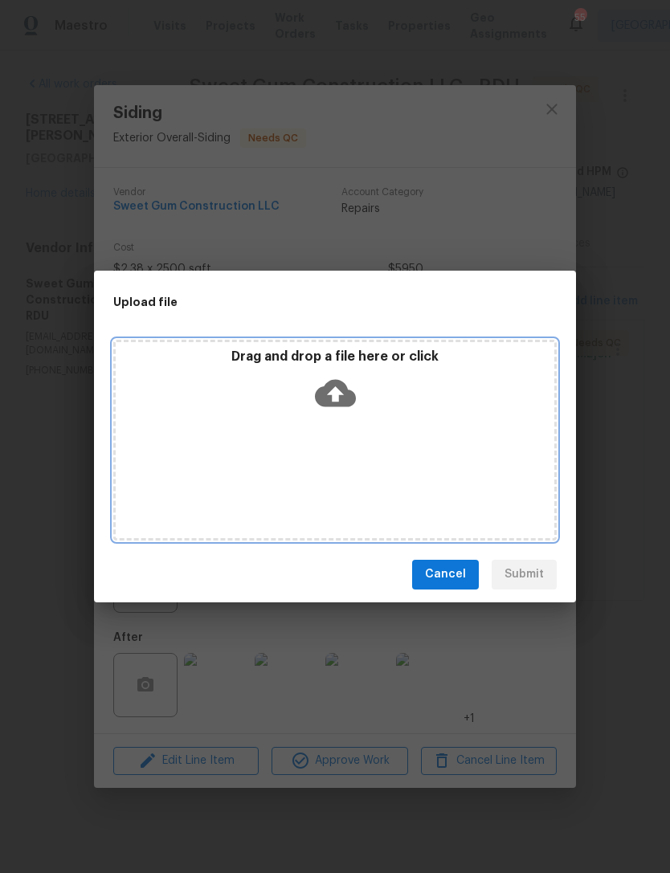
click at [404, 431] on div "Drag and drop a file here or click" at bounding box center [334, 440] width 443 height 201
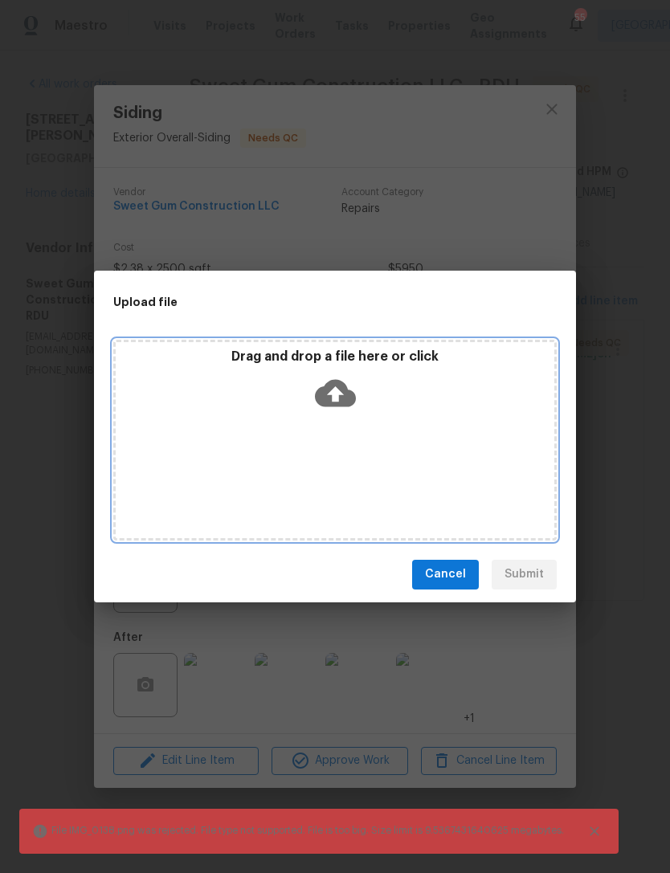
click at [496, 462] on div "Drag and drop a file here or click" at bounding box center [334, 440] width 443 height 201
click at [456, 412] on div "Drag and drop a file here or click" at bounding box center [335, 383] width 439 height 69
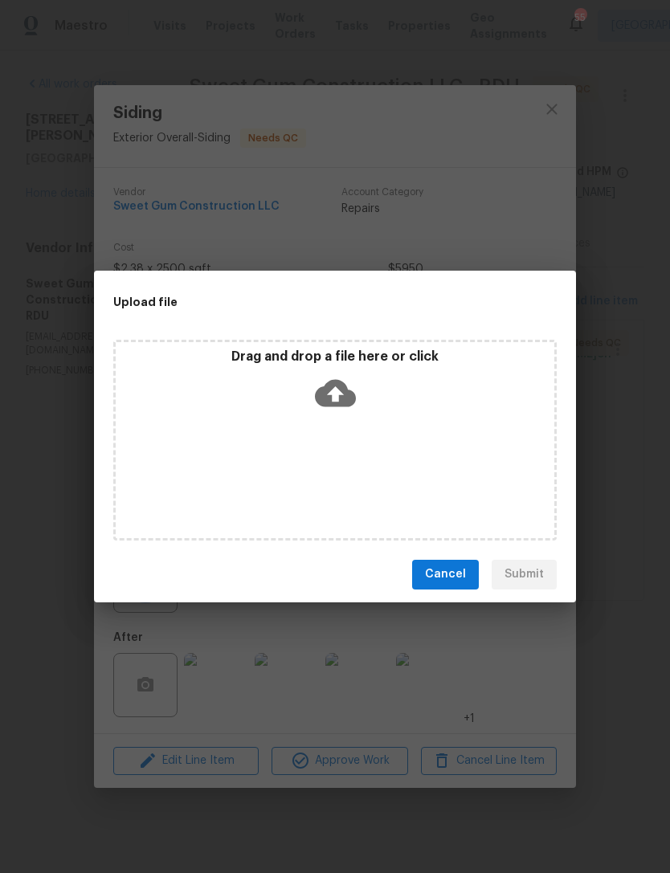
click at [489, 680] on div "Upload file Drag and drop a file here or click Cancel Submit" at bounding box center [335, 436] width 670 height 873
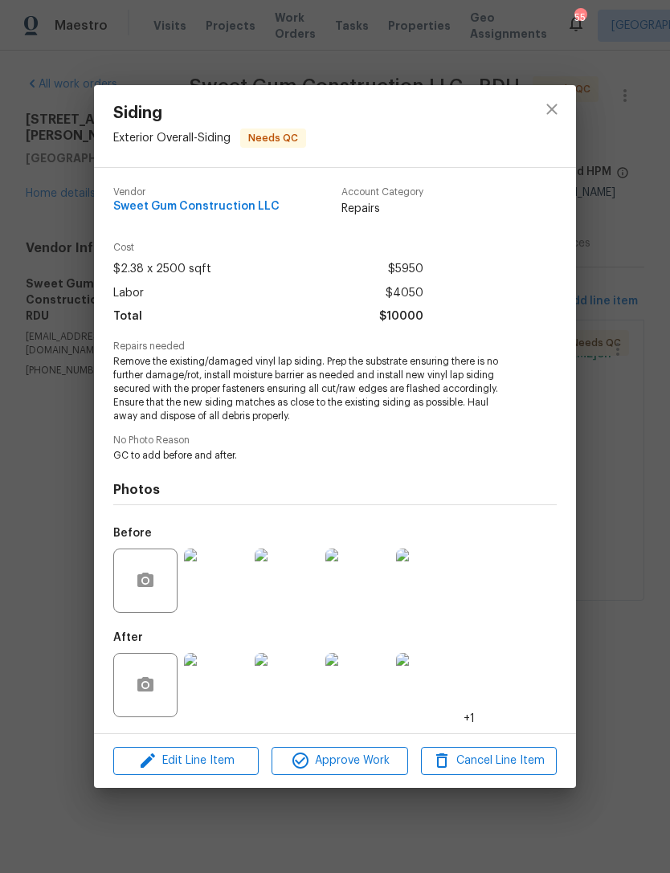
click at [213, 687] on img at bounding box center [216, 685] width 64 height 64
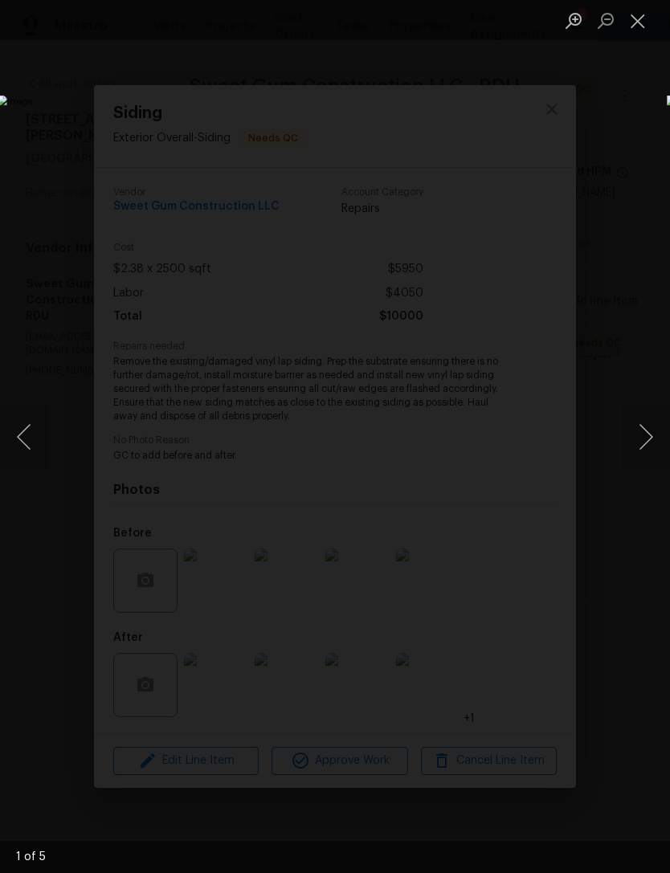
click at [644, 446] on button "Next image" at bounding box center [646, 437] width 48 height 64
click at [640, 446] on button "Next image" at bounding box center [646, 437] width 48 height 64
click at [641, 445] on button "Next image" at bounding box center [646, 437] width 48 height 64
click at [641, 447] on button "Next image" at bounding box center [646, 437] width 48 height 64
click at [643, 447] on button "Next image" at bounding box center [646, 437] width 48 height 64
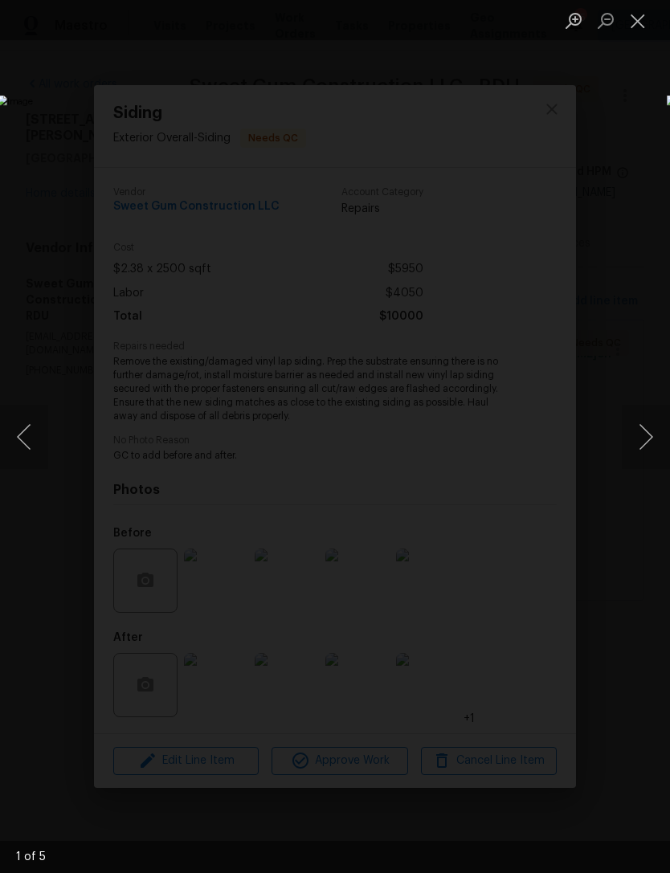
click at [639, 442] on button "Next image" at bounding box center [646, 437] width 48 height 64
click at [631, 20] on button "Close lightbox" at bounding box center [638, 20] width 32 height 28
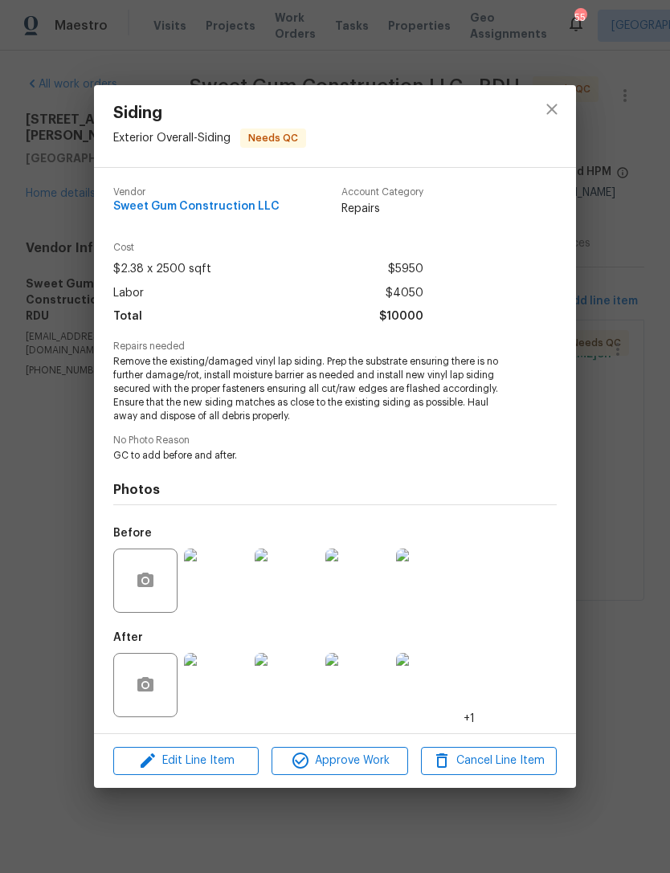
click at [615, 534] on div "Siding Exterior Overall - Siding Needs QC Vendor Sweet Gum Construction LLC Acc…" at bounding box center [335, 436] width 670 height 873
